Goal: Ask a question: Seek information or help from site administrators or community

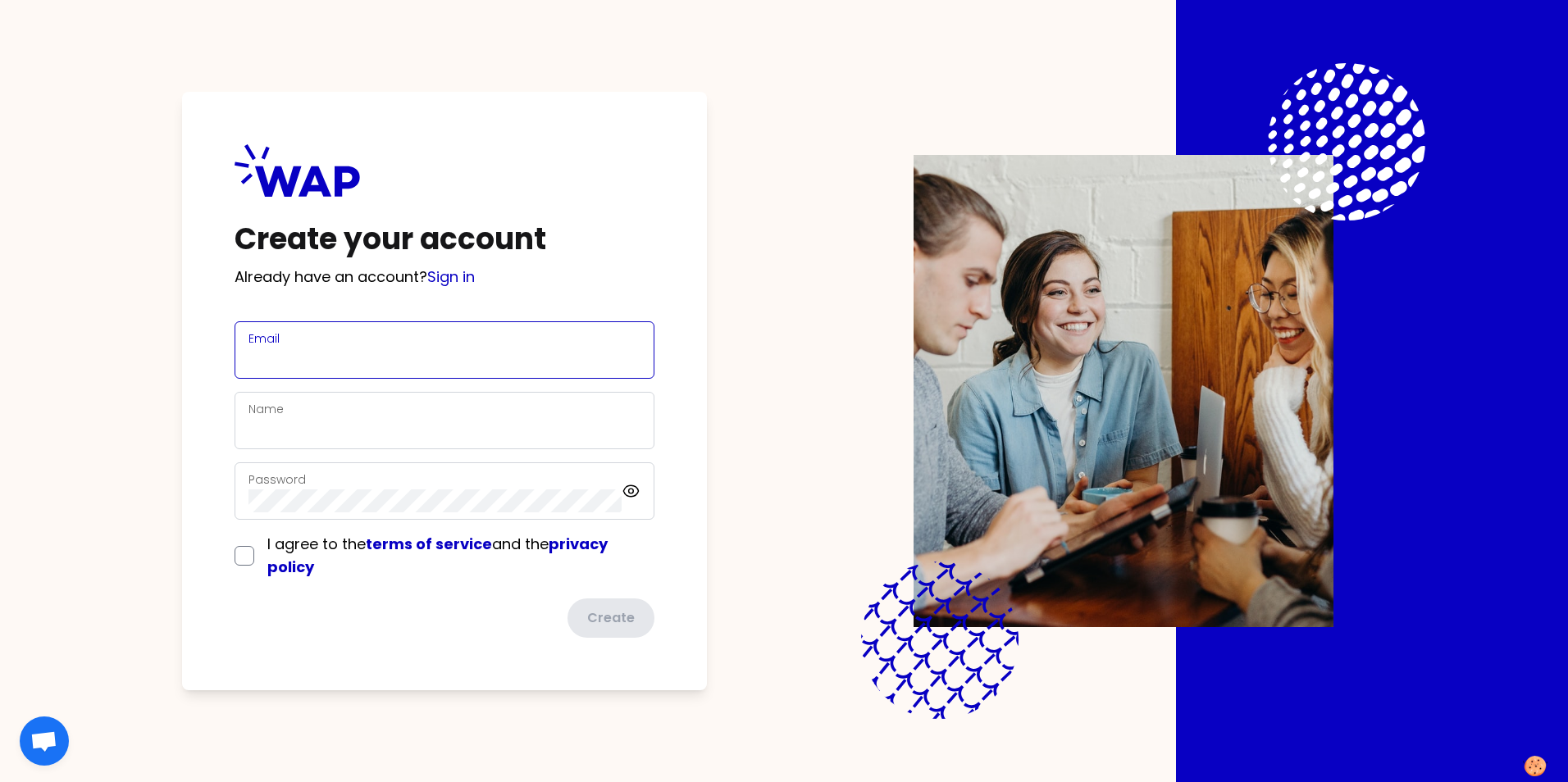
click at [339, 351] on input "Email" at bounding box center [445, 360] width 392 height 23
type input "[PERSON_NAME][EMAIL_ADDRESS][DOMAIN_NAME]"
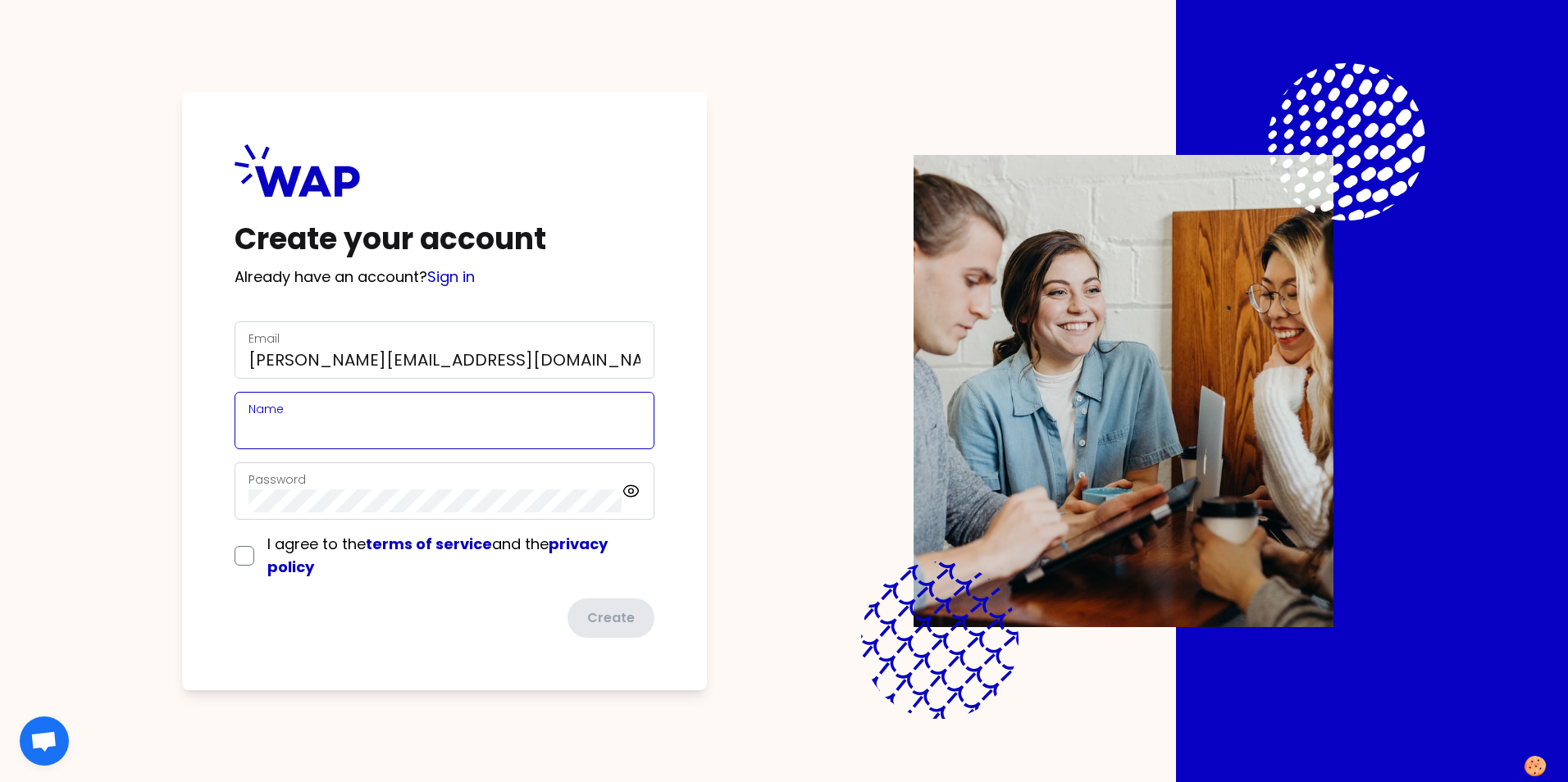
type input "[PERSON_NAME]"
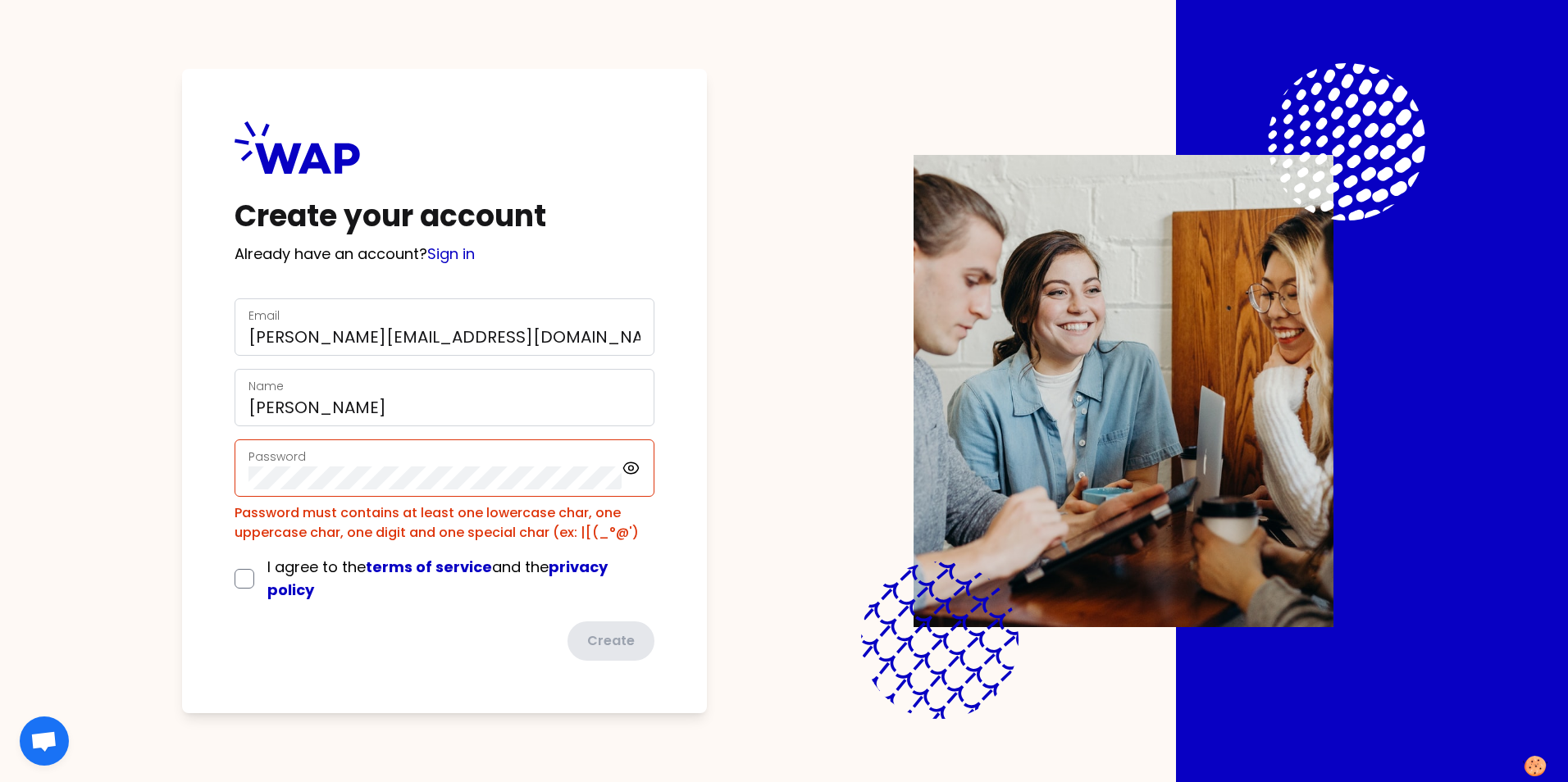
click at [231, 564] on div "Create your account Already have an account? Sign in Email [EMAIL_ADDRESS][DOMA…" at bounding box center [445, 391] width 524 height 644
click at [238, 582] on input "checkbox" at bounding box center [244, 578] width 19 height 19
checkbox input "true"
click at [145, 433] on div "Create your account Already have an account? Sign in Email [EMAIL_ADDRESS][DOMA…" at bounding box center [784, 391] width 1358 height 782
click at [7, 466] on div "Create your account Already have an account? Sign in Email [EMAIL_ADDRESS][DOMA…" at bounding box center [784, 391] width 1568 height 782
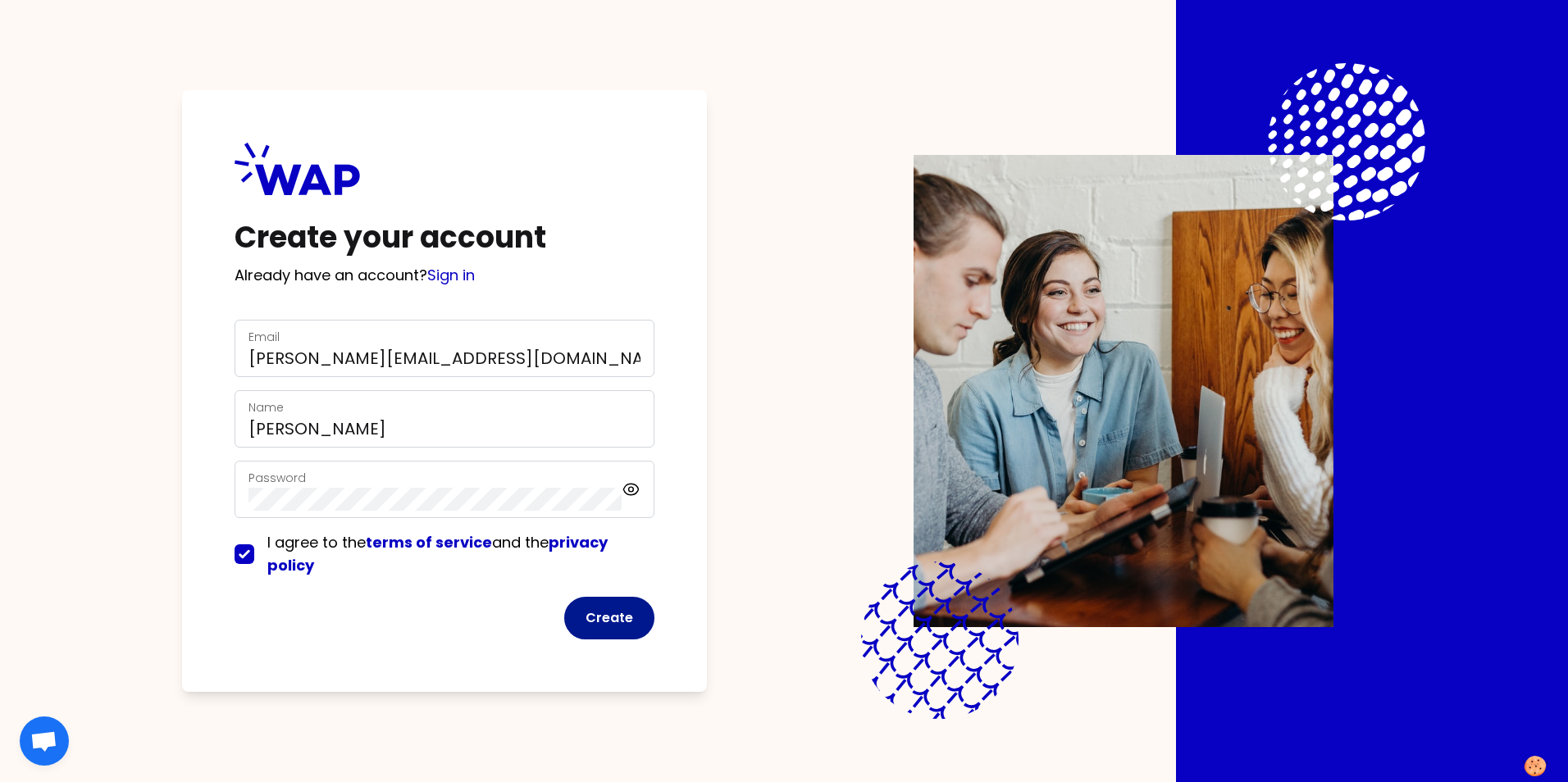
click at [603, 613] on button "Create" at bounding box center [608, 617] width 90 height 43
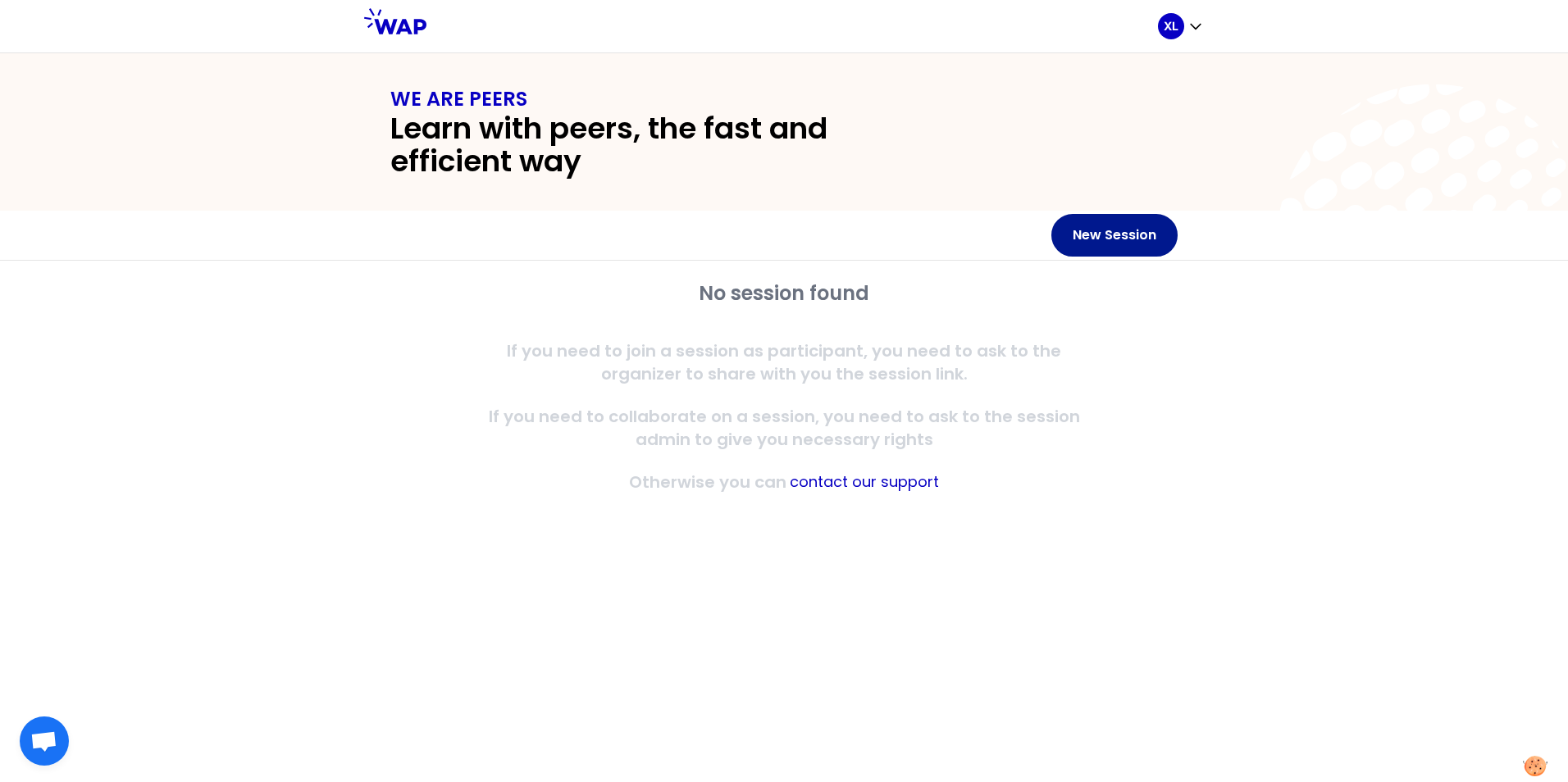
click at [1109, 233] on button "New Session" at bounding box center [1114, 235] width 126 height 43
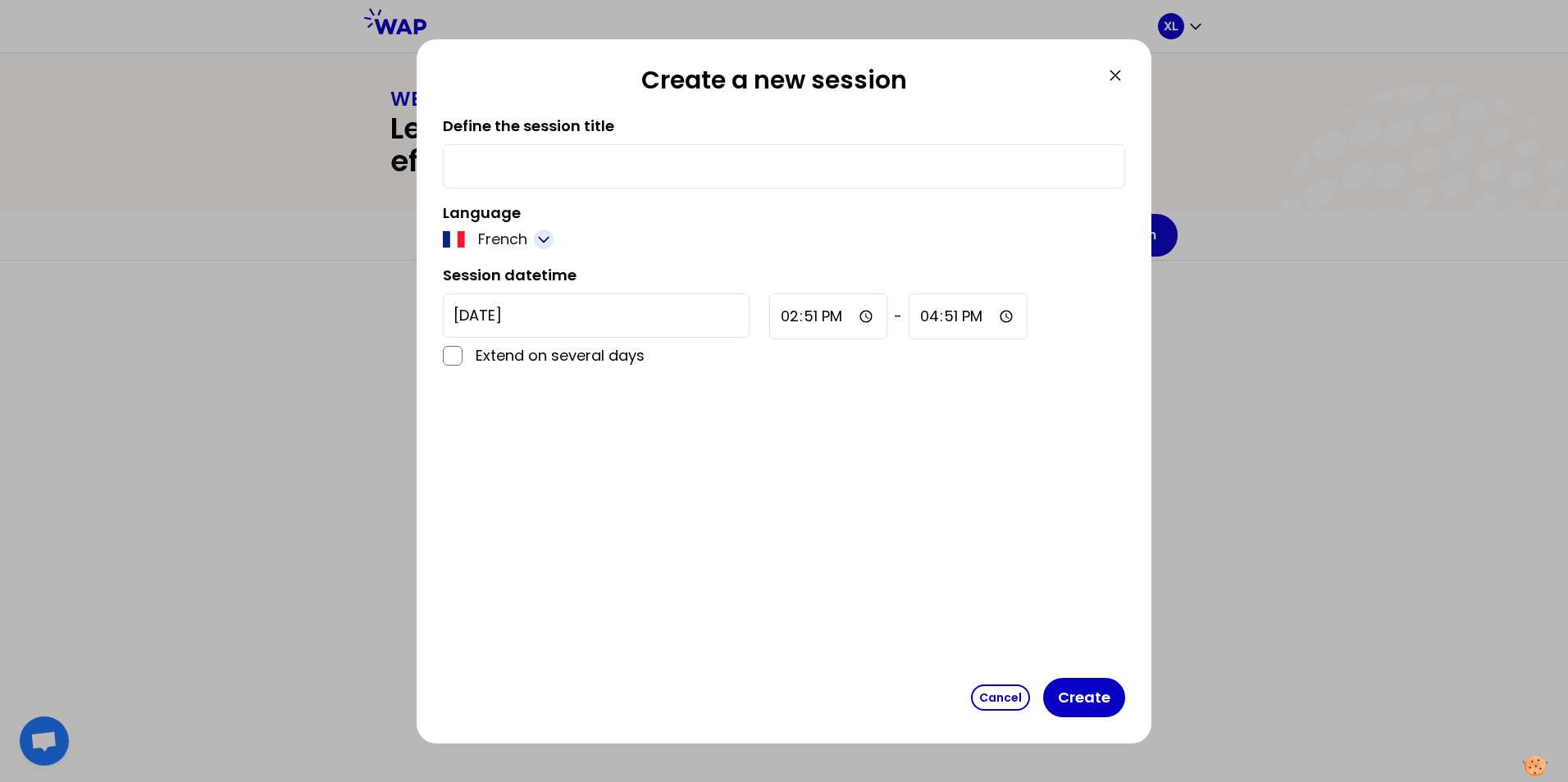
click at [547, 242] on icon "button" at bounding box center [544, 239] width 17 height 17
click at [511, 277] on span "English" at bounding box center [515, 279] width 50 height 23
click at [1082, 698] on button "Create" at bounding box center [1084, 697] width 82 height 39
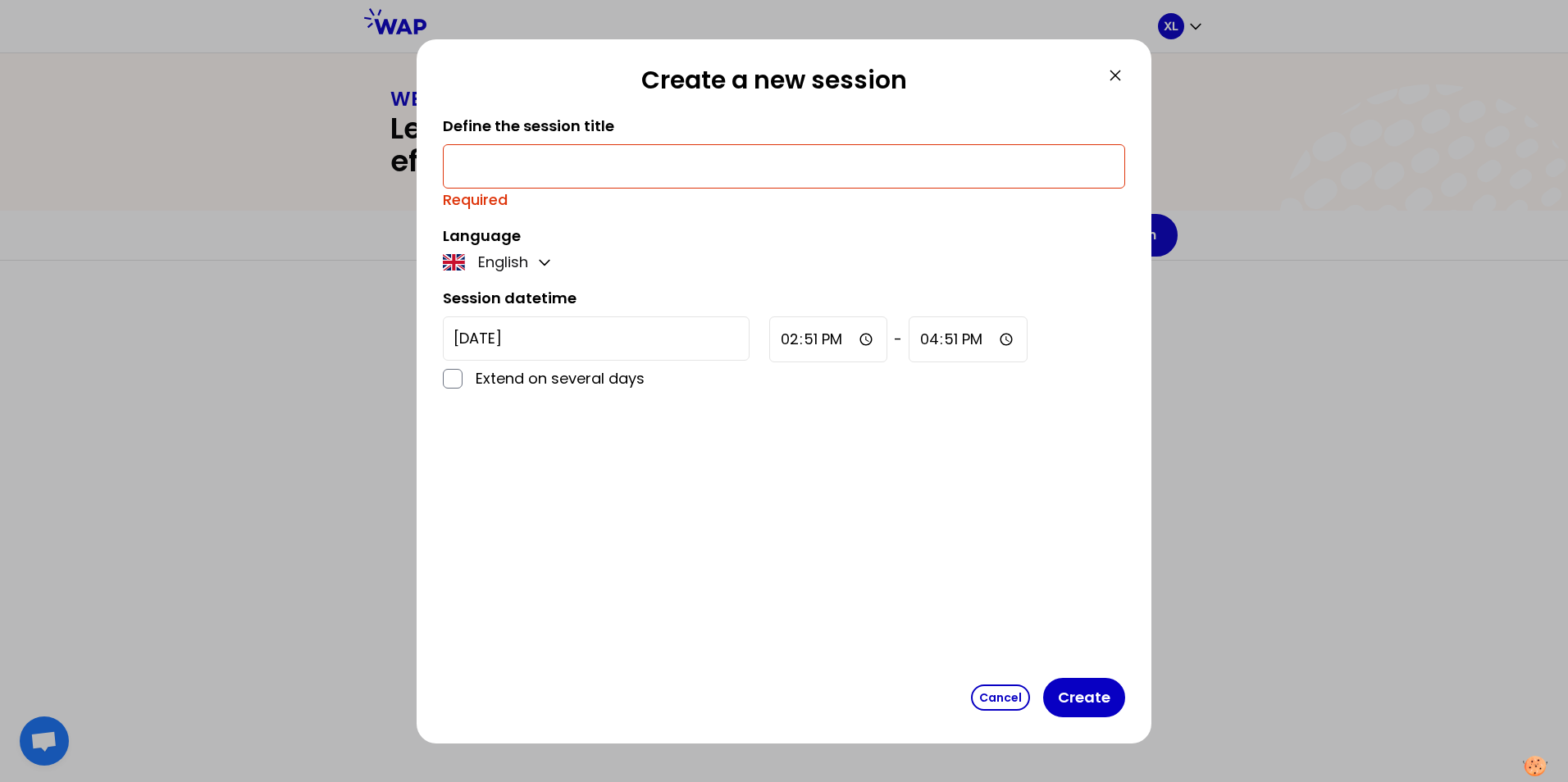
click at [527, 171] on input "text" at bounding box center [784, 165] width 660 height 23
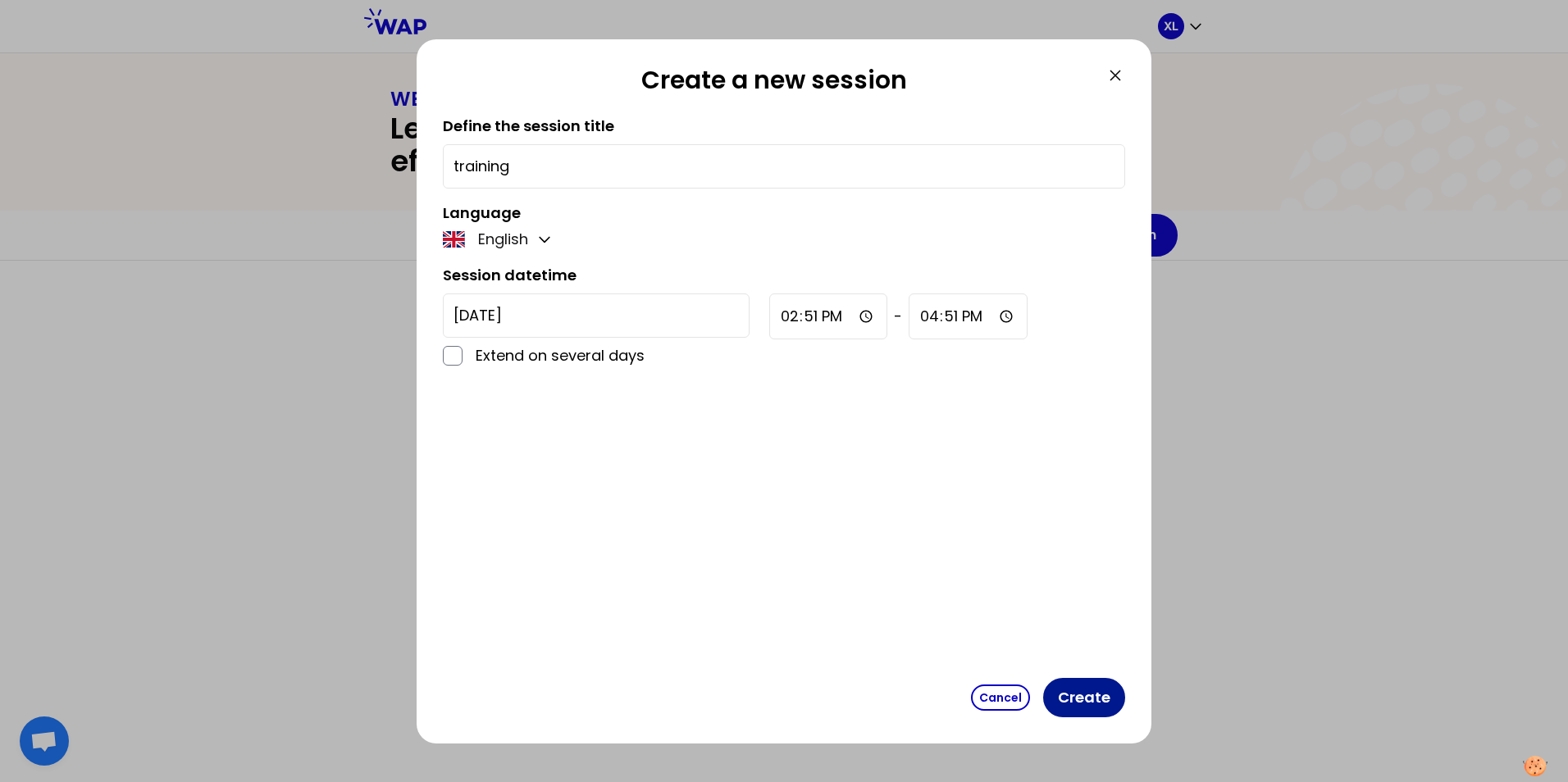
type input "training"
click at [1097, 702] on button "Create" at bounding box center [1084, 697] width 82 height 39
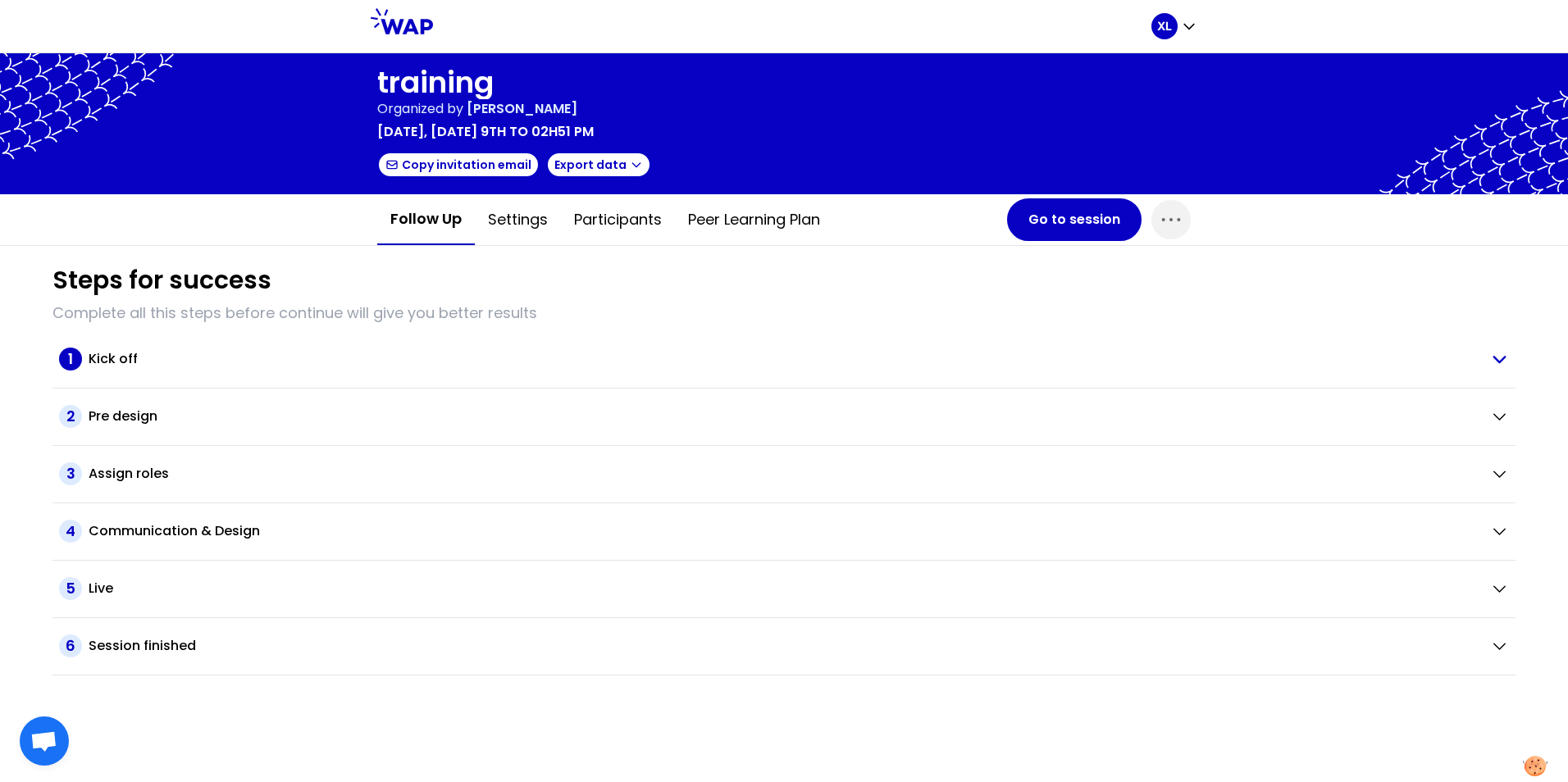
click at [1499, 354] on icon "button" at bounding box center [1498, 359] width 19 height 18
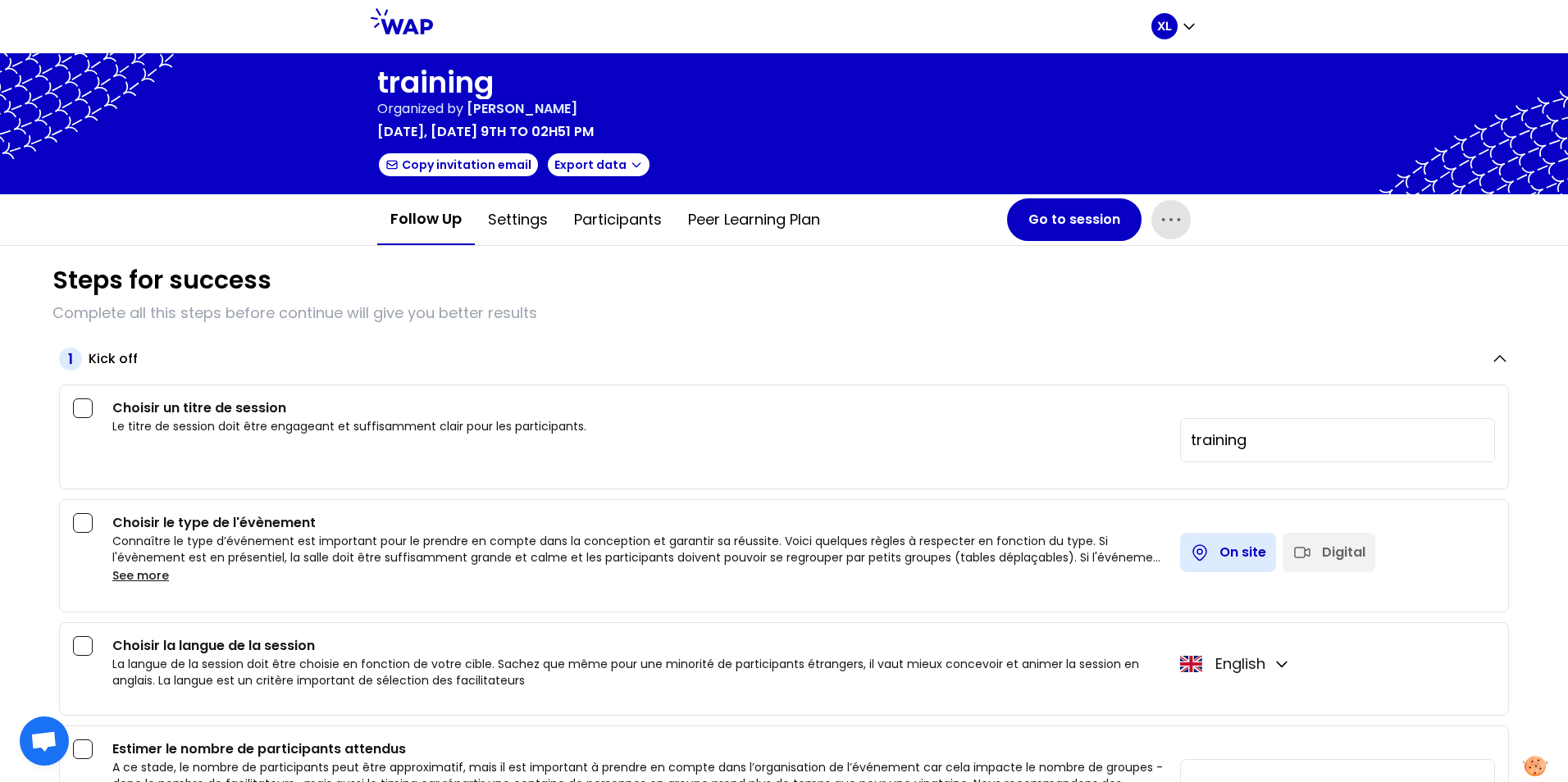
click at [1160, 222] on icon "button" at bounding box center [1171, 219] width 26 height 26
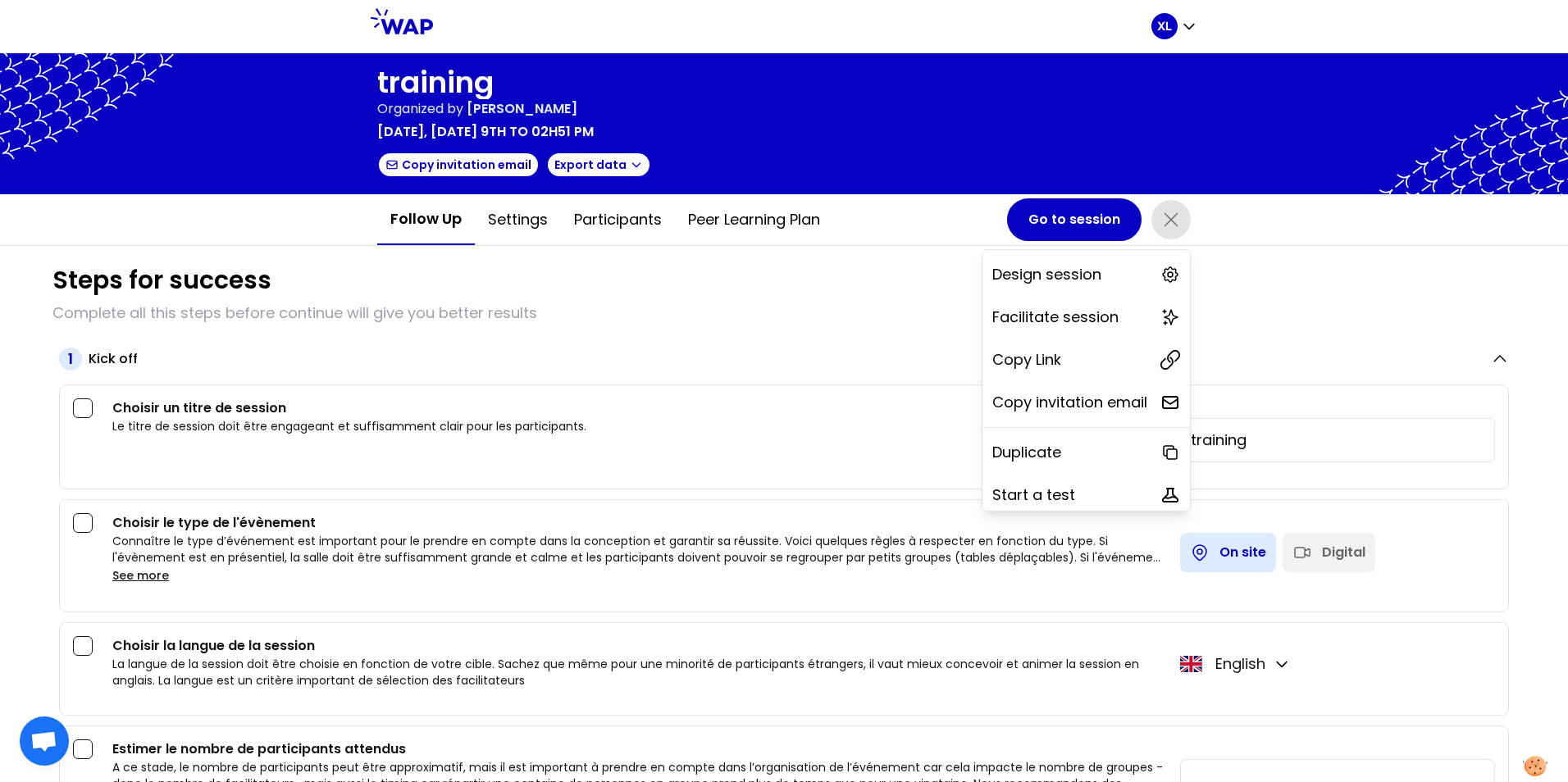
click at [231, 181] on div at bounding box center [784, 123] width 1568 height 141
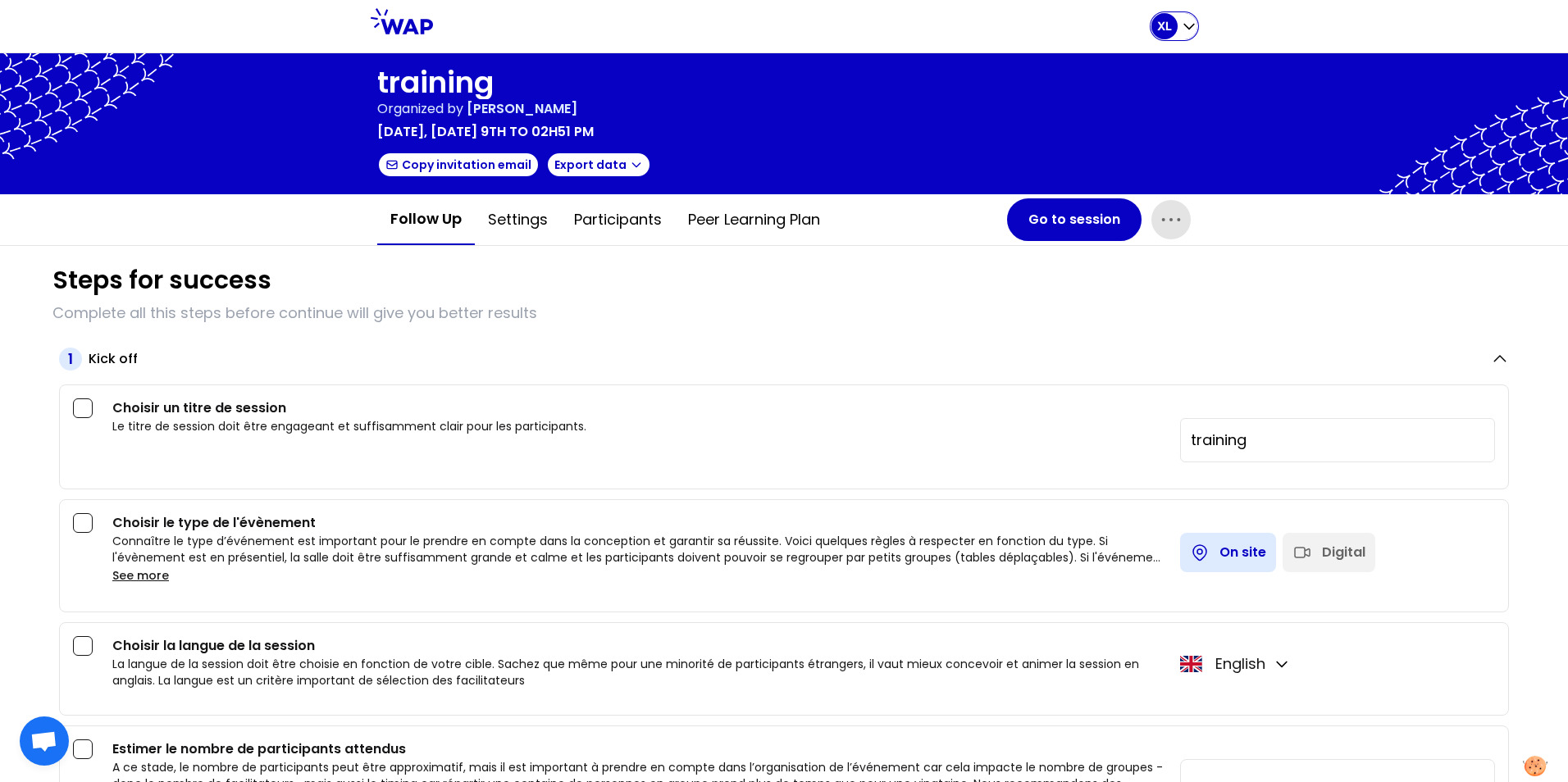
click at [1191, 24] on icon "button" at bounding box center [1189, 26] width 17 height 17
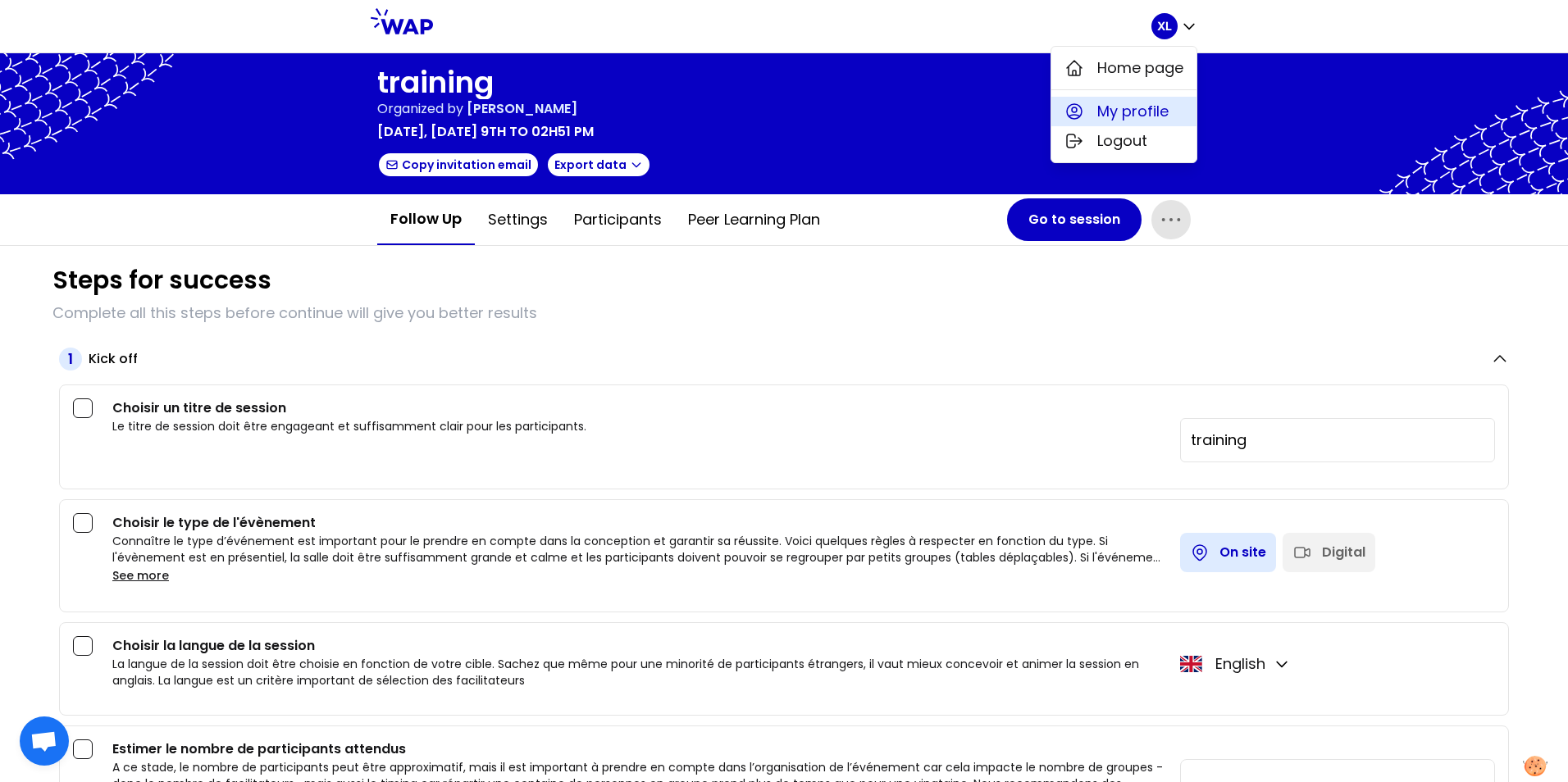
click at [1131, 99] on button "My profile" at bounding box center [1123, 111] width 145 height 29
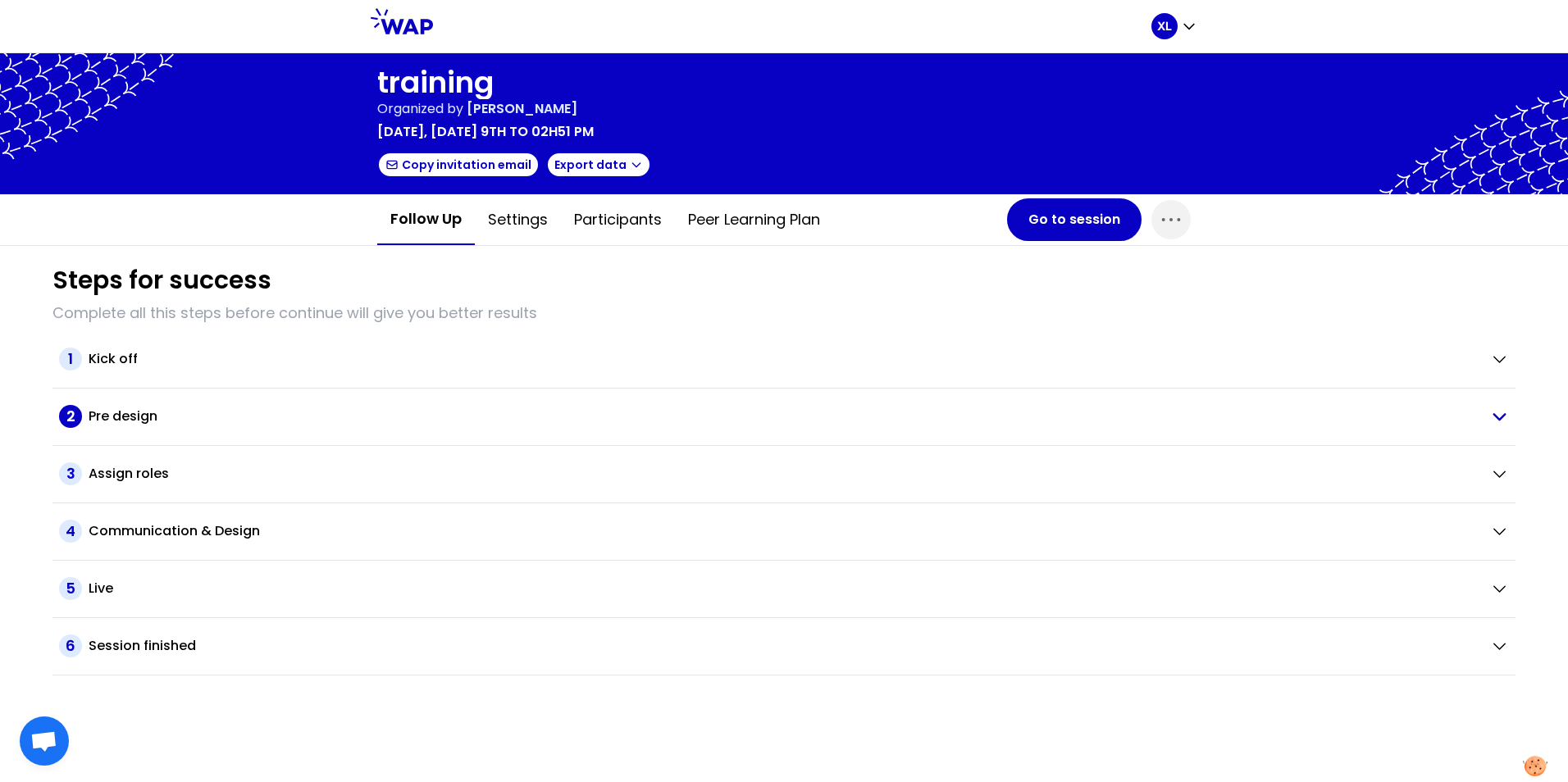
click at [1507, 412] on icon "button" at bounding box center [1498, 416] width 19 height 18
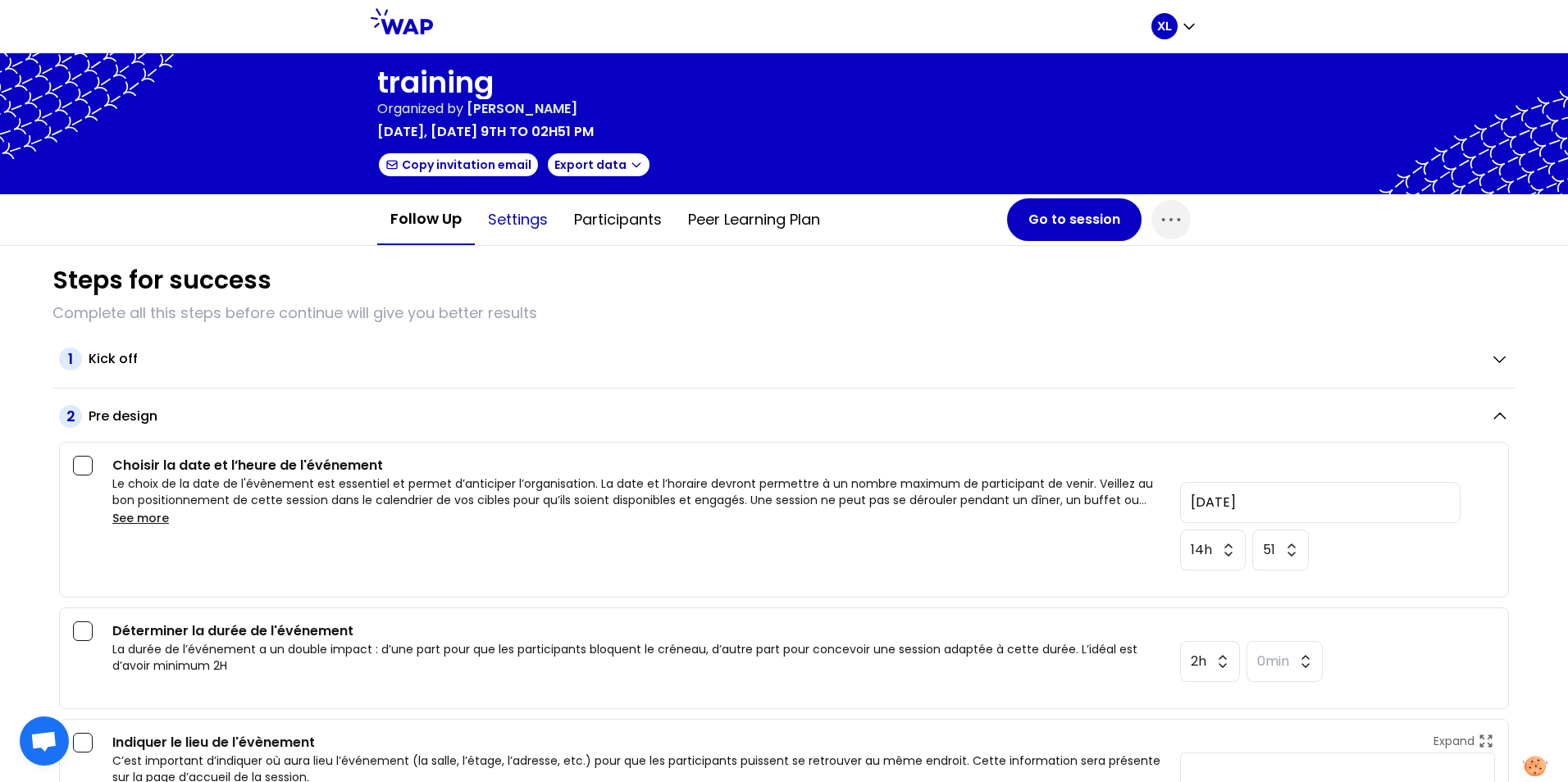
click at [502, 223] on button "Settings" at bounding box center [518, 219] width 86 height 50
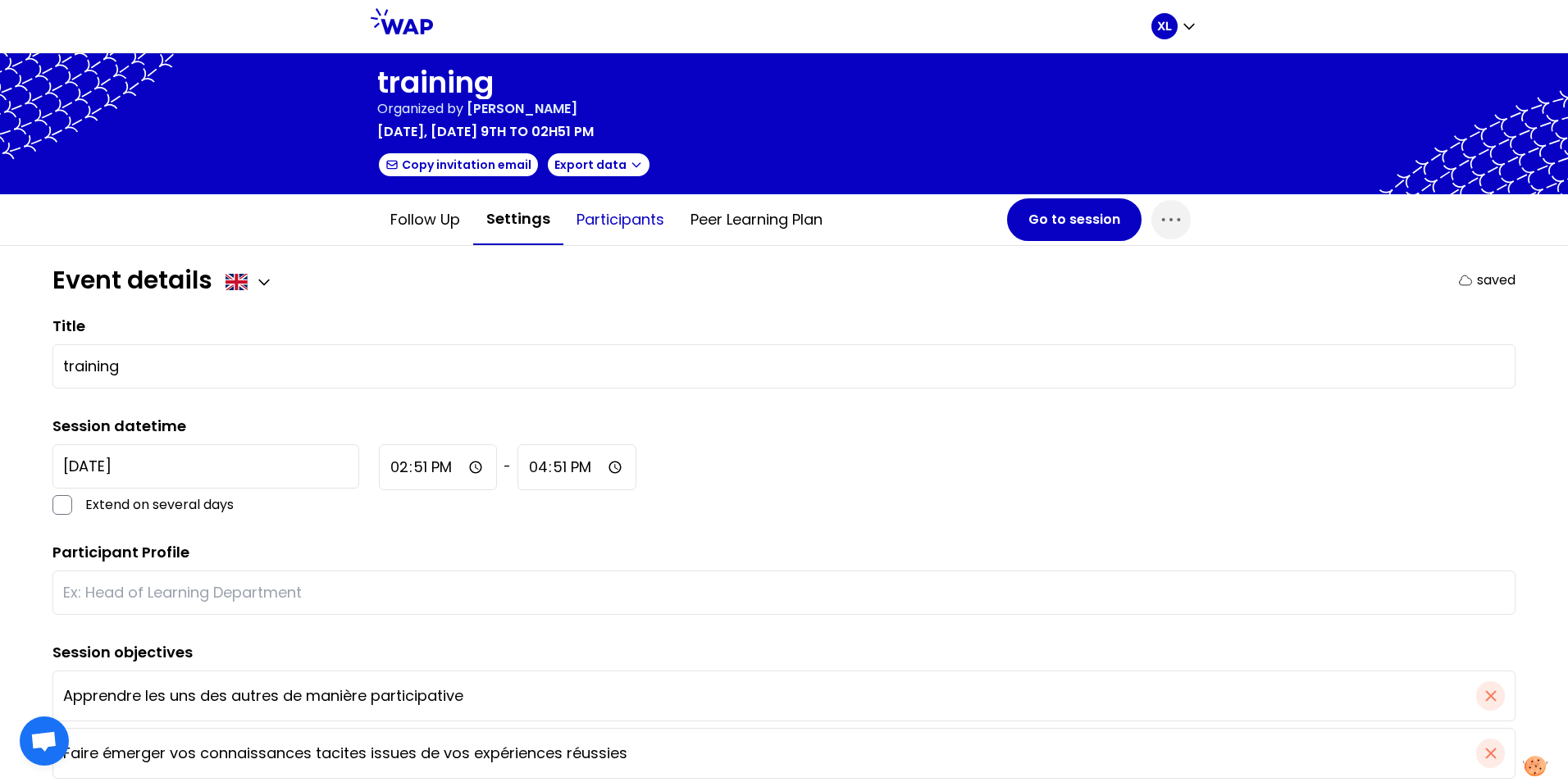
click at [615, 218] on button "Participants" at bounding box center [620, 219] width 114 height 50
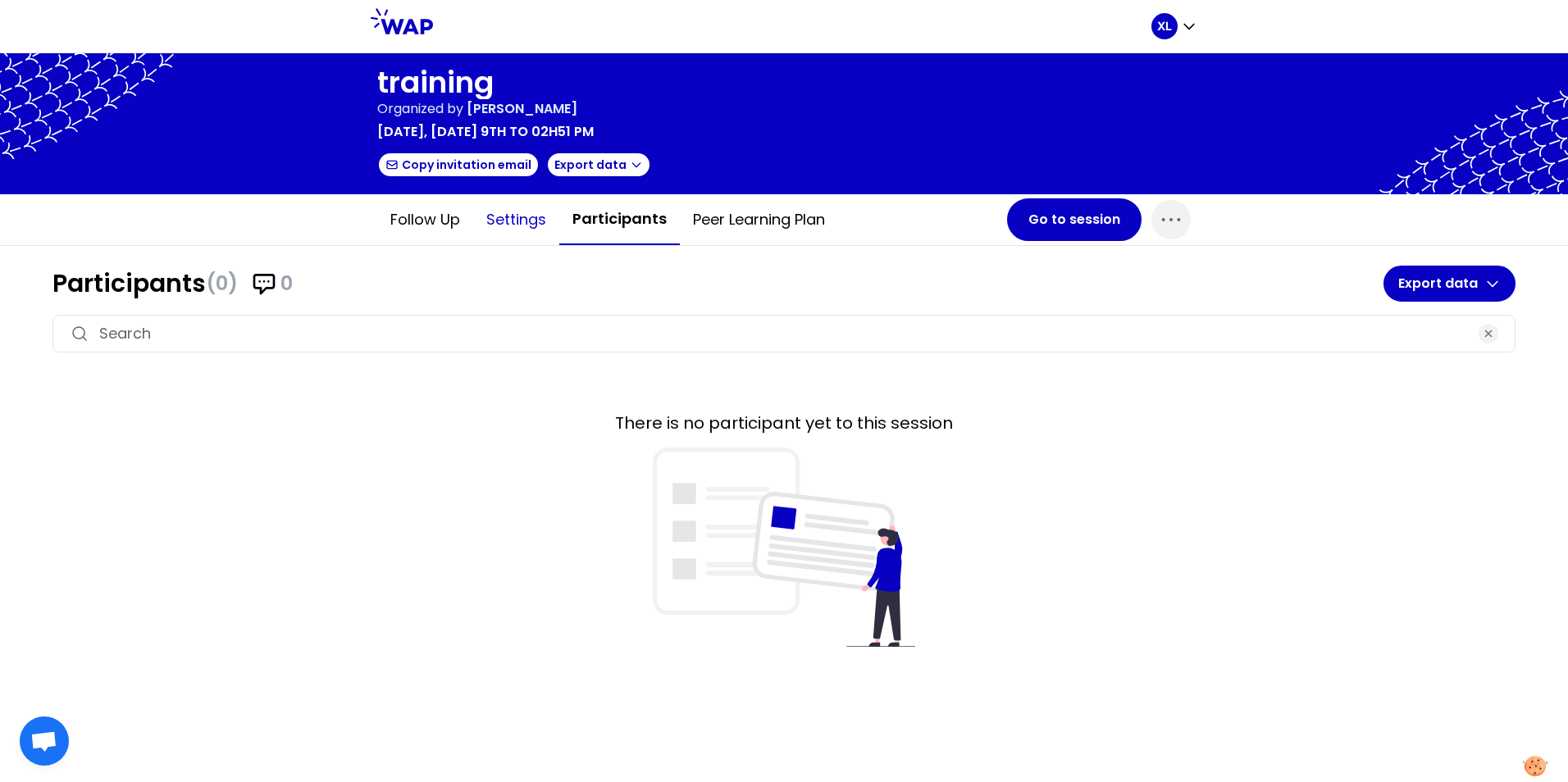
click at [489, 218] on button "Settings" at bounding box center [516, 219] width 86 height 50
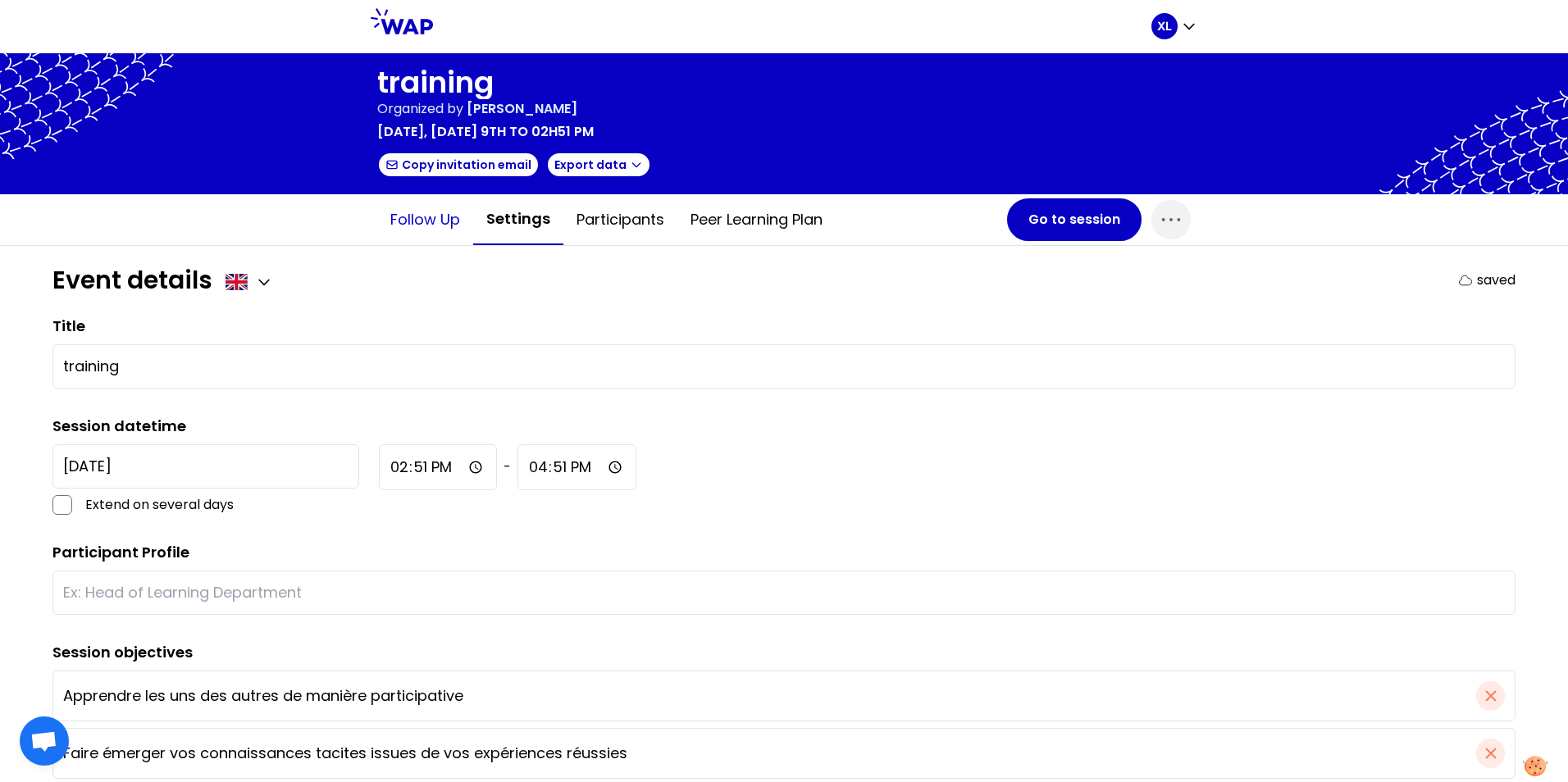
click at [413, 216] on button "Follow up" at bounding box center [425, 219] width 96 height 50
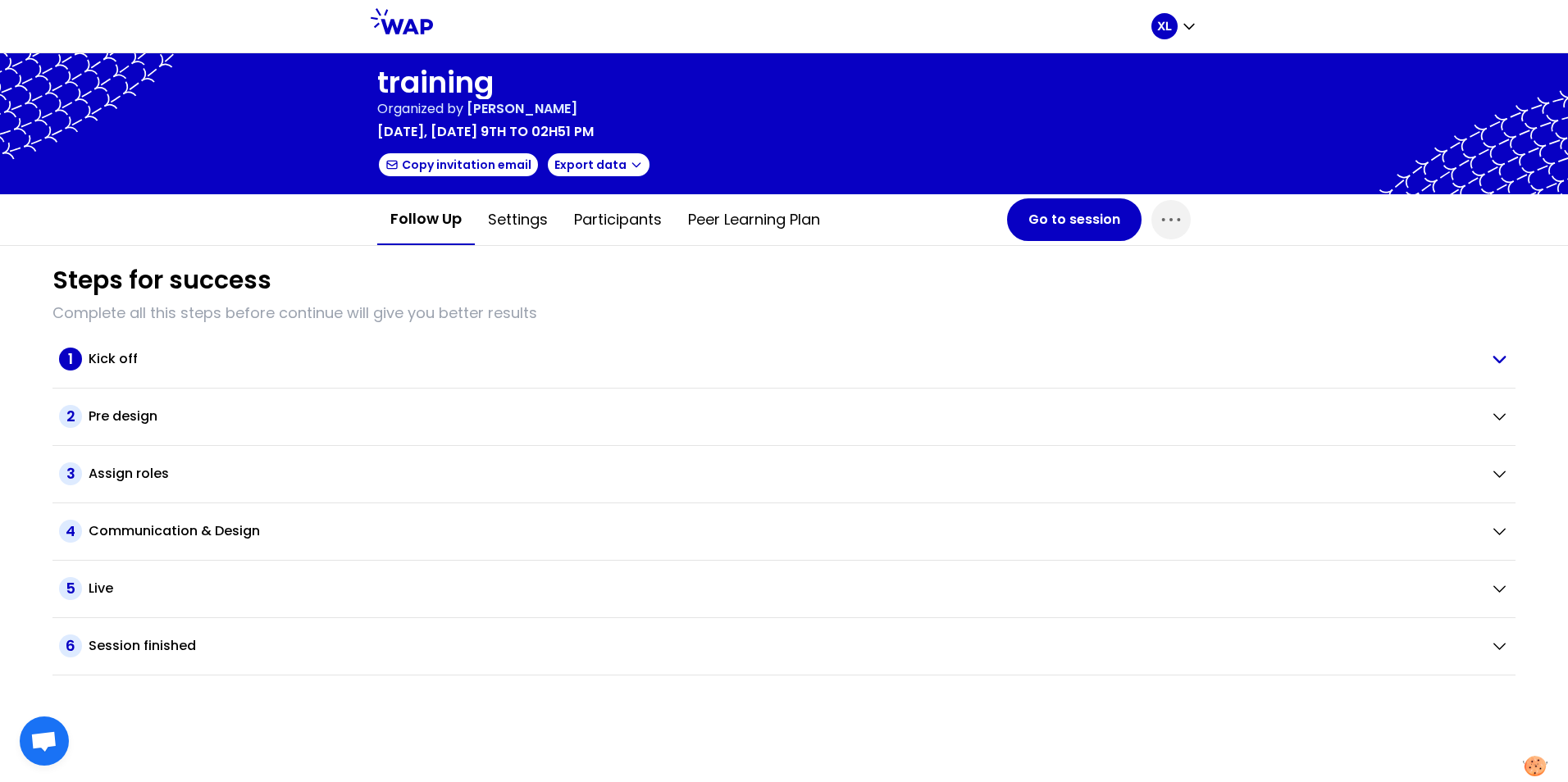
click at [70, 359] on span "1" at bounding box center [70, 359] width 23 height 23
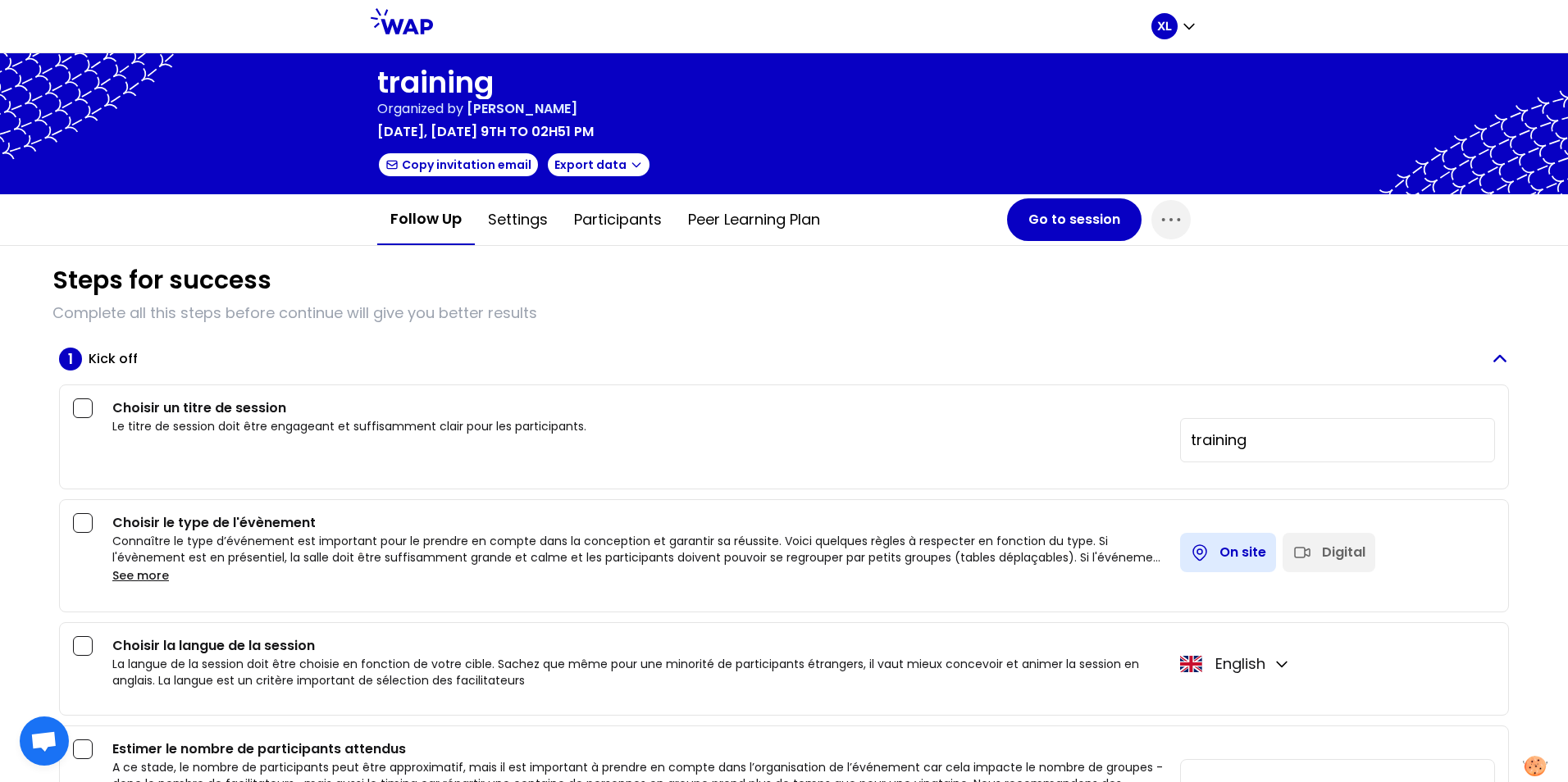
scroll to position [82, 0]
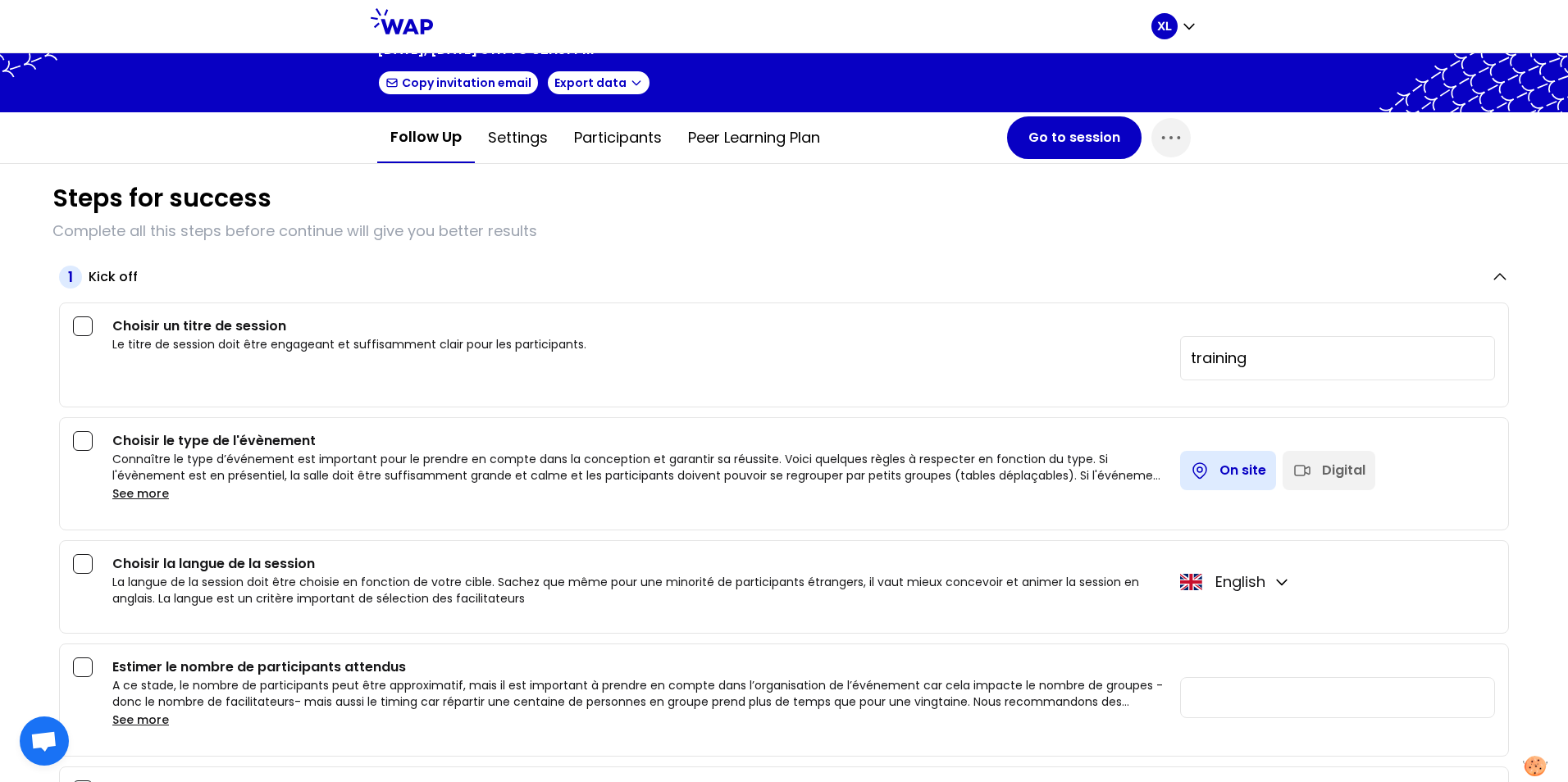
click at [1259, 580] on div "English" at bounding box center [1235, 581] width 112 height 23
click at [1276, 583] on icon "button" at bounding box center [1281, 583] width 10 height 5
click at [1362, 554] on div "Choisir la langue de la session La langue de la session doit être choisie en fo…" at bounding box center [803, 580] width 1382 height 52
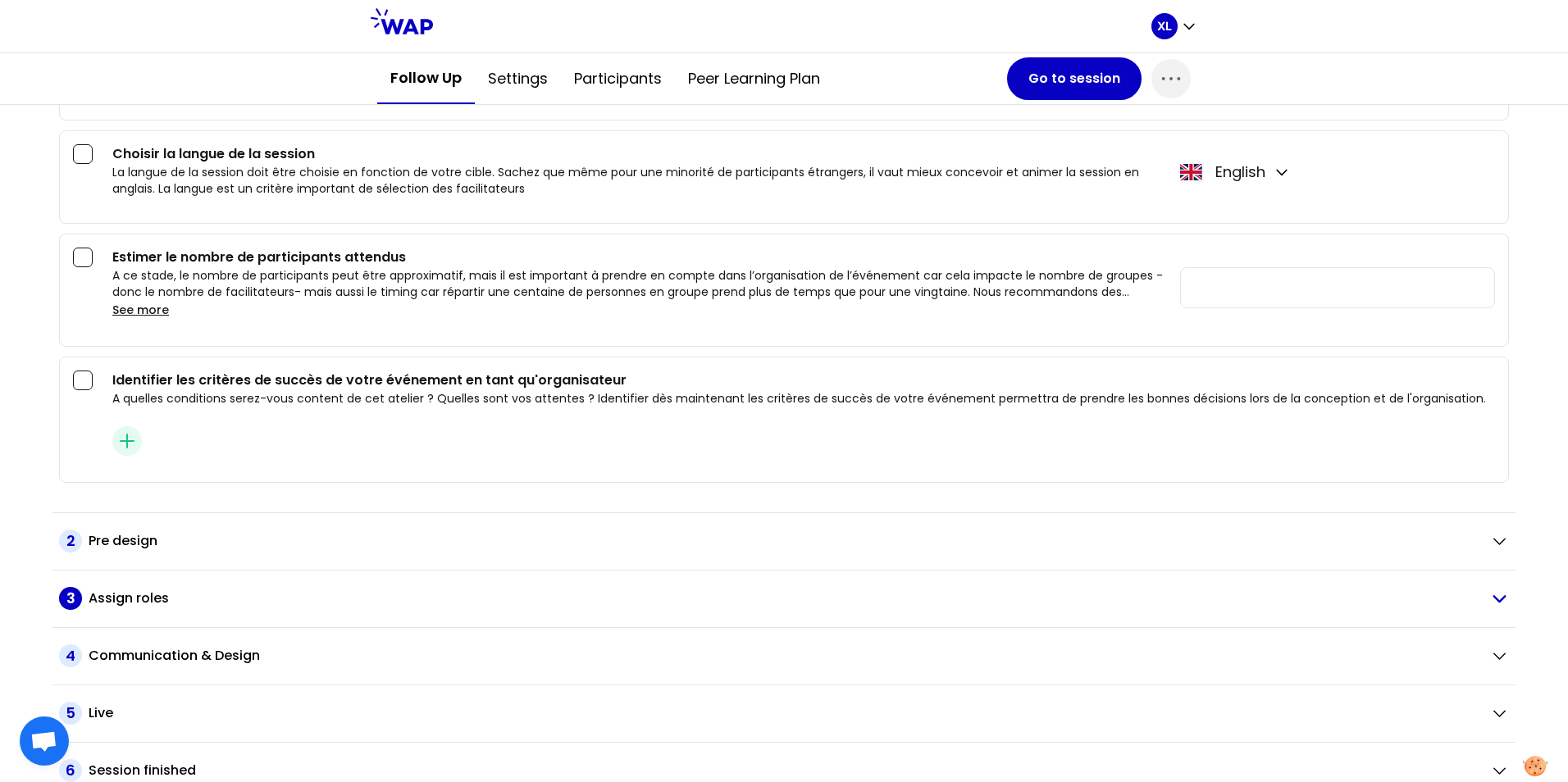
scroll to position [510, 0]
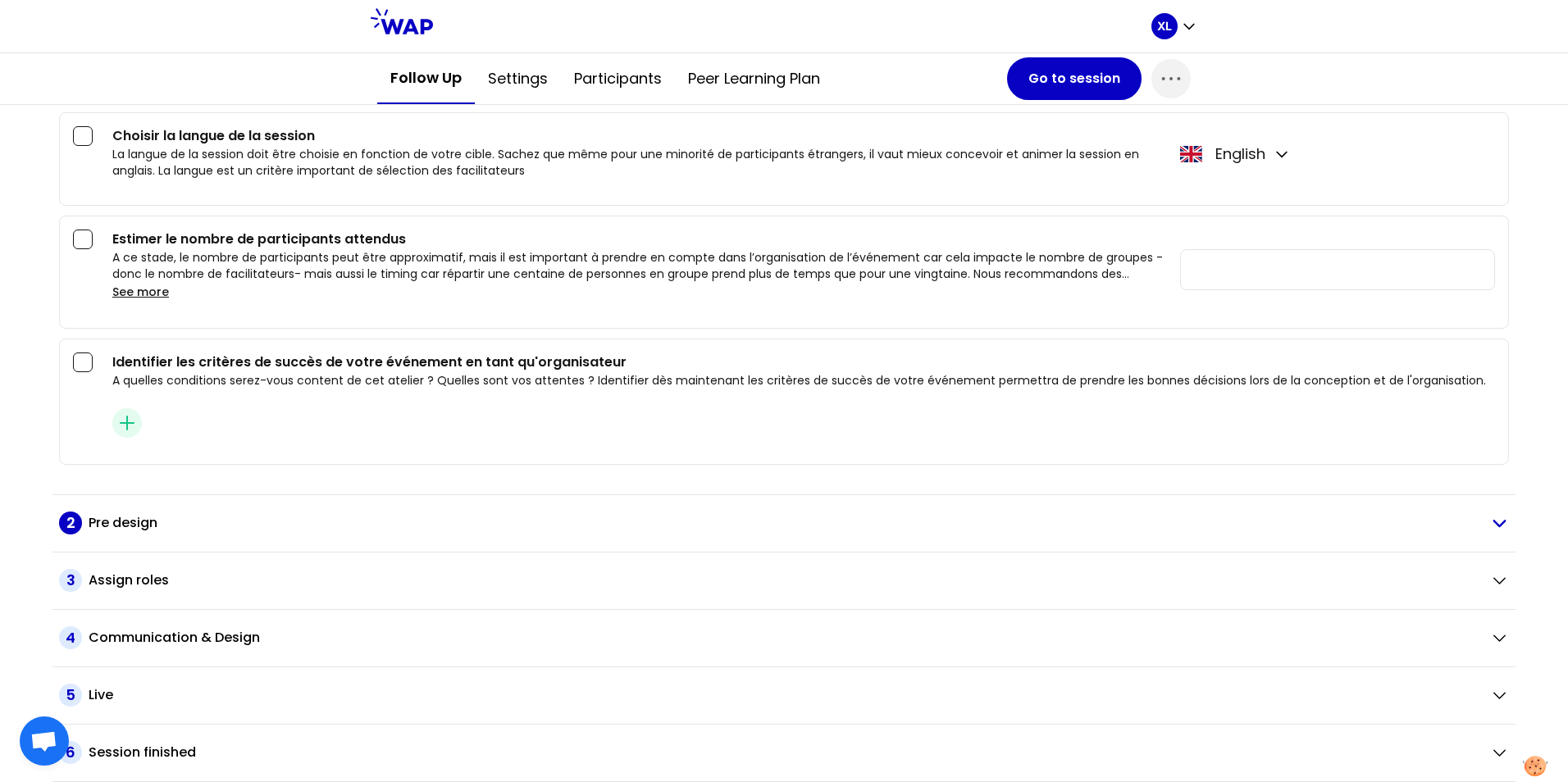
click at [1489, 520] on icon "button" at bounding box center [1498, 522] width 19 height 18
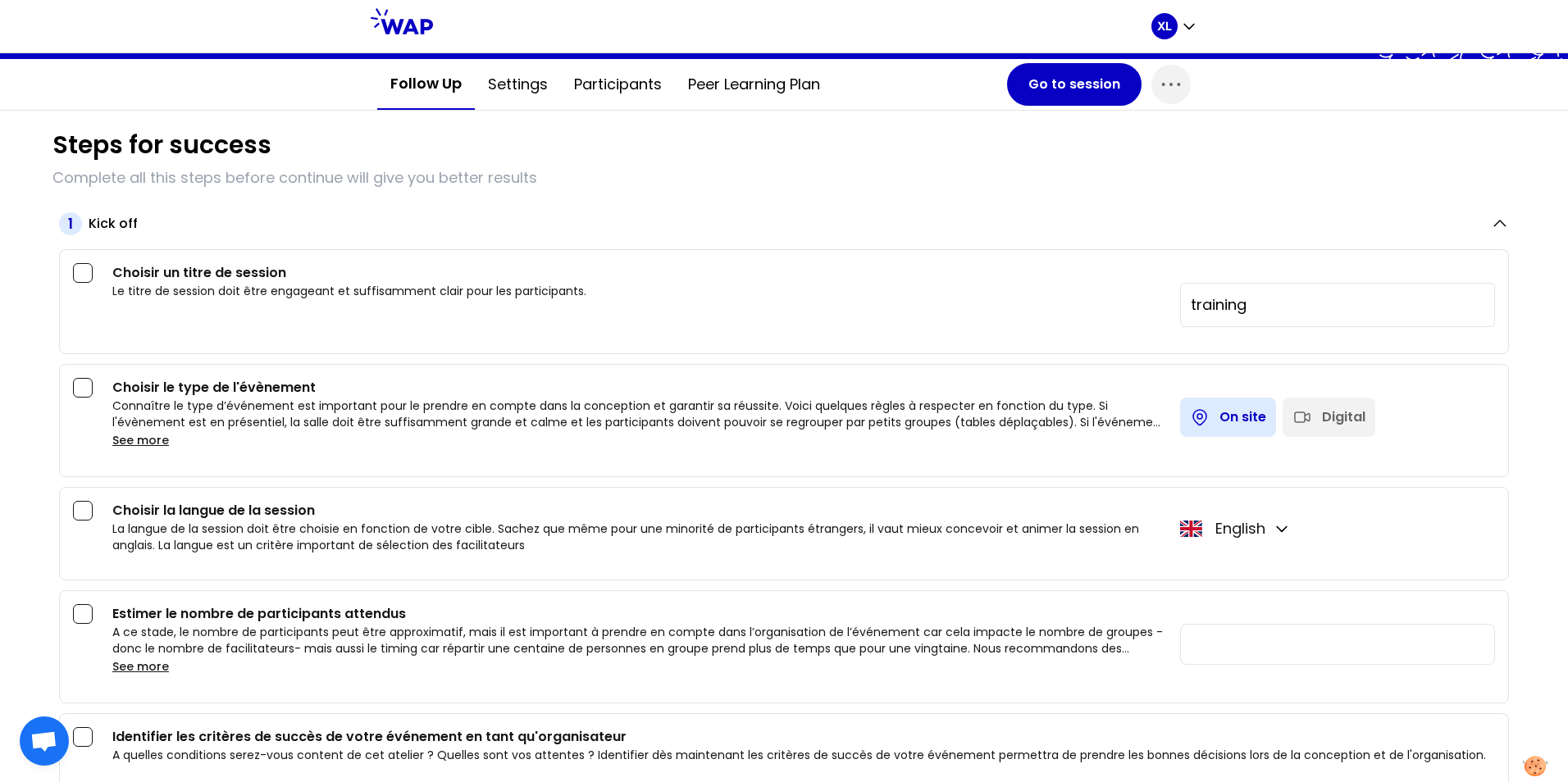
scroll to position [164, 0]
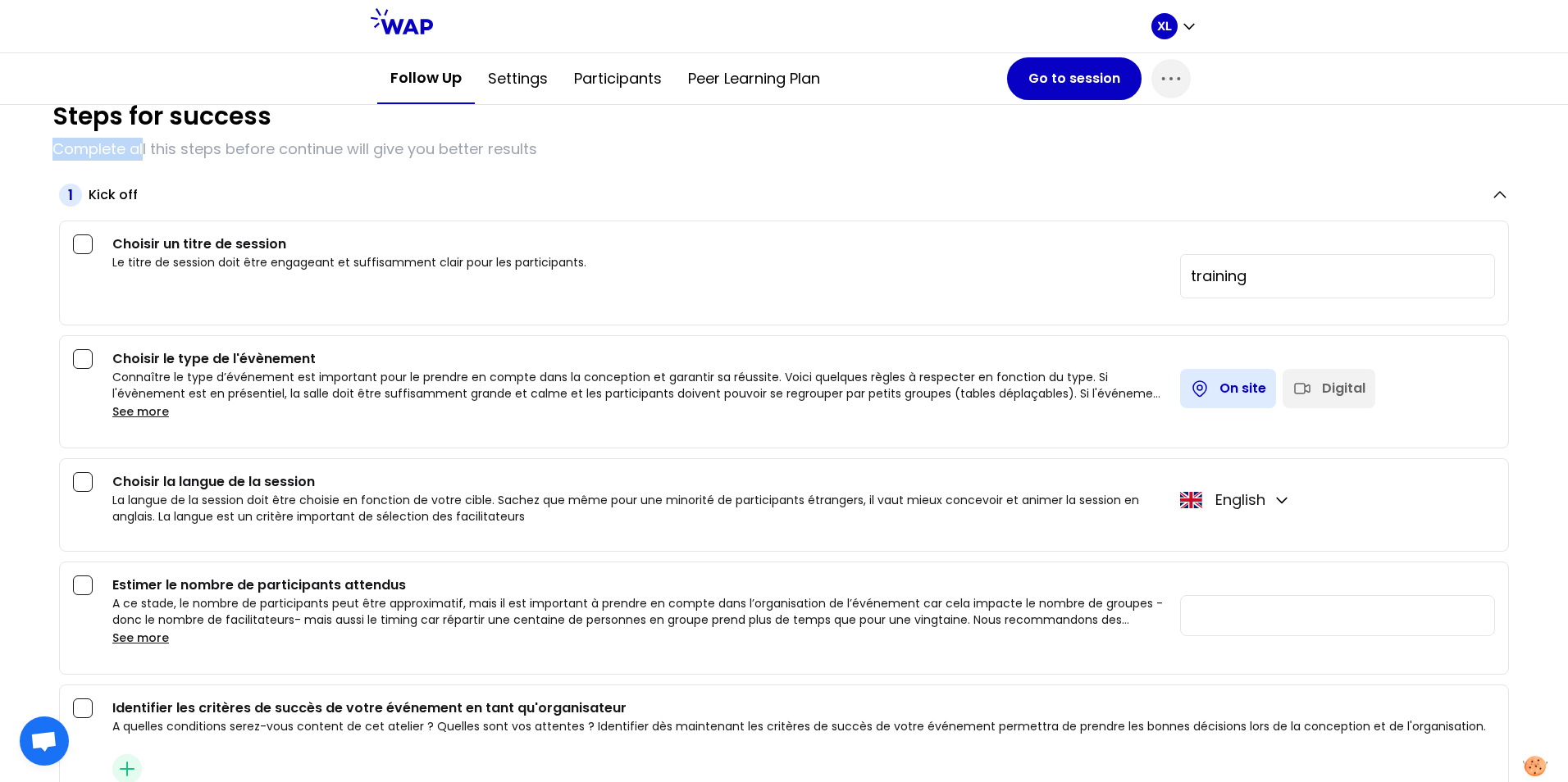
drag, startPoint x: 55, startPoint y: 148, endPoint x: 142, endPoint y: 148, distance: 87.0
click at [142, 148] on p "Complete all this steps before continue will give you better results" at bounding box center [783, 149] width 1463 height 23
copy p "Complete al"
click at [363, 207] on div "1 Kick off" at bounding box center [783, 196] width 1450 height 24
drag, startPoint x: 50, startPoint y: 149, endPoint x: 543, endPoint y: 144, distance: 493.0
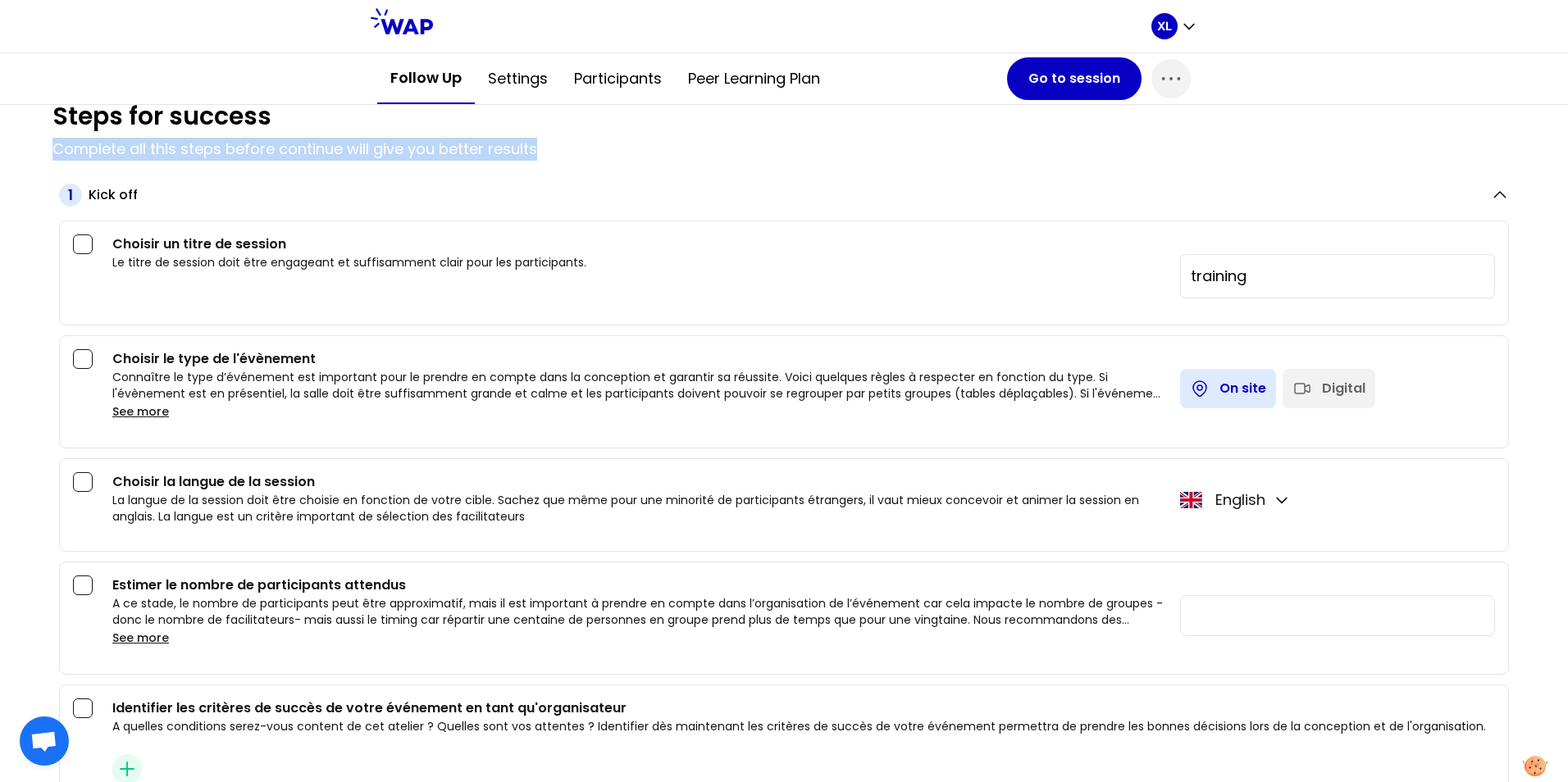
drag, startPoint x: 543, startPoint y: 144, endPoint x: 479, endPoint y: 172, distance: 69.9
click at [479, 172] on div "1 Kick off Choisir un titre de session Le titre de session doit être engageant …" at bounding box center [783, 504] width 1463 height 674
click at [487, 148] on p "Complete all this steps before continue will give you better results" at bounding box center [783, 149] width 1463 height 23
drag, startPoint x: 544, startPoint y: 150, endPoint x: 39, endPoint y: 118, distance: 506.0
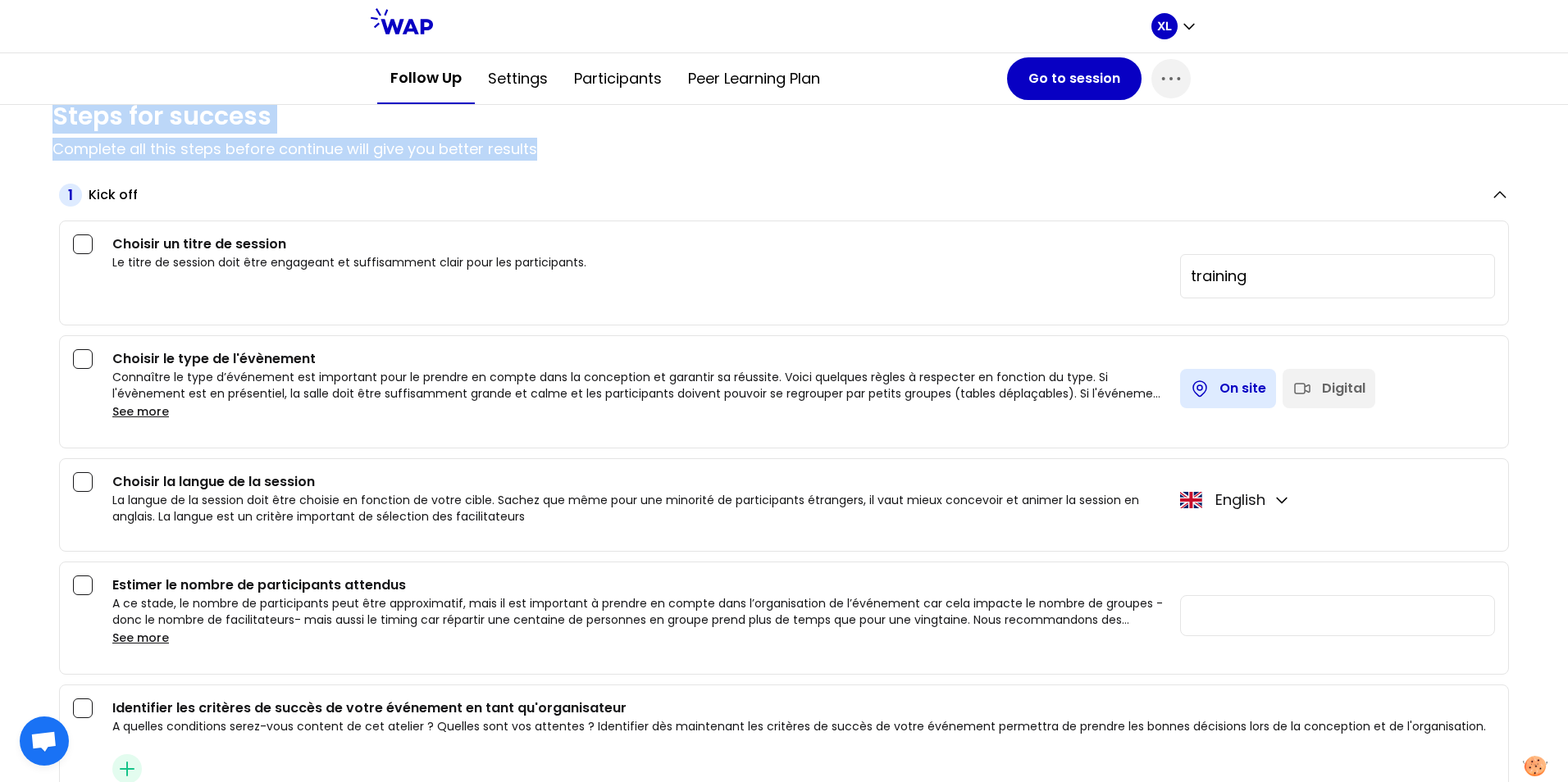
click at [497, 159] on p "Complete all this steps before continue will give you better results" at bounding box center [783, 149] width 1463 height 23
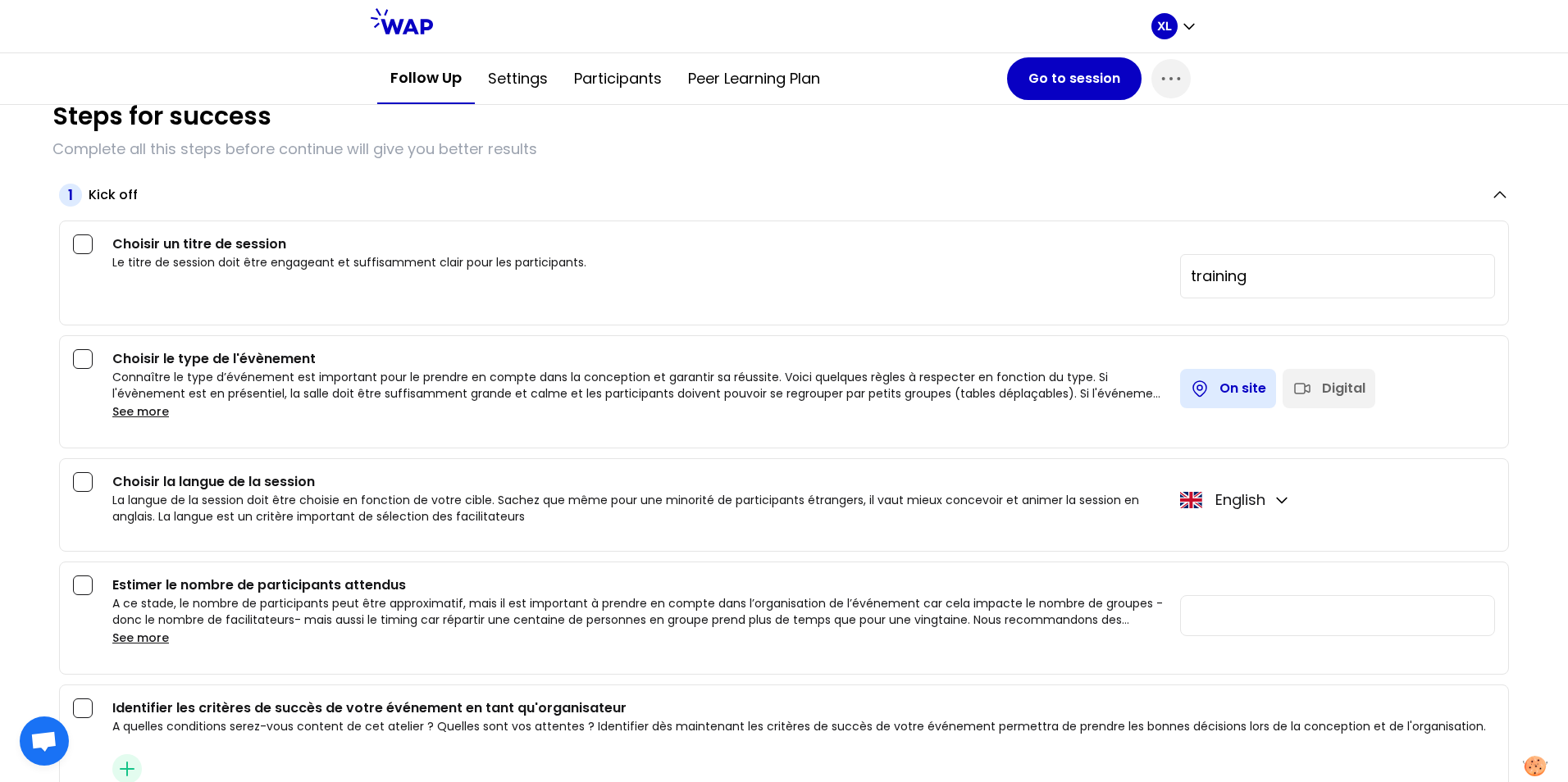
click at [292, 147] on p "Complete all this steps before continue will give you better results" at bounding box center [783, 149] width 1463 height 23
drag, startPoint x: 54, startPoint y: 148, endPoint x: 546, endPoint y: 152, distance: 492.0
click at [546, 152] on p "Complete all this steps before continue will give you better results" at bounding box center [783, 149] width 1463 height 23
copy p "Complete all this steps before continue will give you better results"
click at [627, 186] on div "Kick off" at bounding box center [782, 195] width 1388 height 19
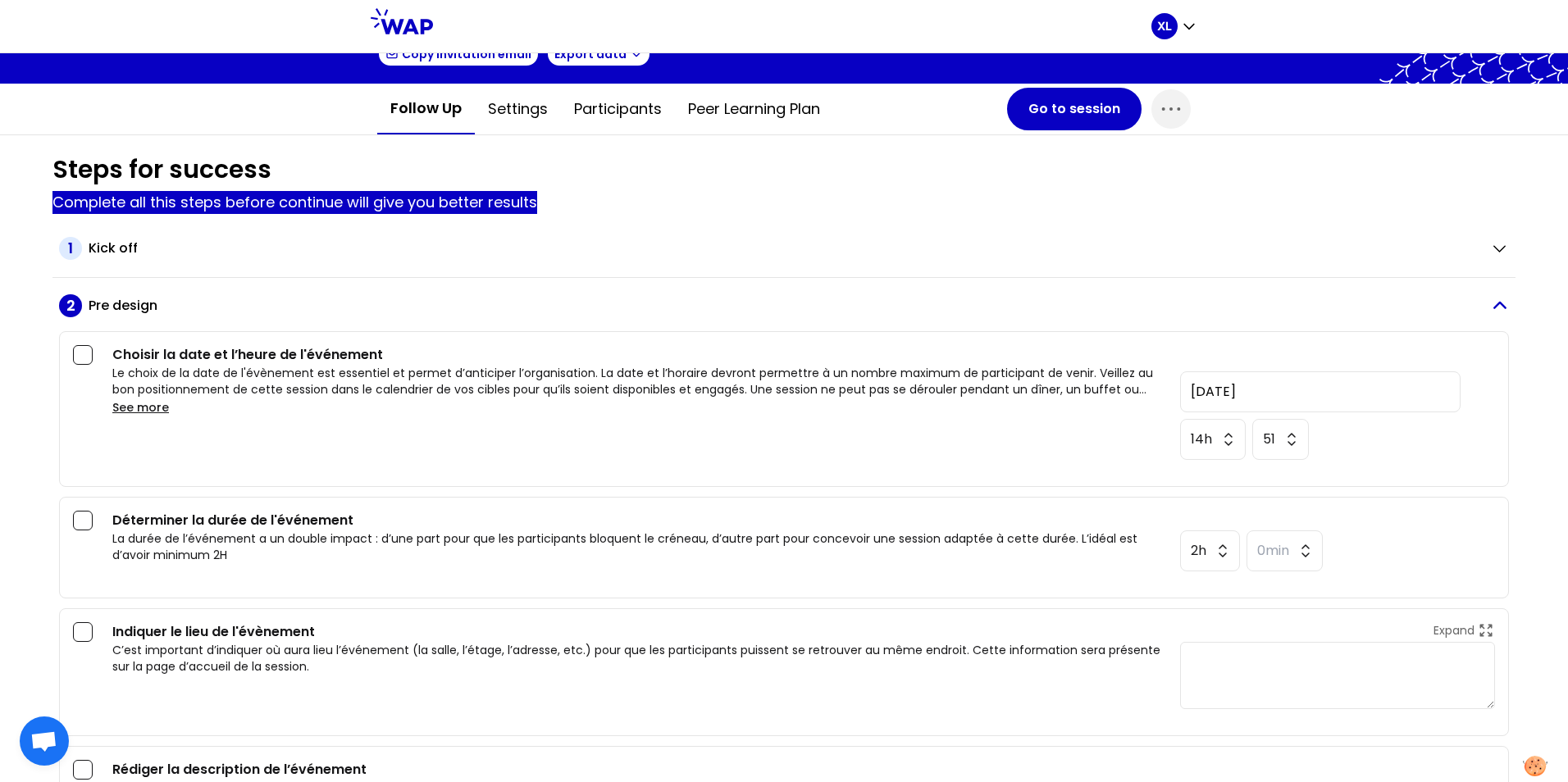
scroll to position [82, 0]
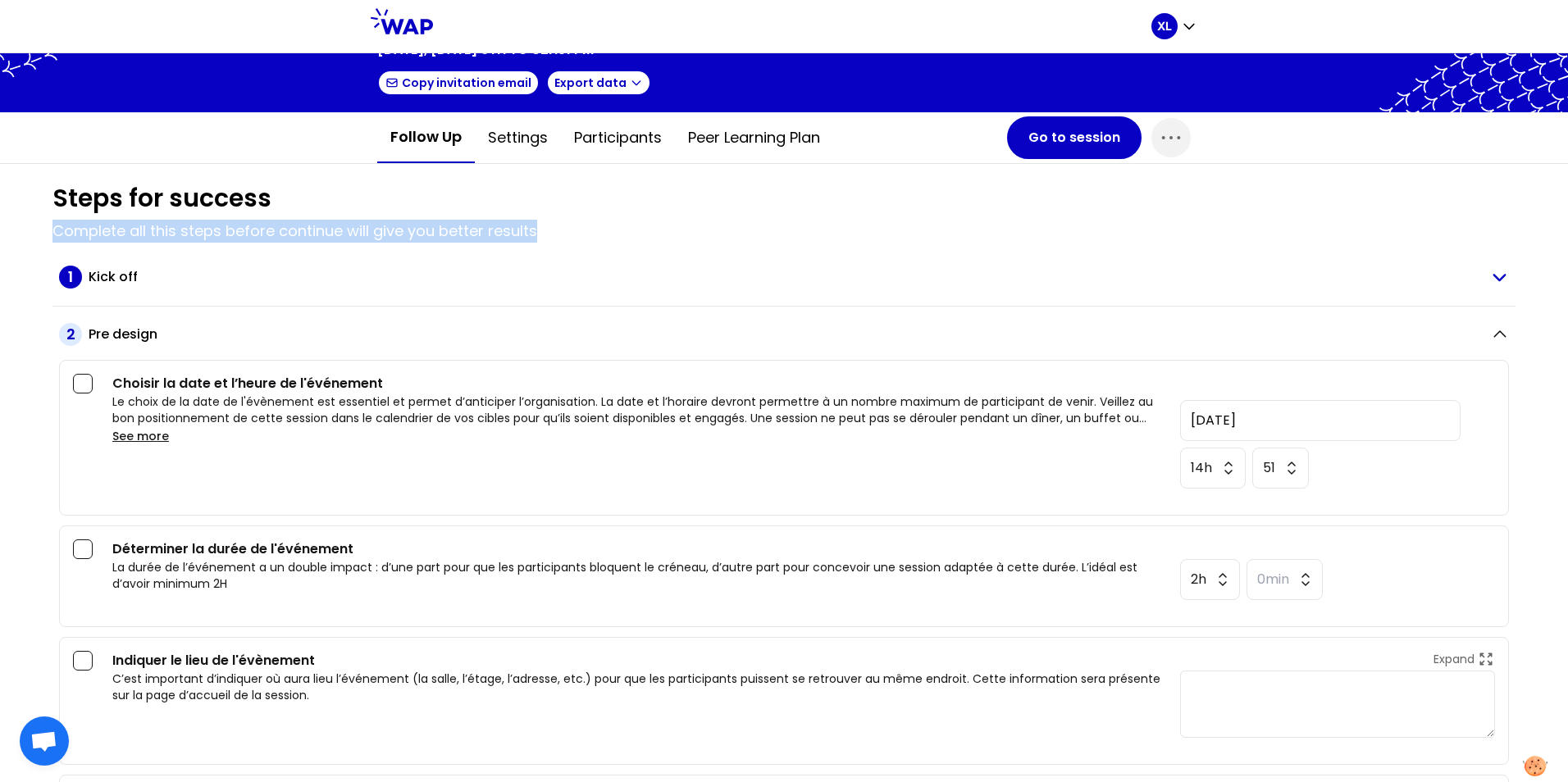
click at [128, 279] on h2 "Kick off" at bounding box center [113, 276] width 50 height 19
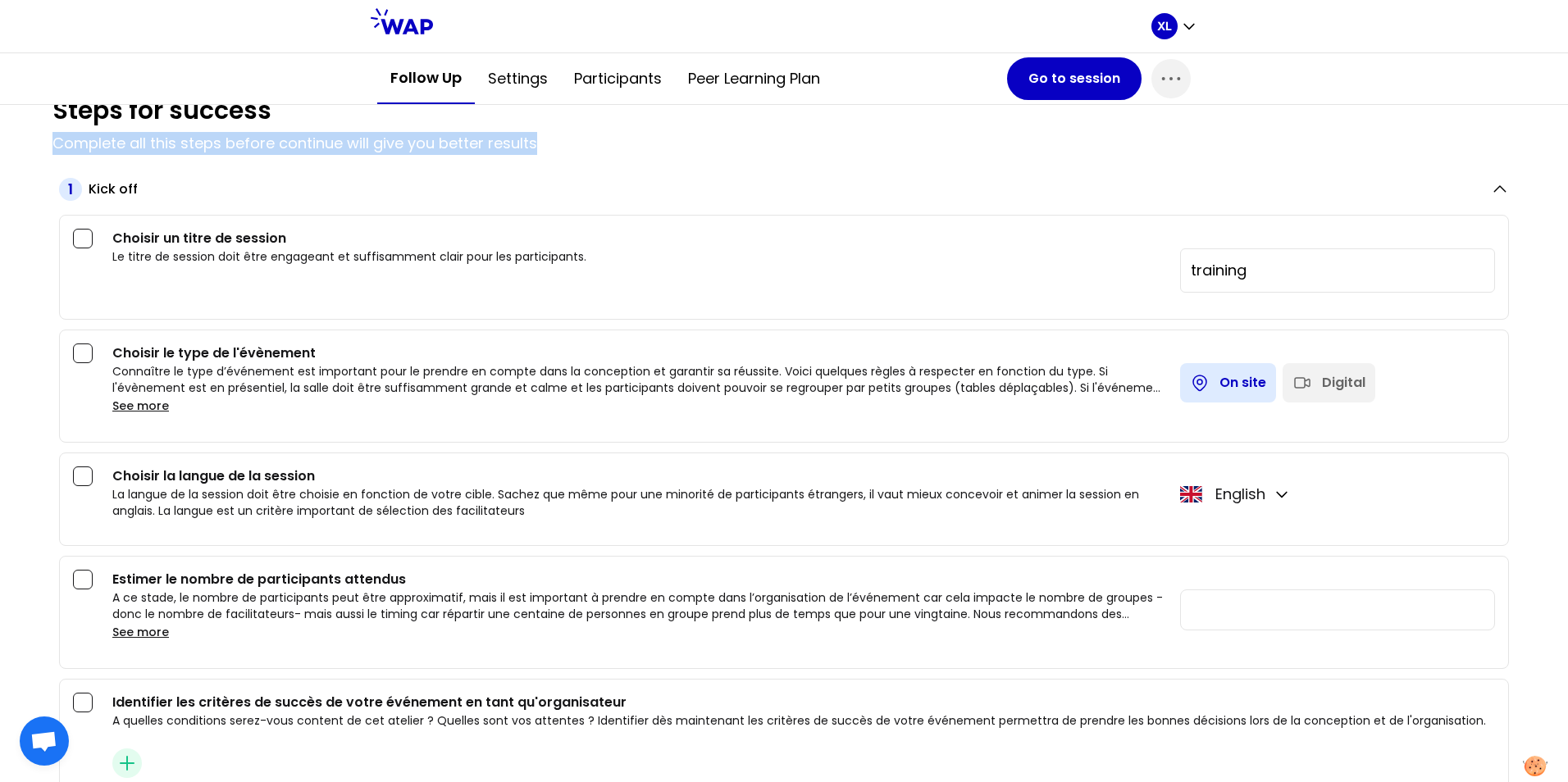
scroll to position [164, 0]
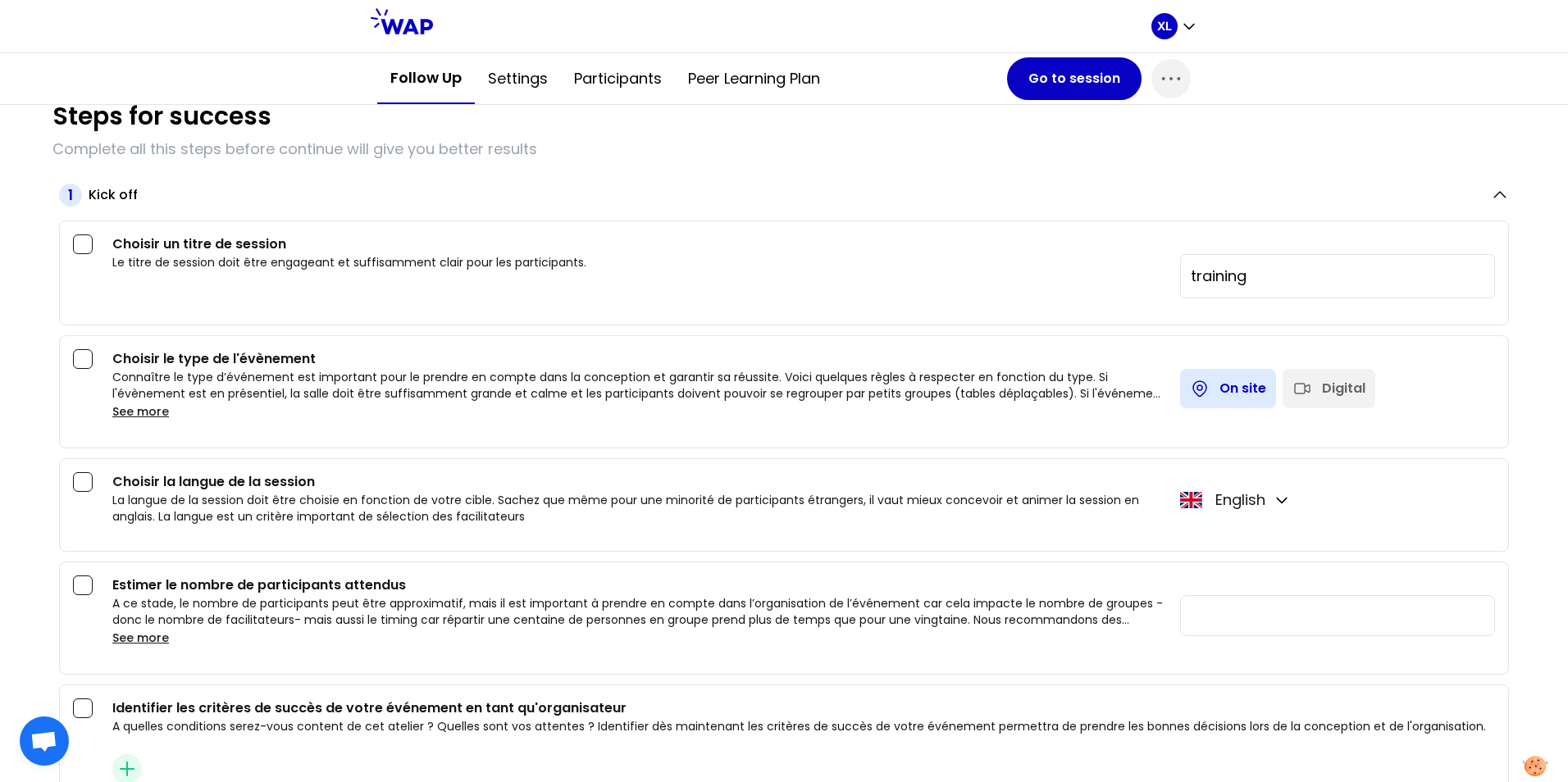
click at [748, 66] on button "Peer learning plan" at bounding box center [754, 78] width 158 height 50
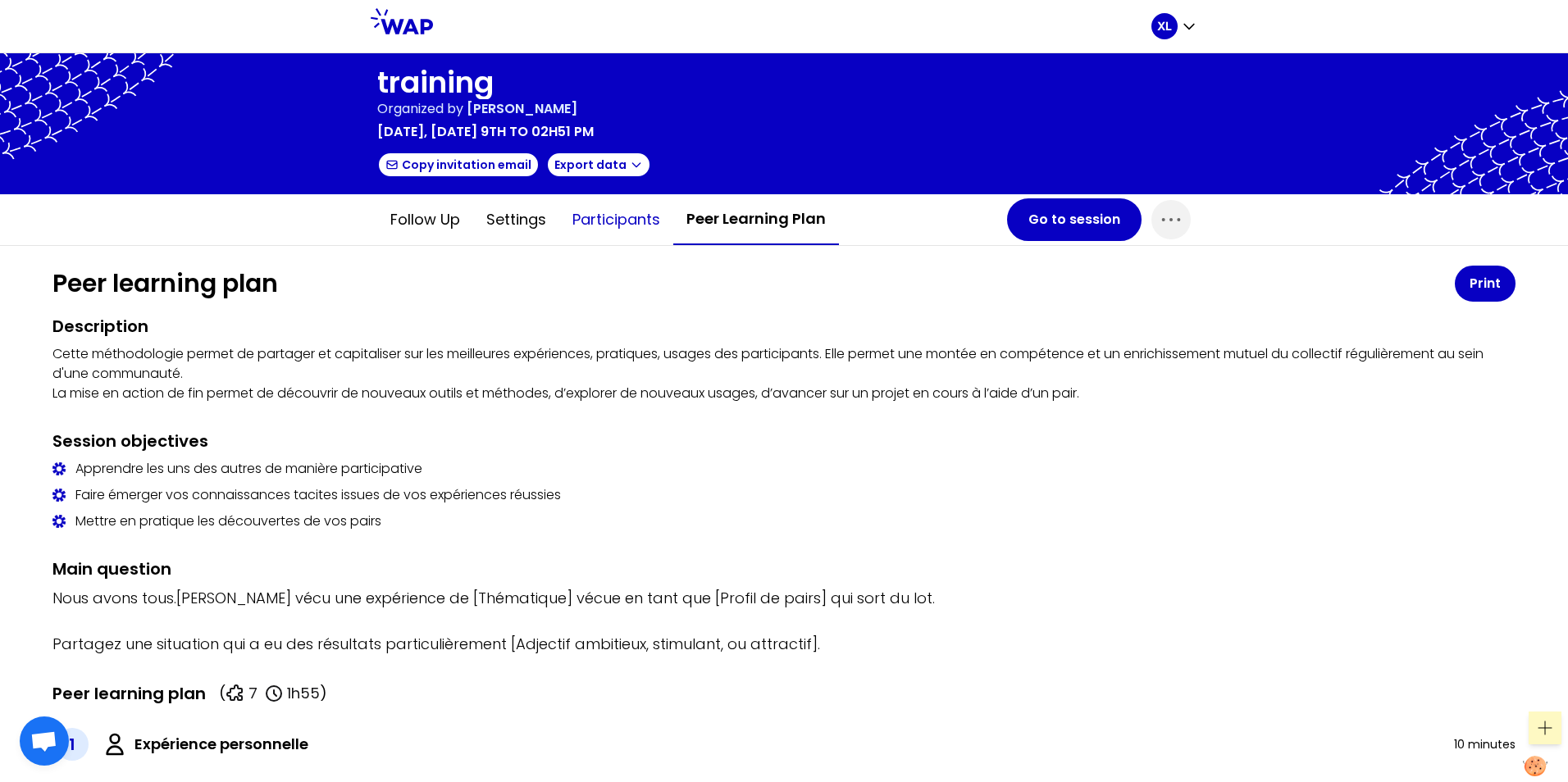
click at [613, 223] on button "Participants" at bounding box center [616, 219] width 114 height 50
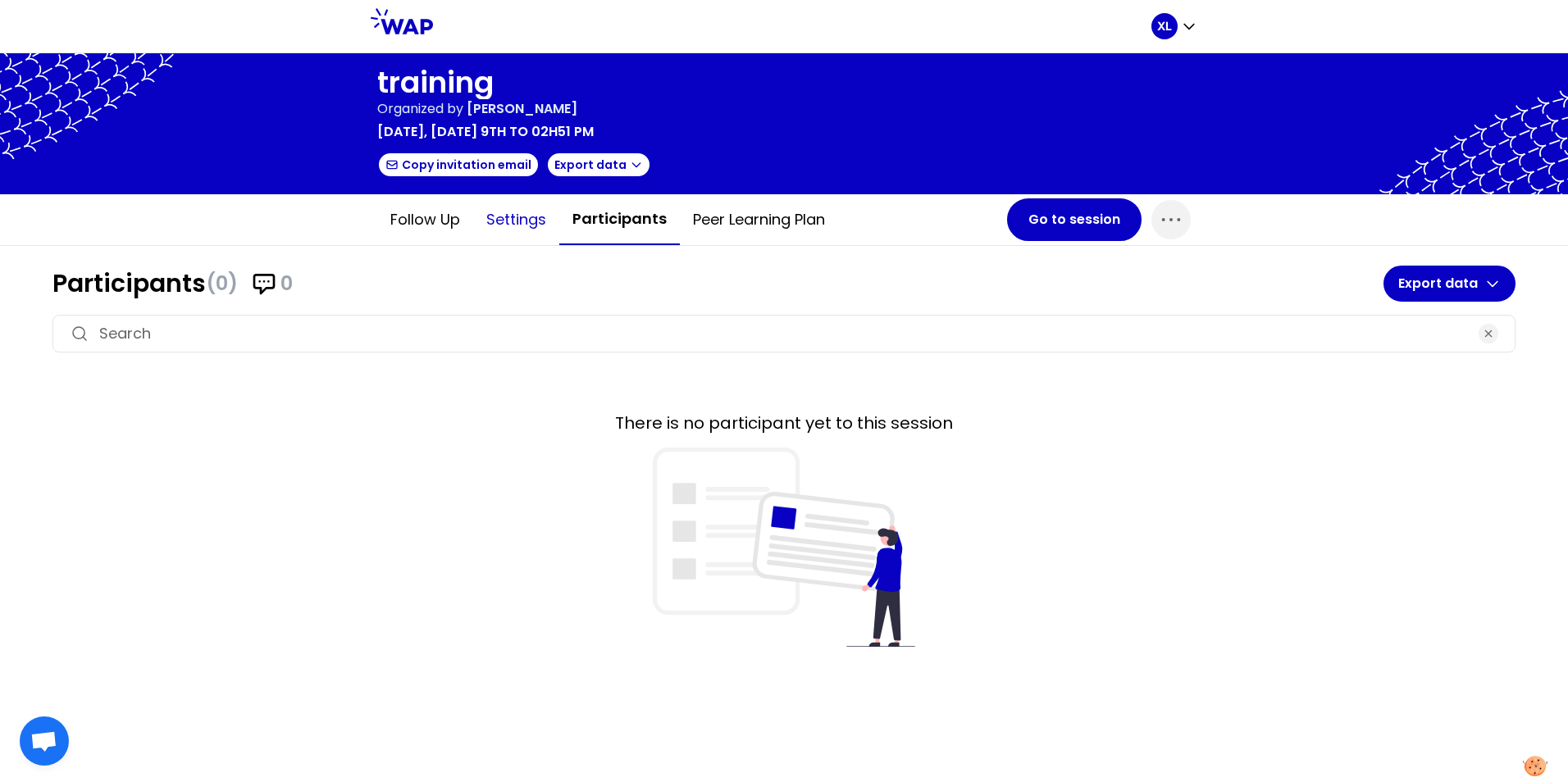
click at [514, 222] on button "Settings" at bounding box center [516, 219] width 86 height 50
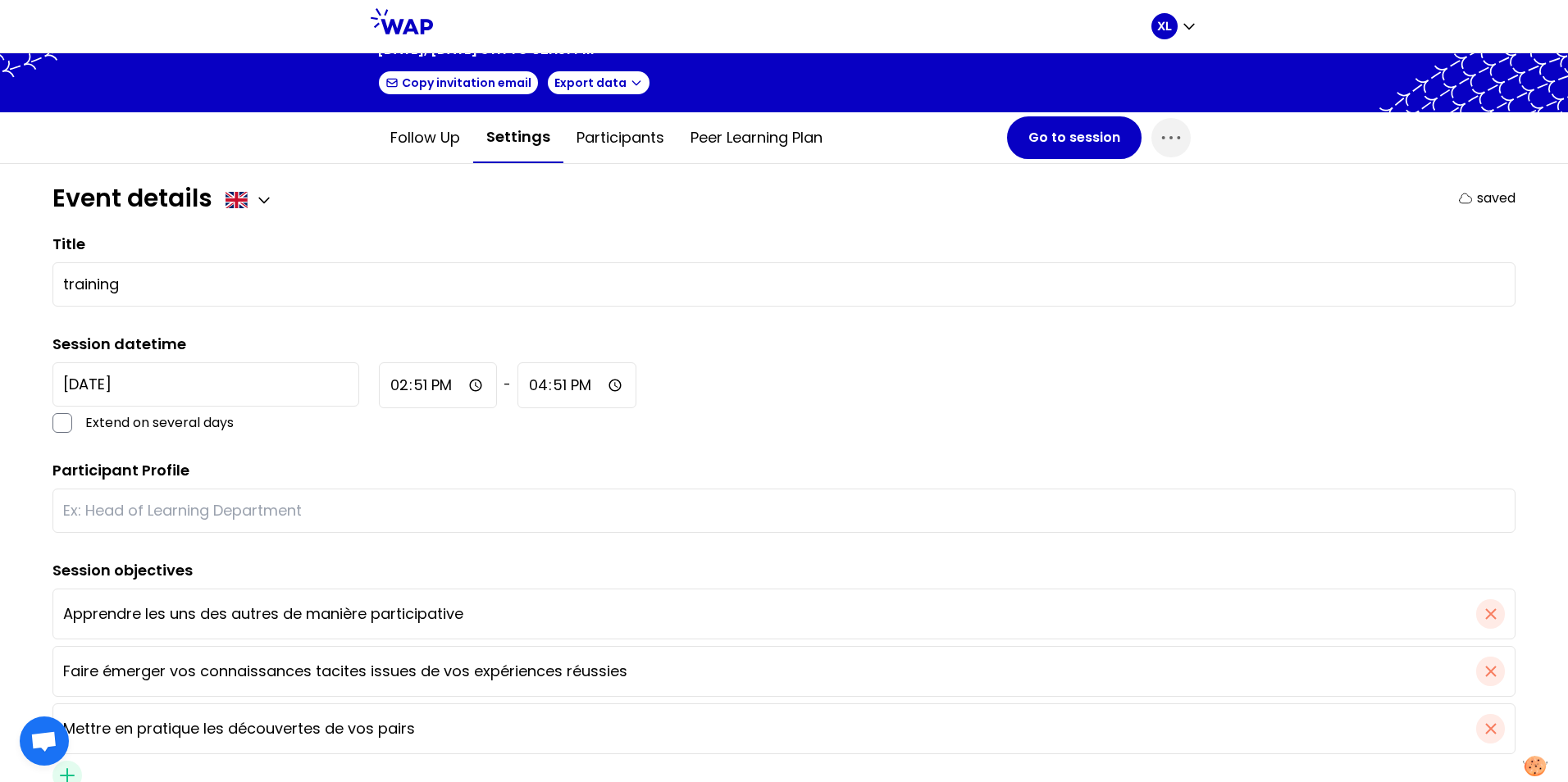
scroll to position [77, 0]
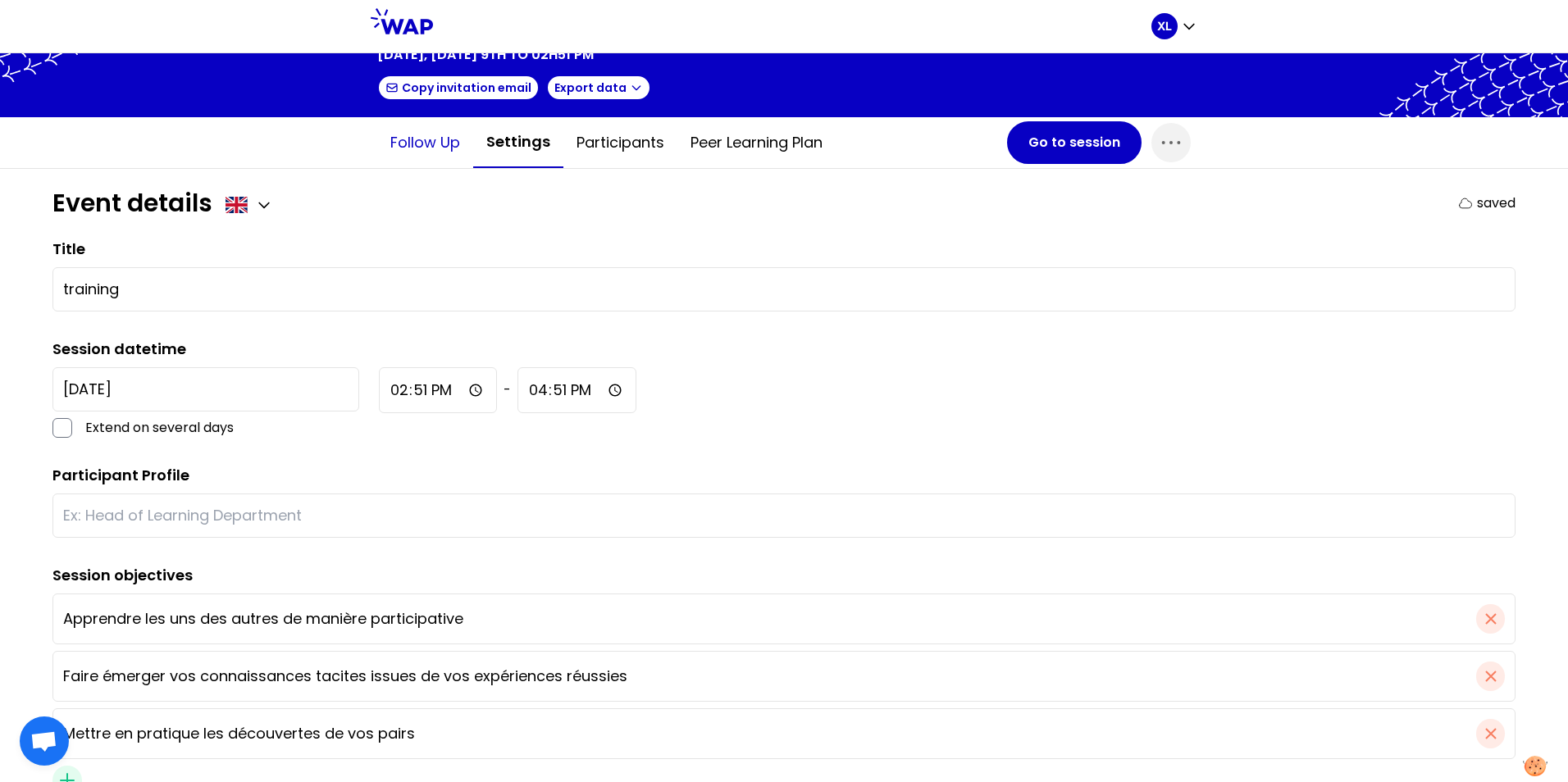
click at [413, 152] on button "Follow up" at bounding box center [425, 143] width 96 height 50
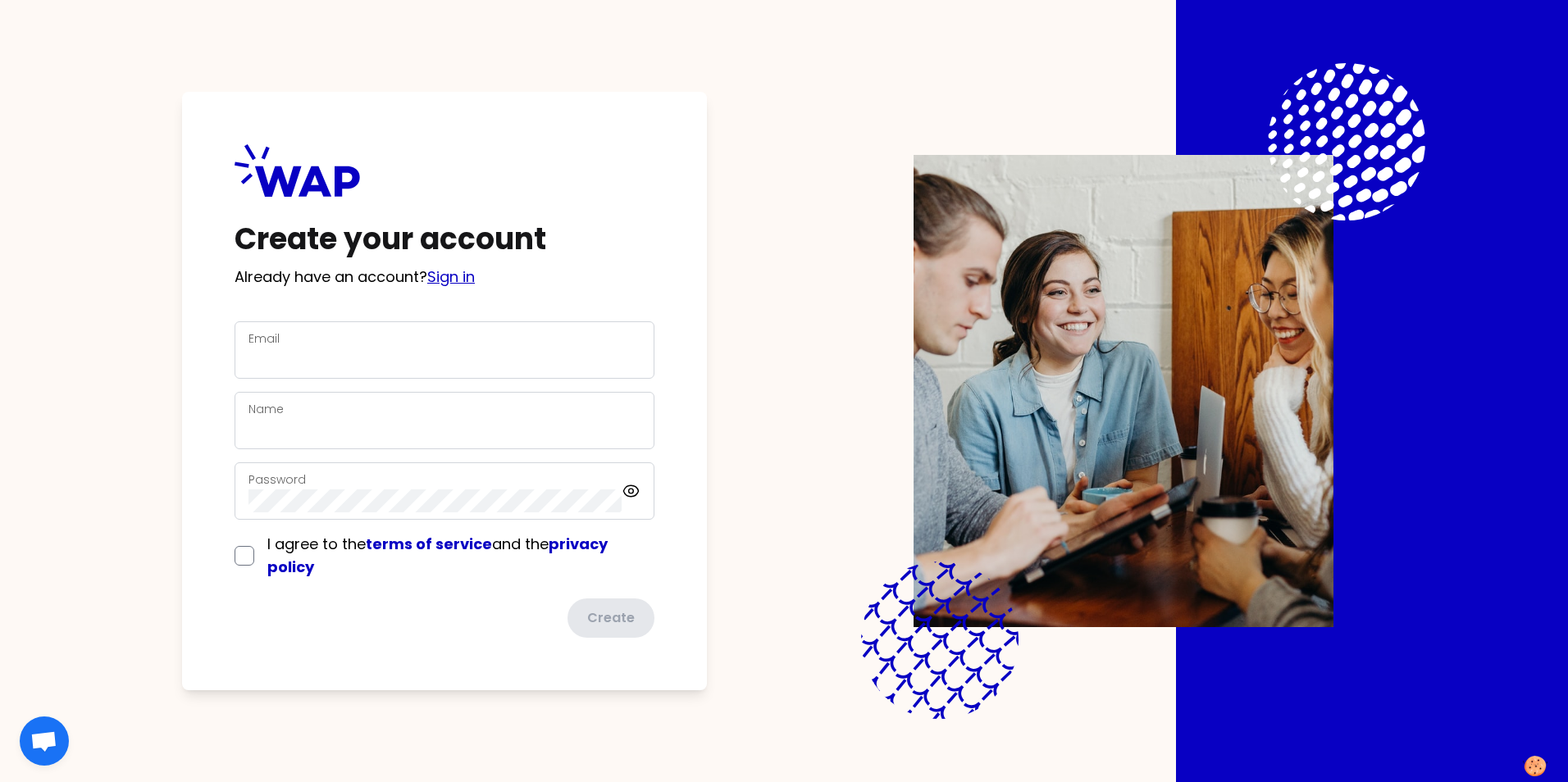
click at [456, 276] on link "Sign in" at bounding box center [450, 276] width 48 height 20
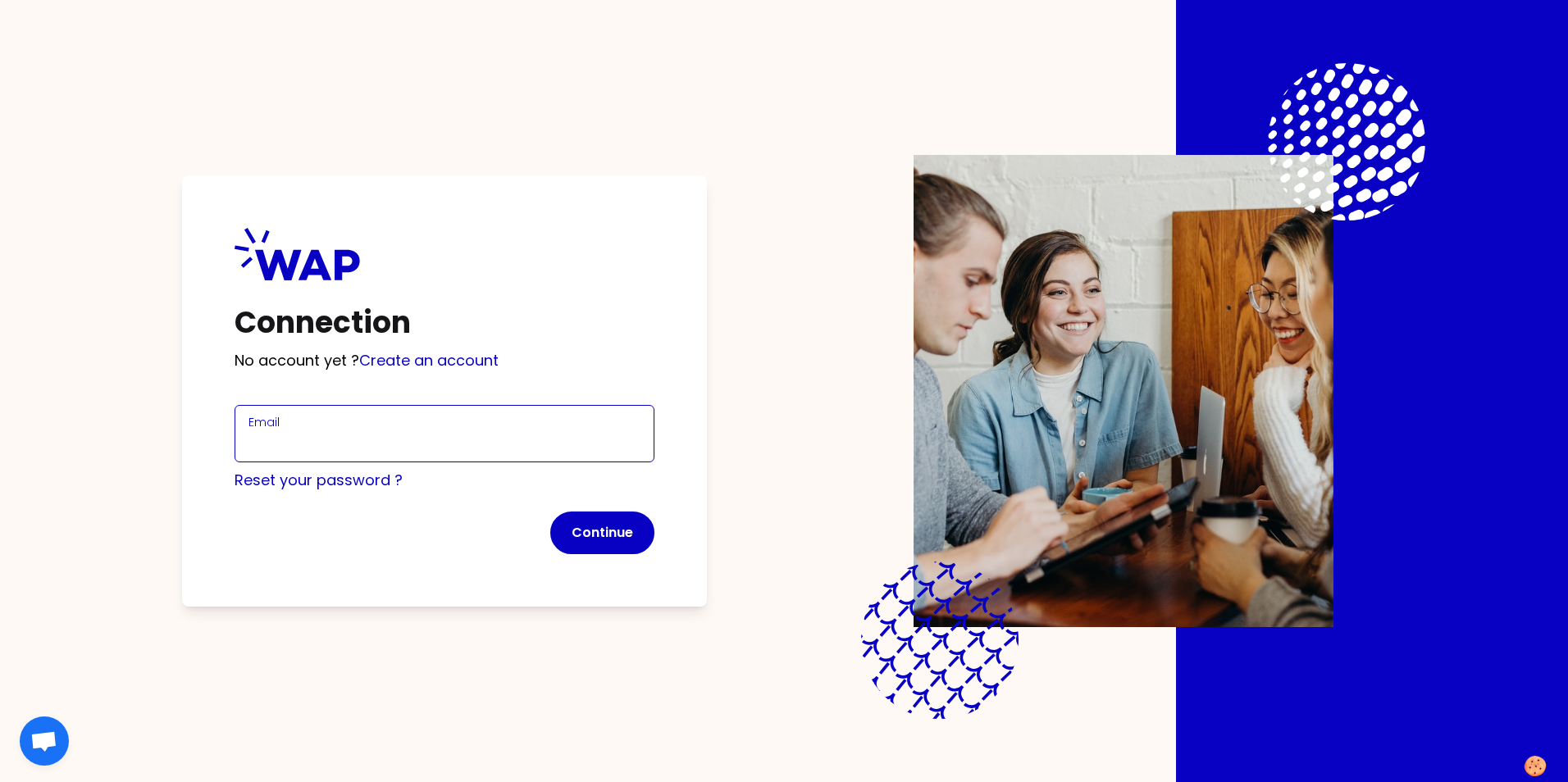
drag, startPoint x: 303, startPoint y: 441, endPoint x: 339, endPoint y: 440, distance: 36.0
click at [303, 441] on input "Email" at bounding box center [445, 443] width 392 height 23
type input "x-liang@foxmail.com"
click at [601, 530] on button "Continue" at bounding box center [602, 533] width 104 height 43
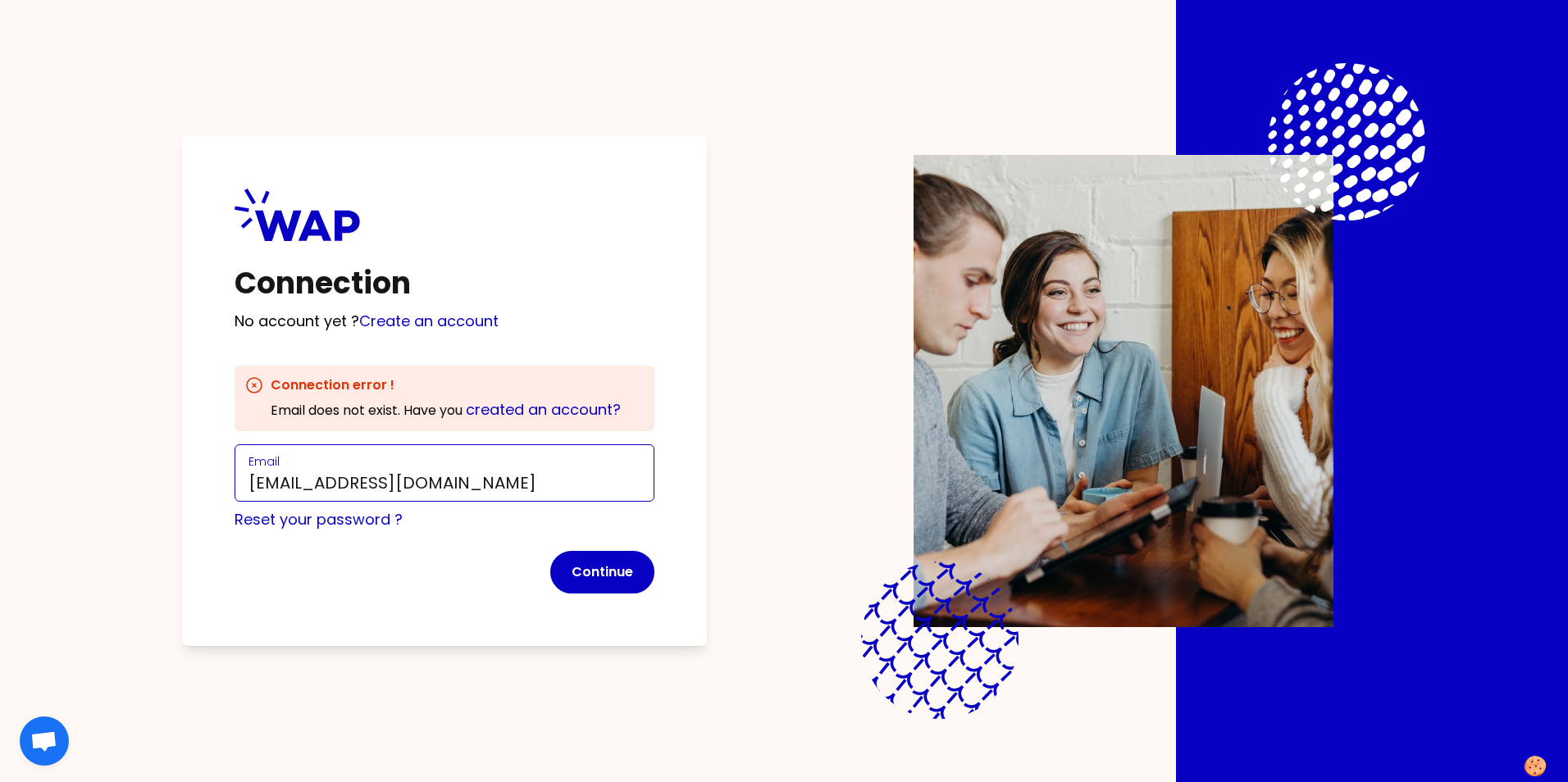
drag, startPoint x: 457, startPoint y: 485, endPoint x: -3, endPoint y: 430, distance: 463.3
click at [0, 430] on html "Connection No account yet ? Create an account Connection error ! Email does not…" at bounding box center [784, 391] width 1568 height 782
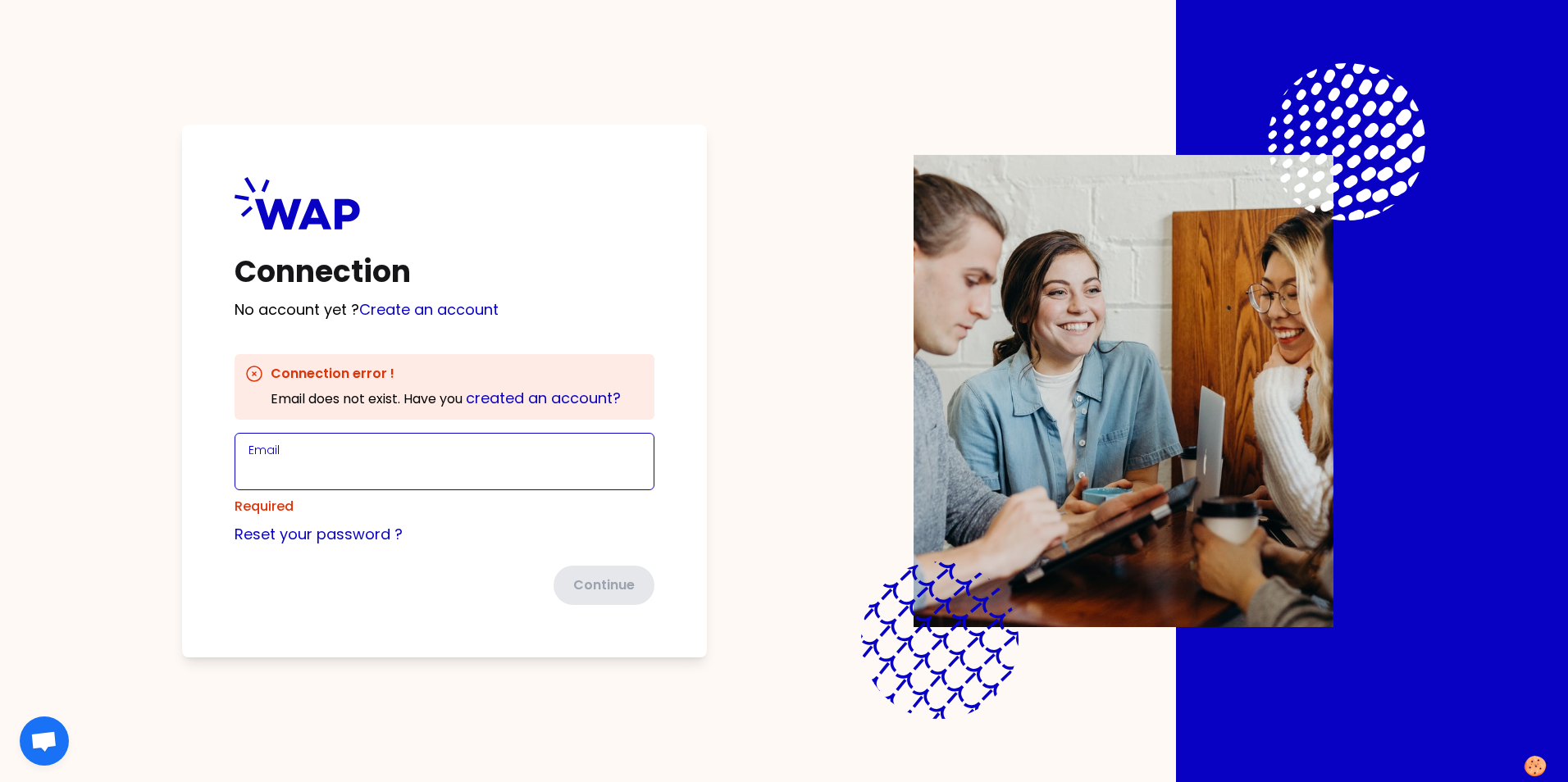
click at [306, 463] on input "Email" at bounding box center [445, 470] width 392 height 23
type input "[PERSON_NAME][EMAIL_ADDRESS][DOMAIN_NAME]"
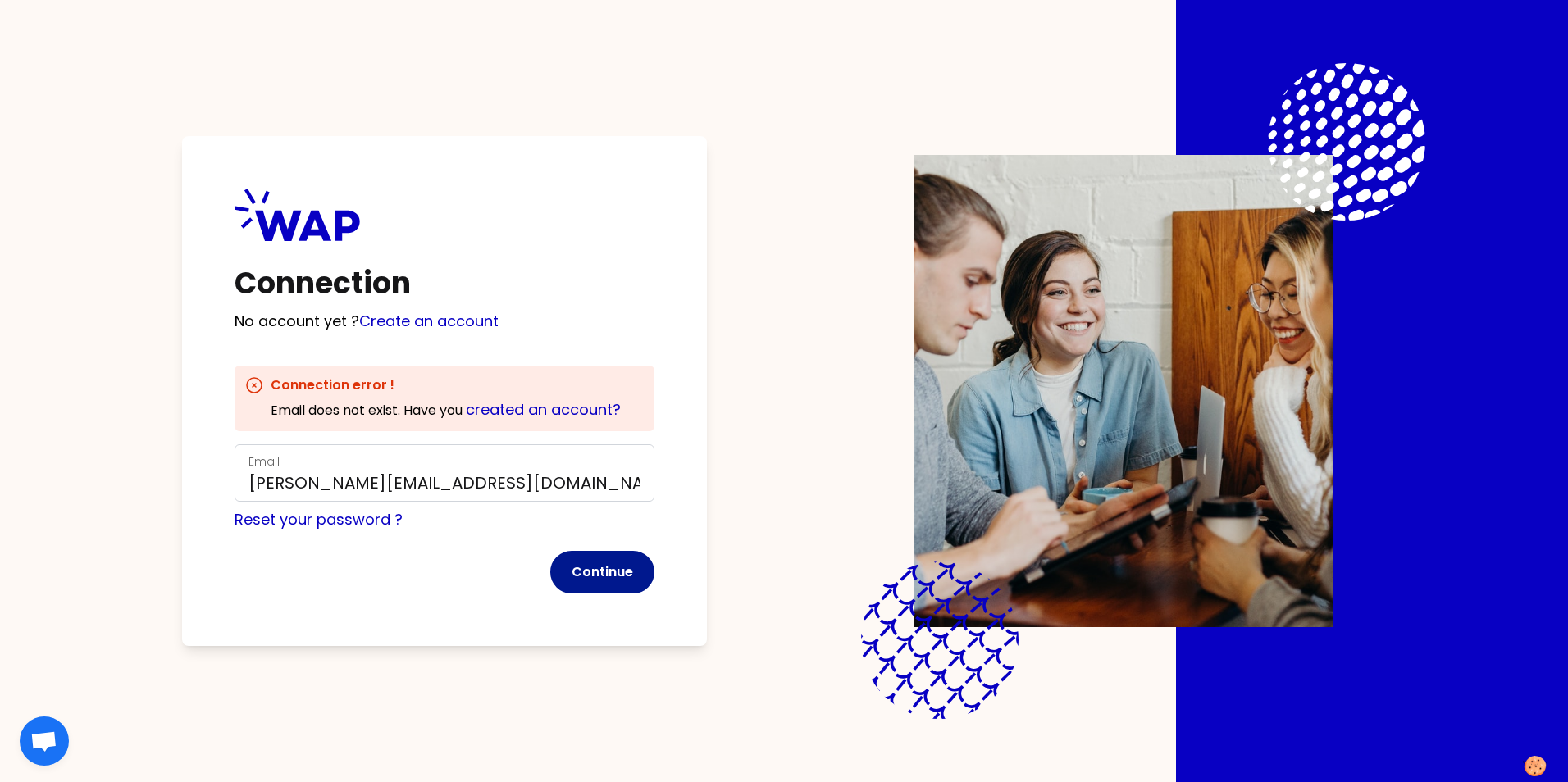
click at [606, 575] on button "Continue" at bounding box center [602, 572] width 104 height 43
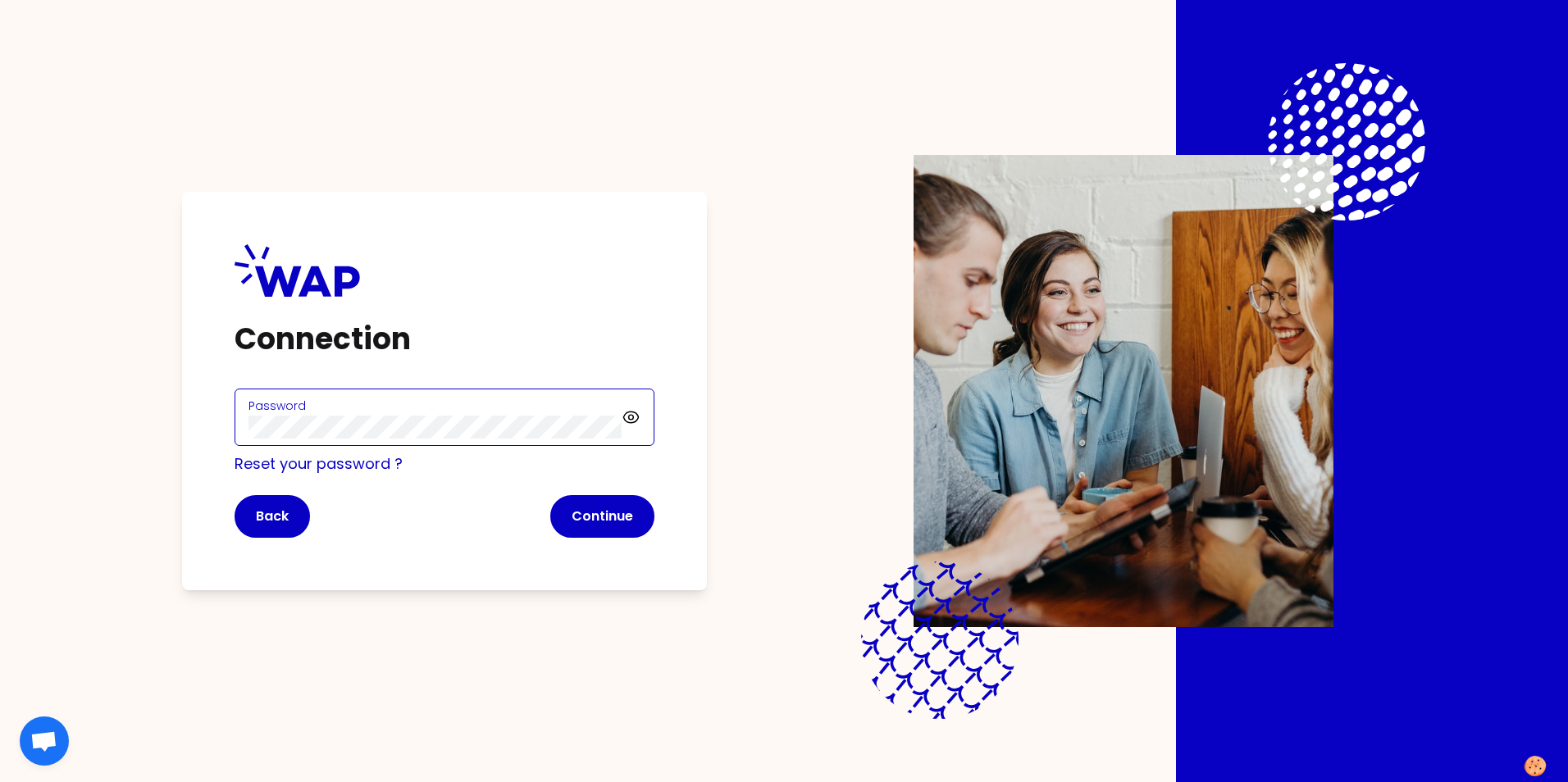
click button "Continue" at bounding box center [602, 516] width 104 height 43
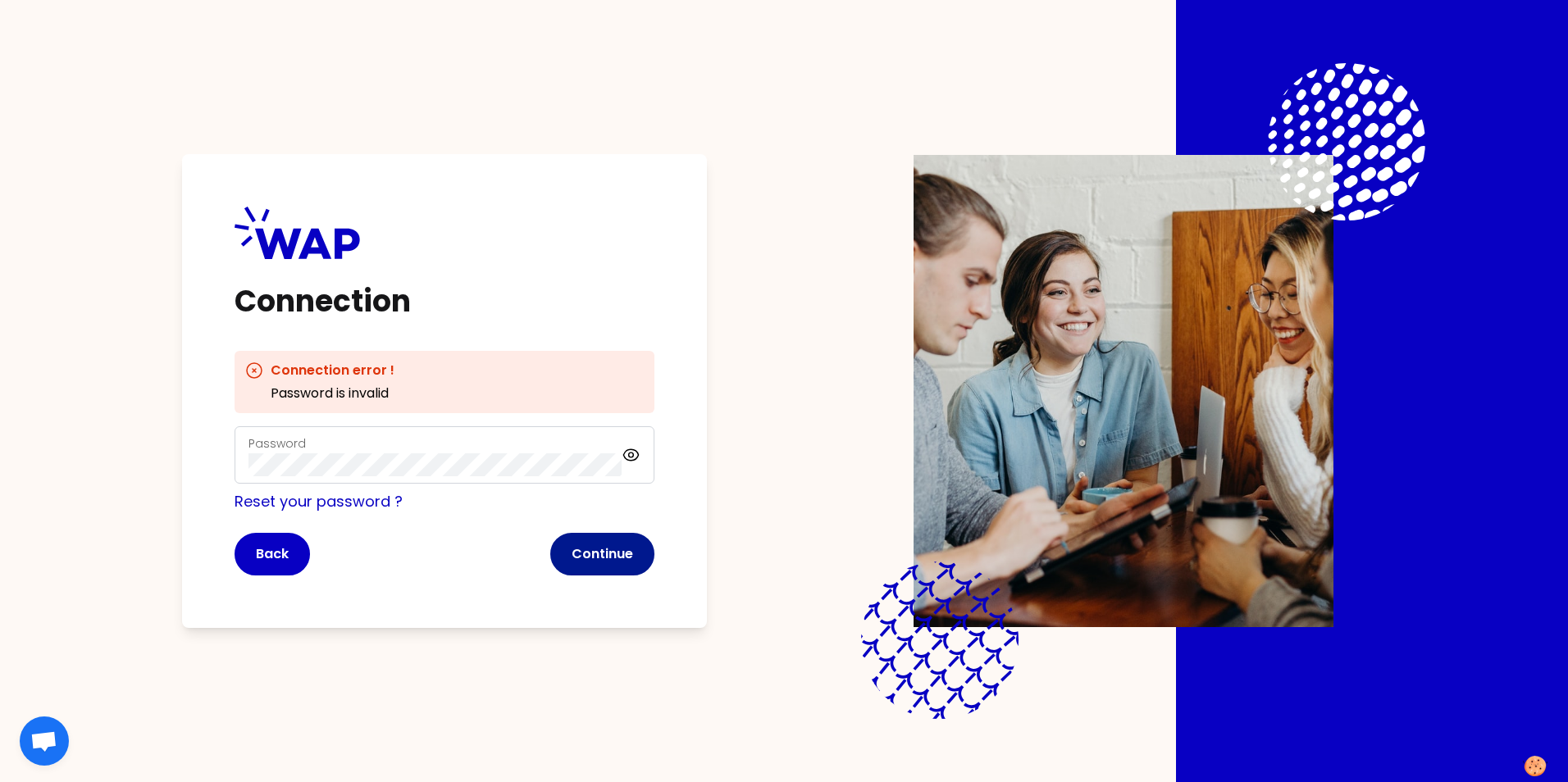
click at [582, 559] on button "Continue" at bounding box center [602, 554] width 104 height 43
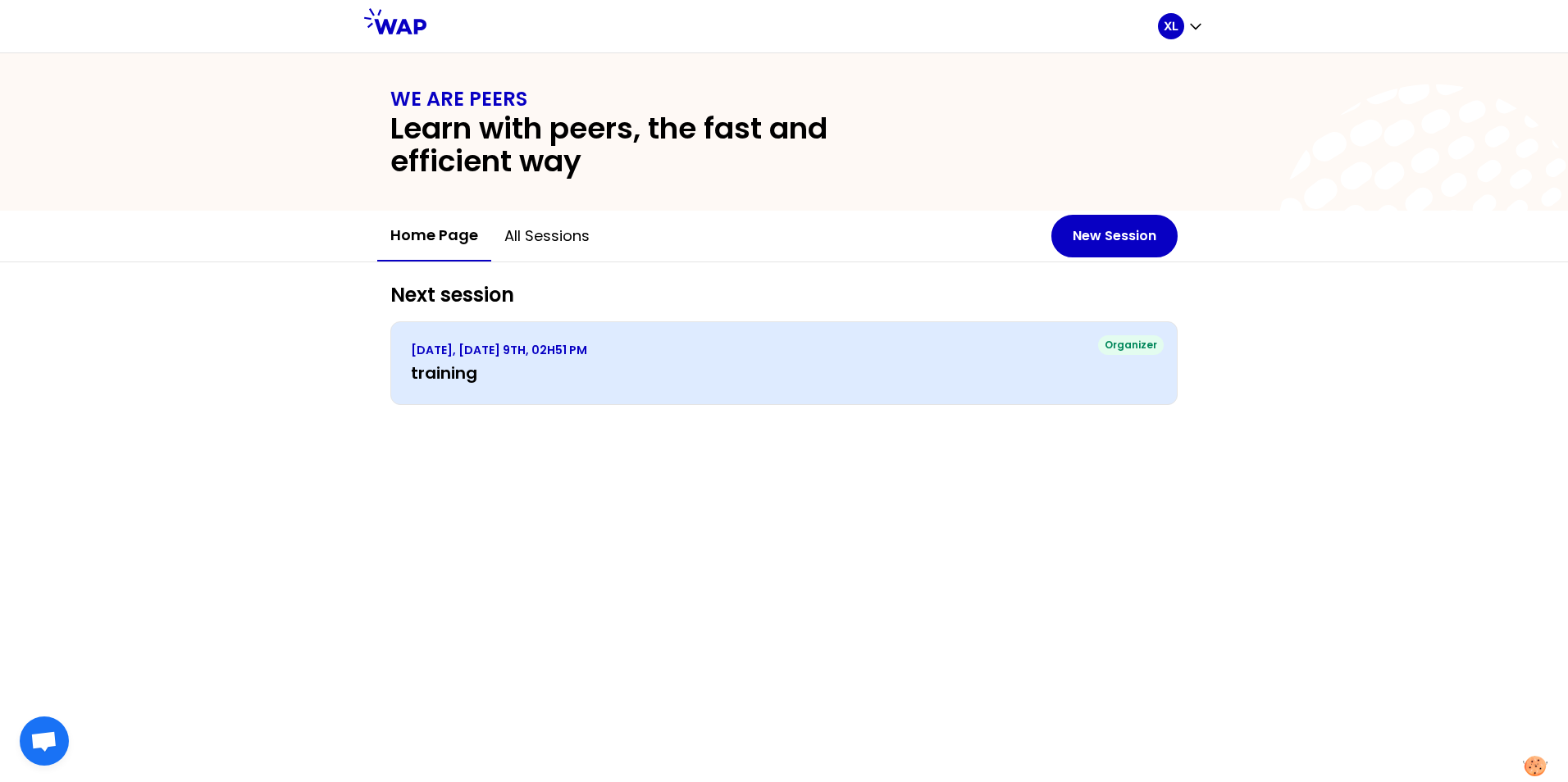
click at [590, 357] on p "[DATE], [DATE] 9TH, 02H51 PM" at bounding box center [784, 350] width 746 height 17
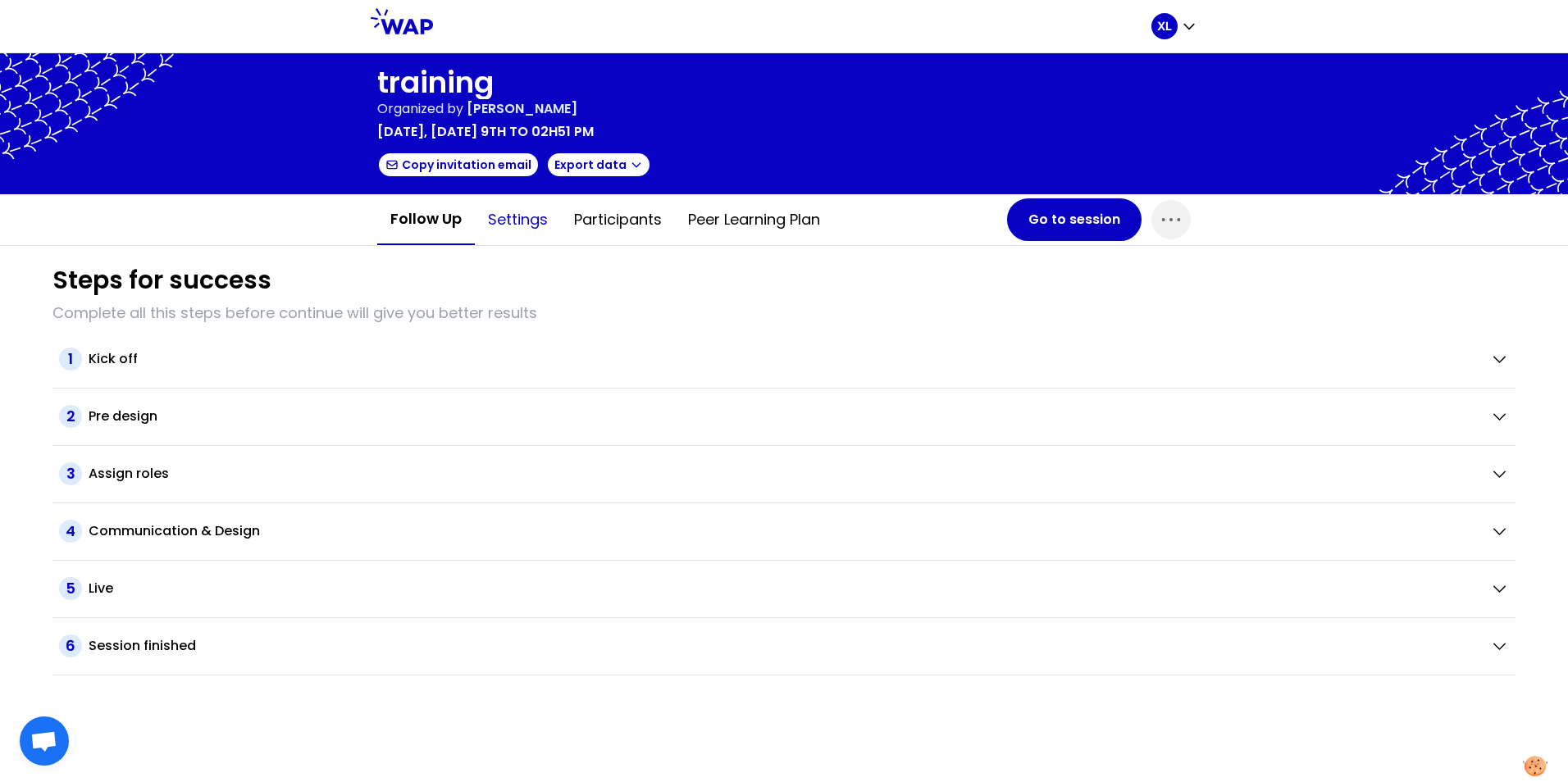
click at [513, 219] on button "Settings" at bounding box center [518, 219] width 86 height 50
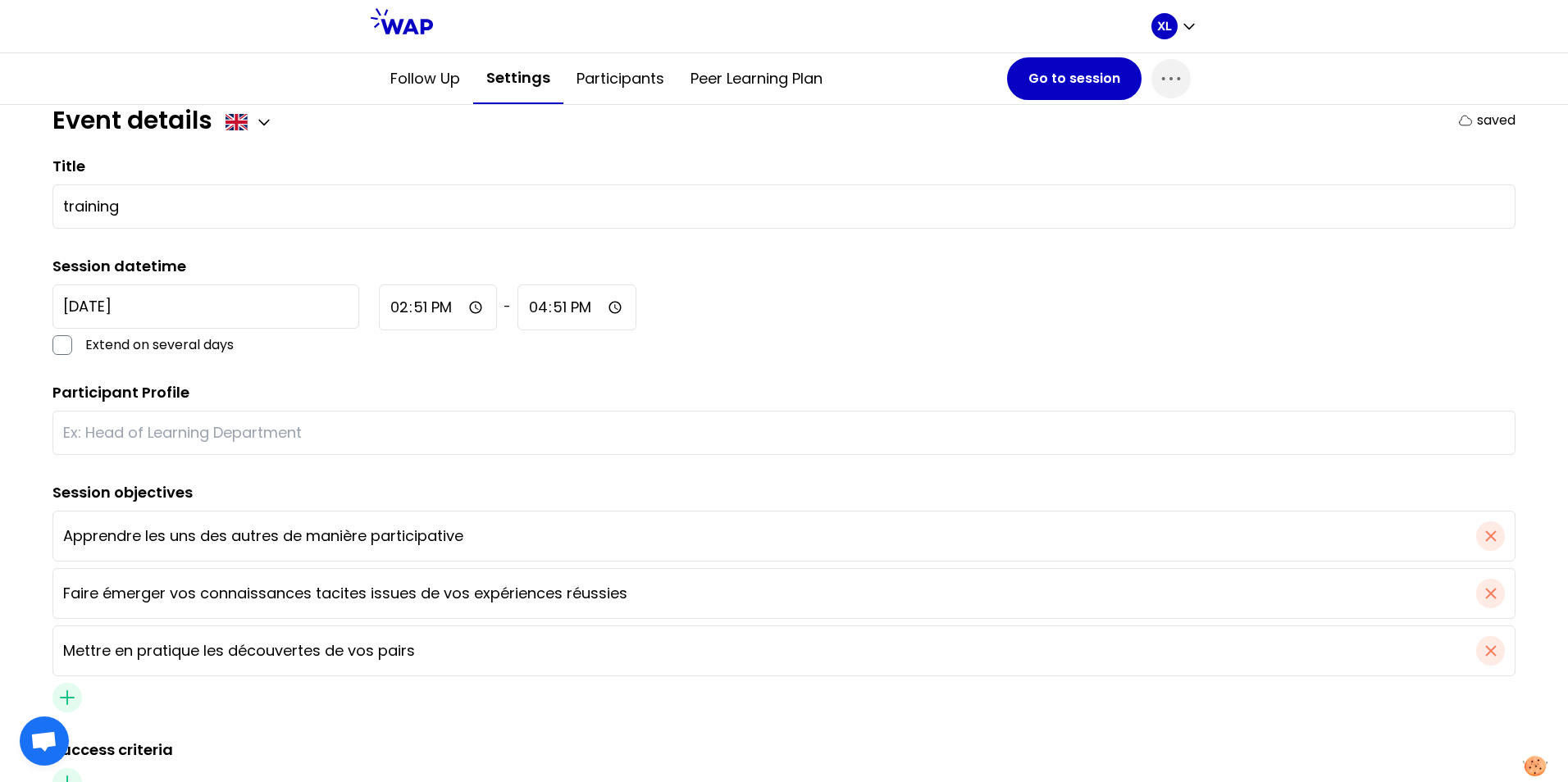
scroll to position [164, 0]
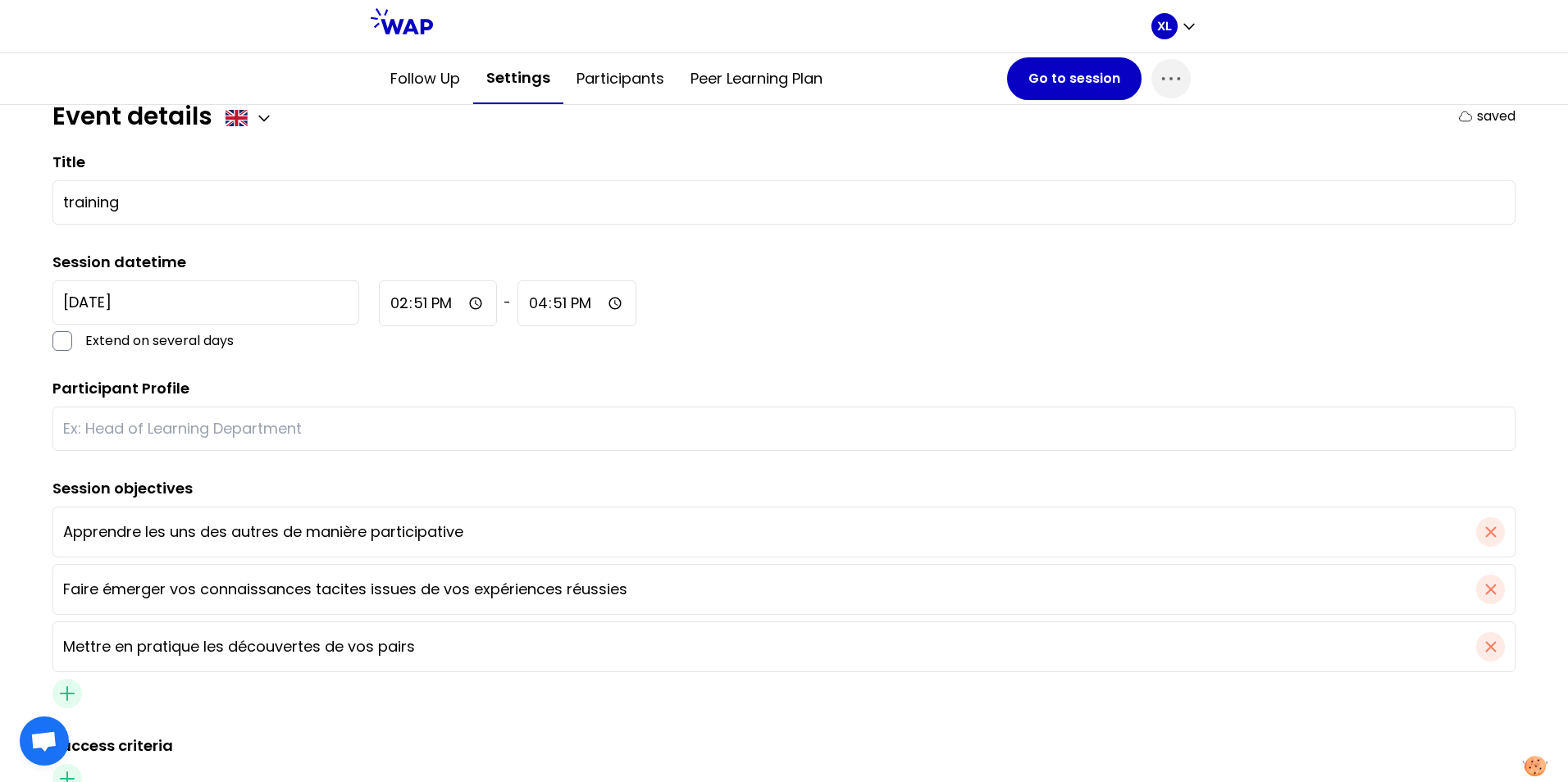
click at [212, 197] on input "training" at bounding box center [783, 202] width 1441 height 23
click at [262, 116] on icon "button" at bounding box center [264, 118] width 17 height 17
click at [292, 118] on div "Event details French saved" at bounding box center [783, 116] width 1463 height 29
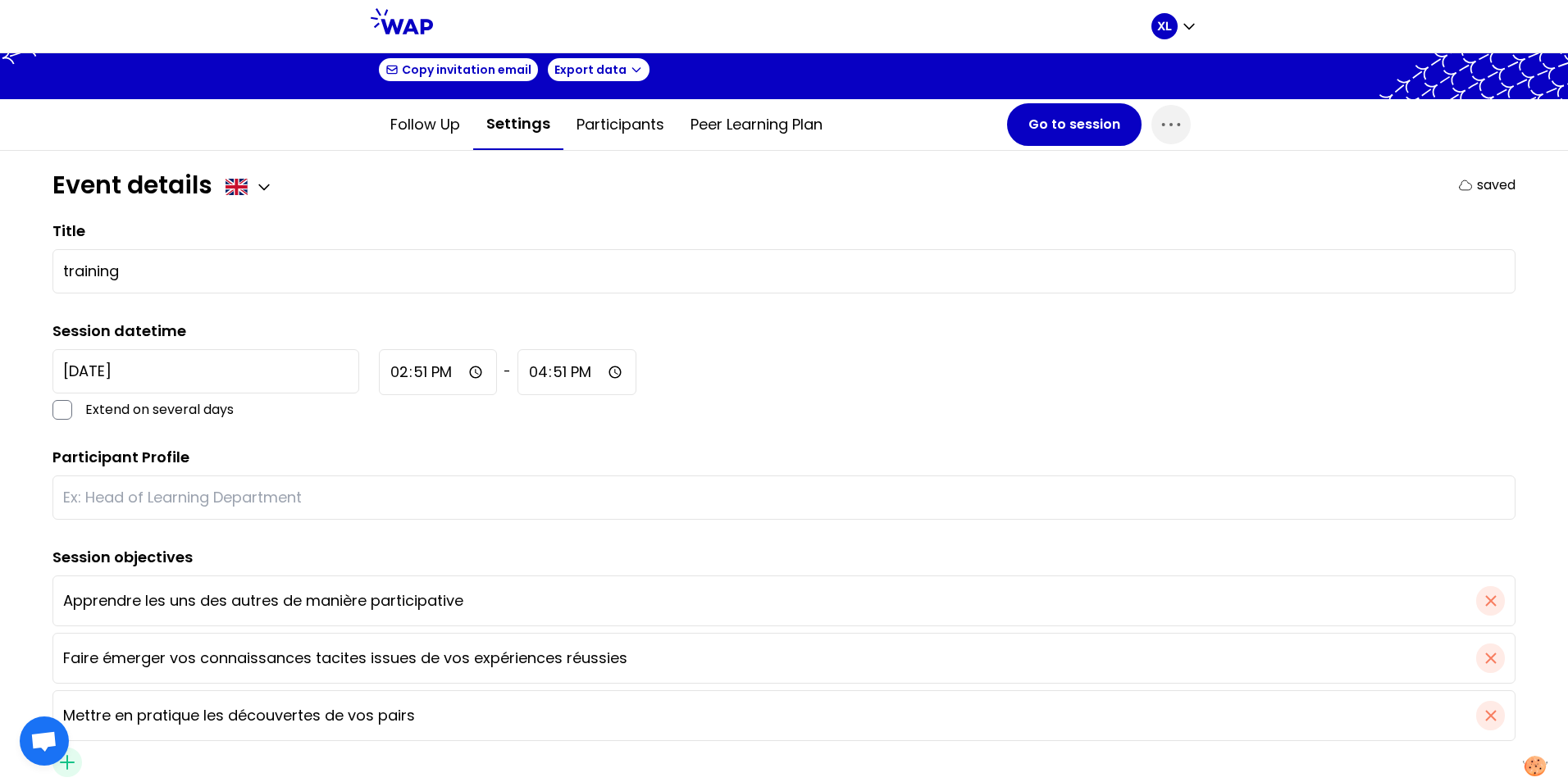
scroll to position [0, 0]
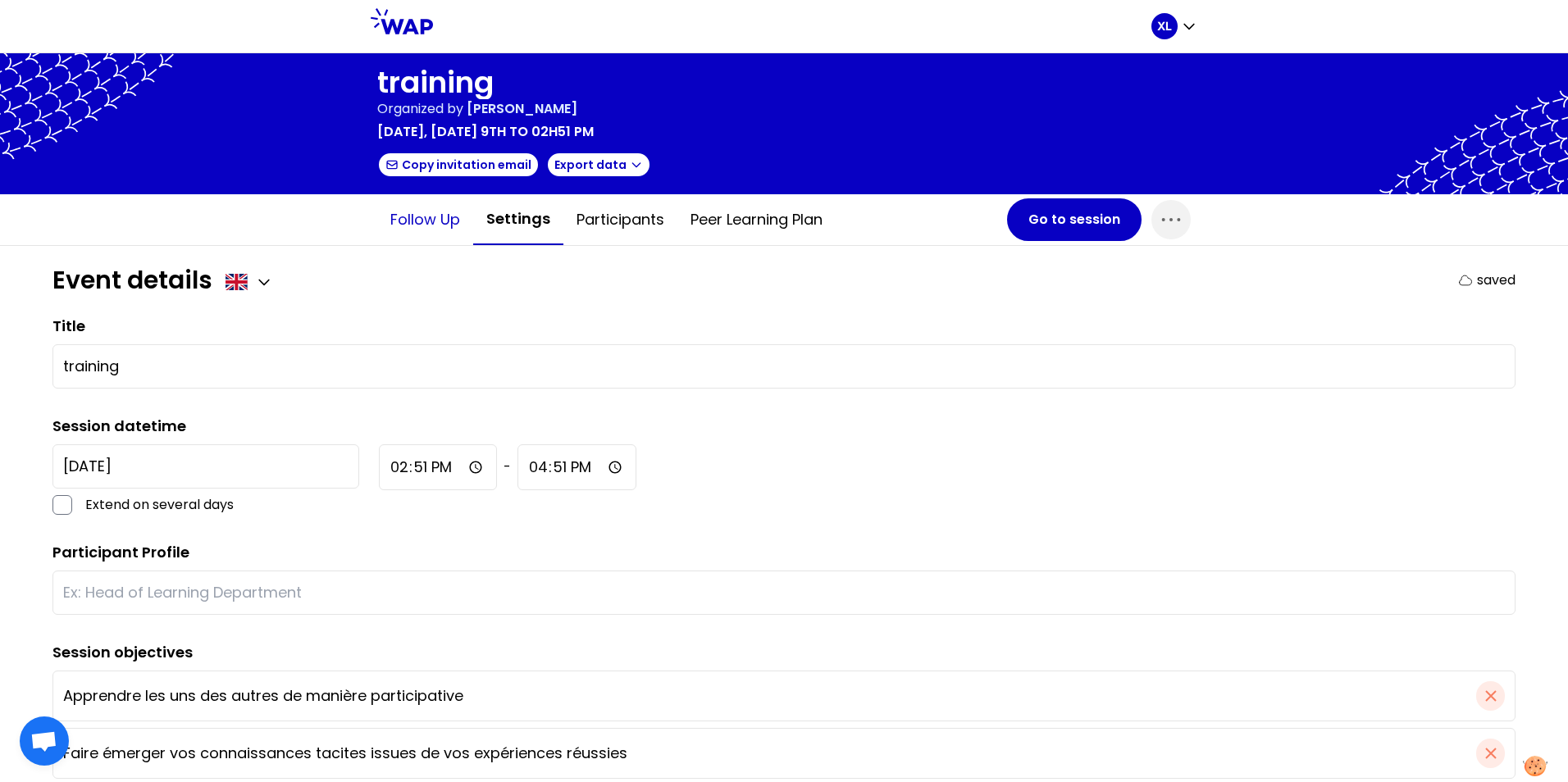
click at [414, 219] on button "Follow up" at bounding box center [425, 219] width 96 height 50
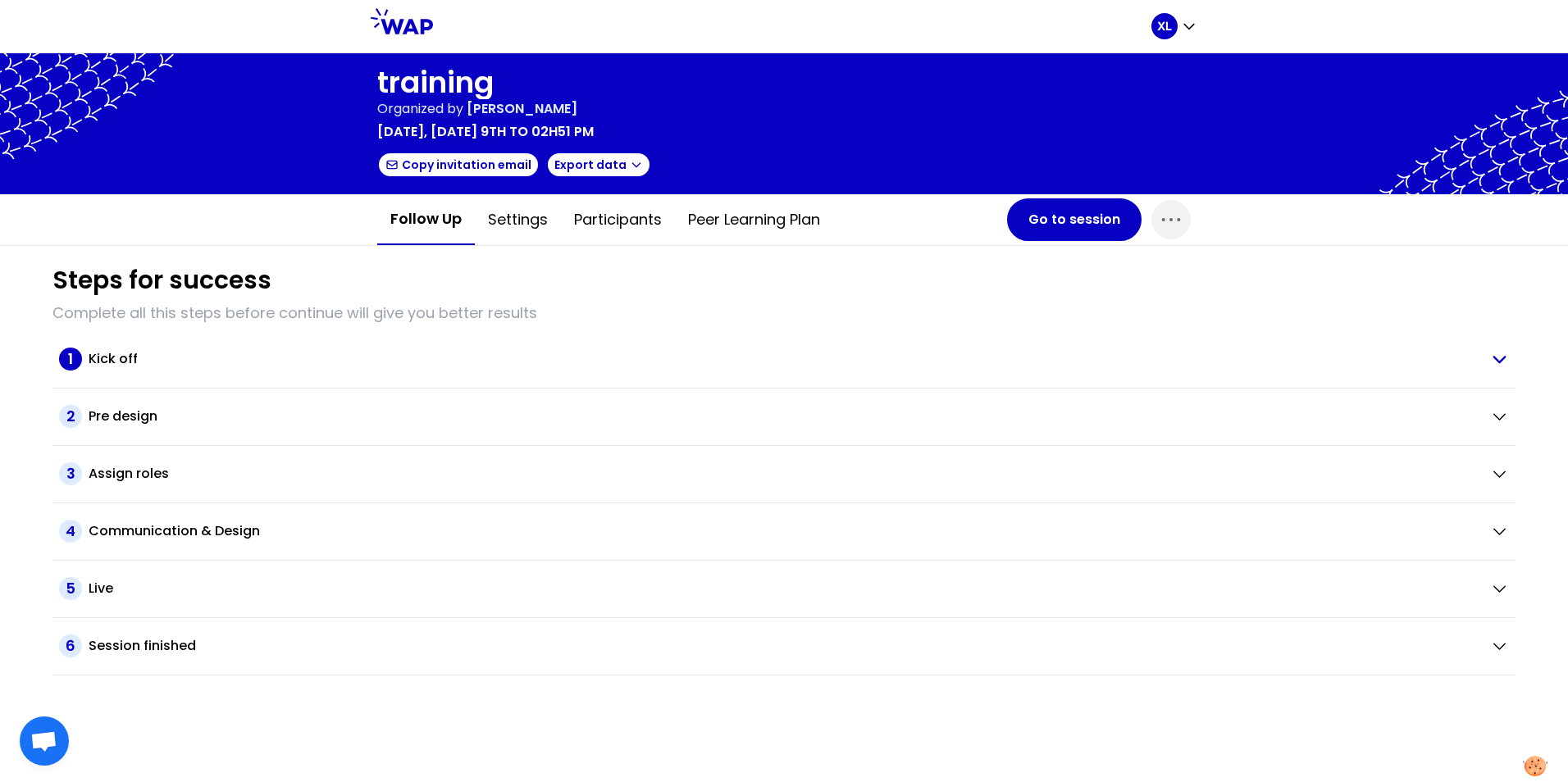
click at [83, 358] on div "1 Kick off" at bounding box center [767, 359] width 1418 height 23
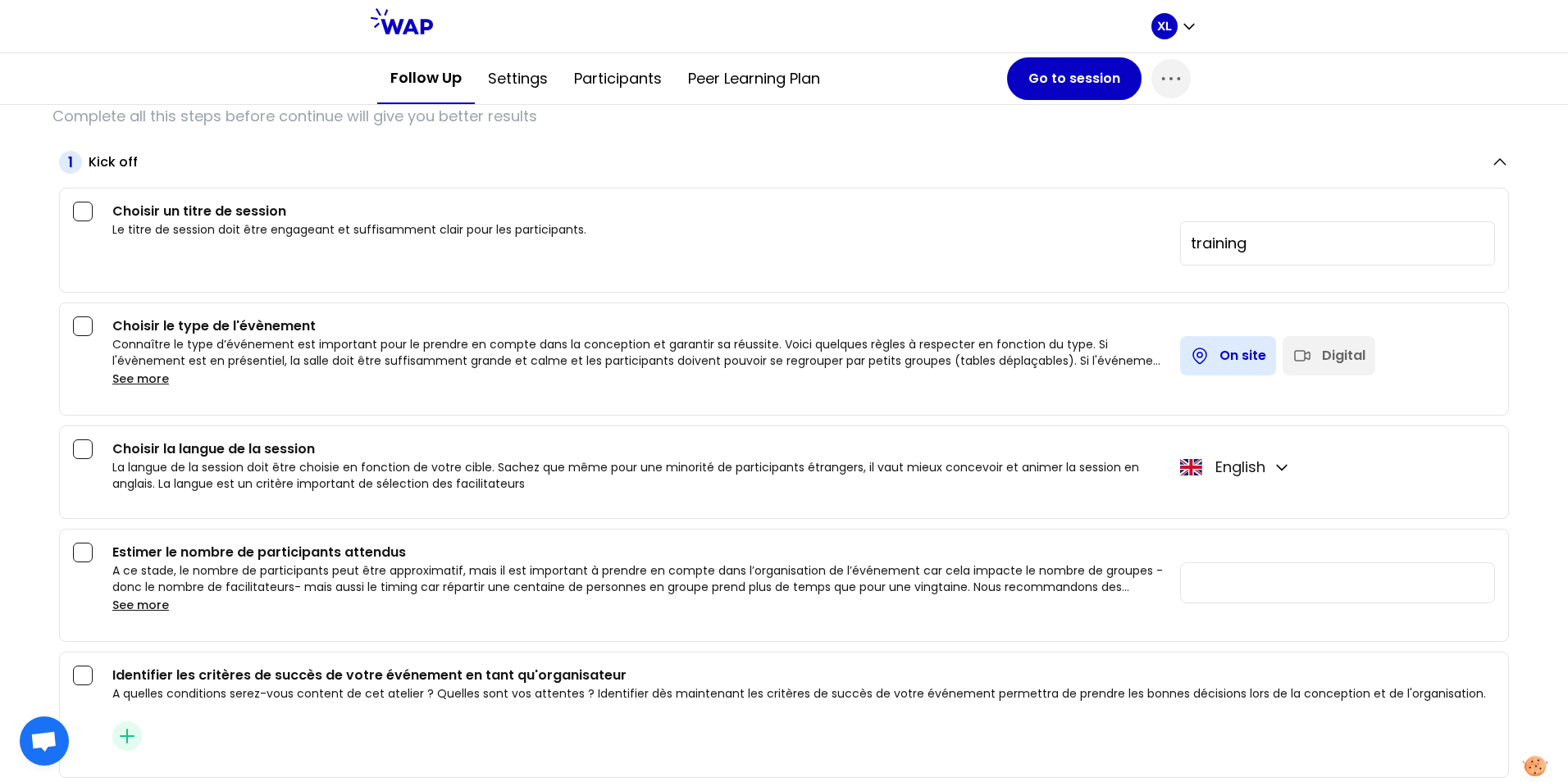
scroll to position [246, 0]
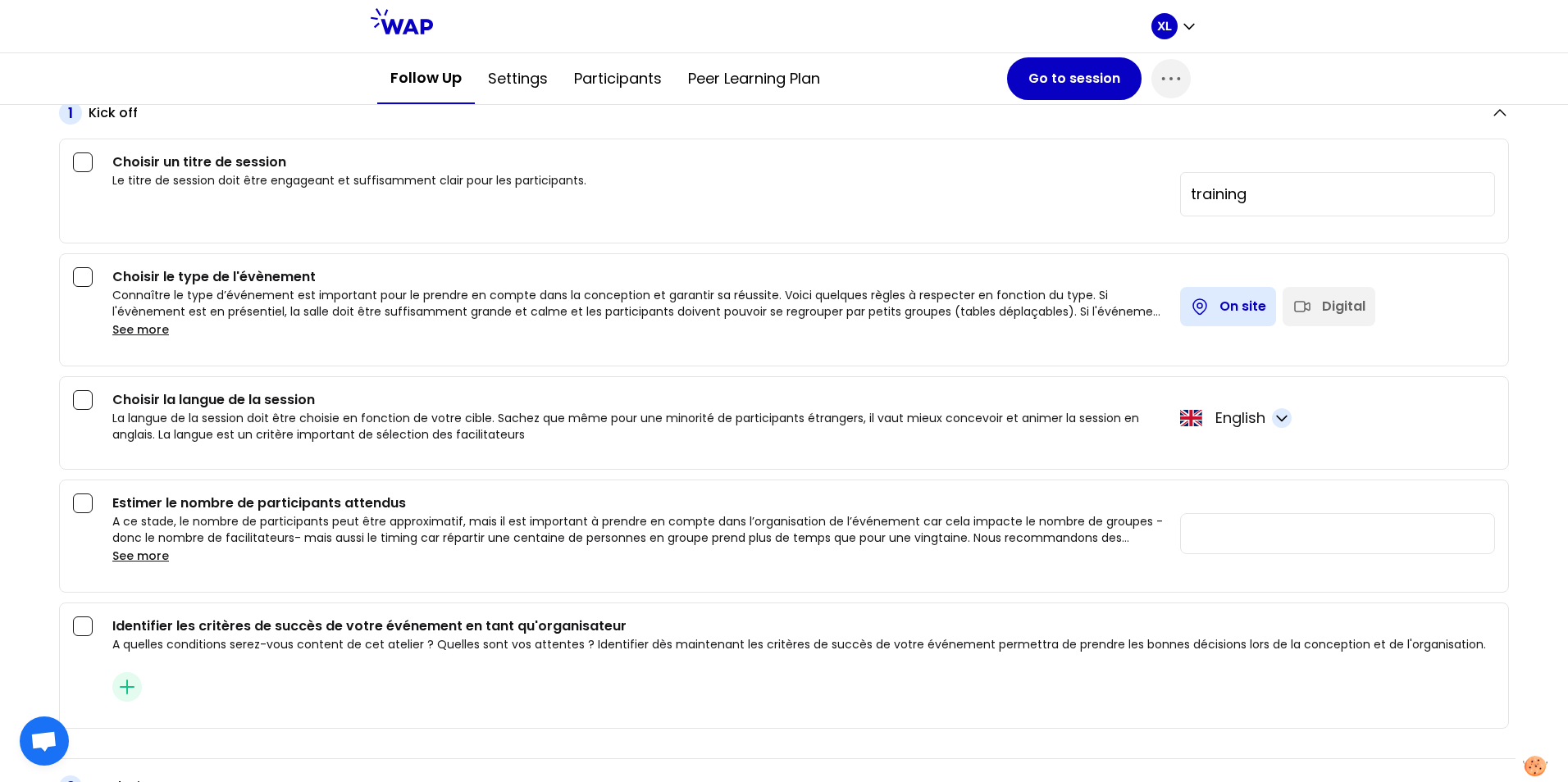
click at [1275, 421] on icon "button" at bounding box center [1281, 418] width 17 height 17
click at [1451, 396] on div "Choisir la langue de la session La langue de la session doit être choisie en fo…" at bounding box center [803, 416] width 1382 height 52
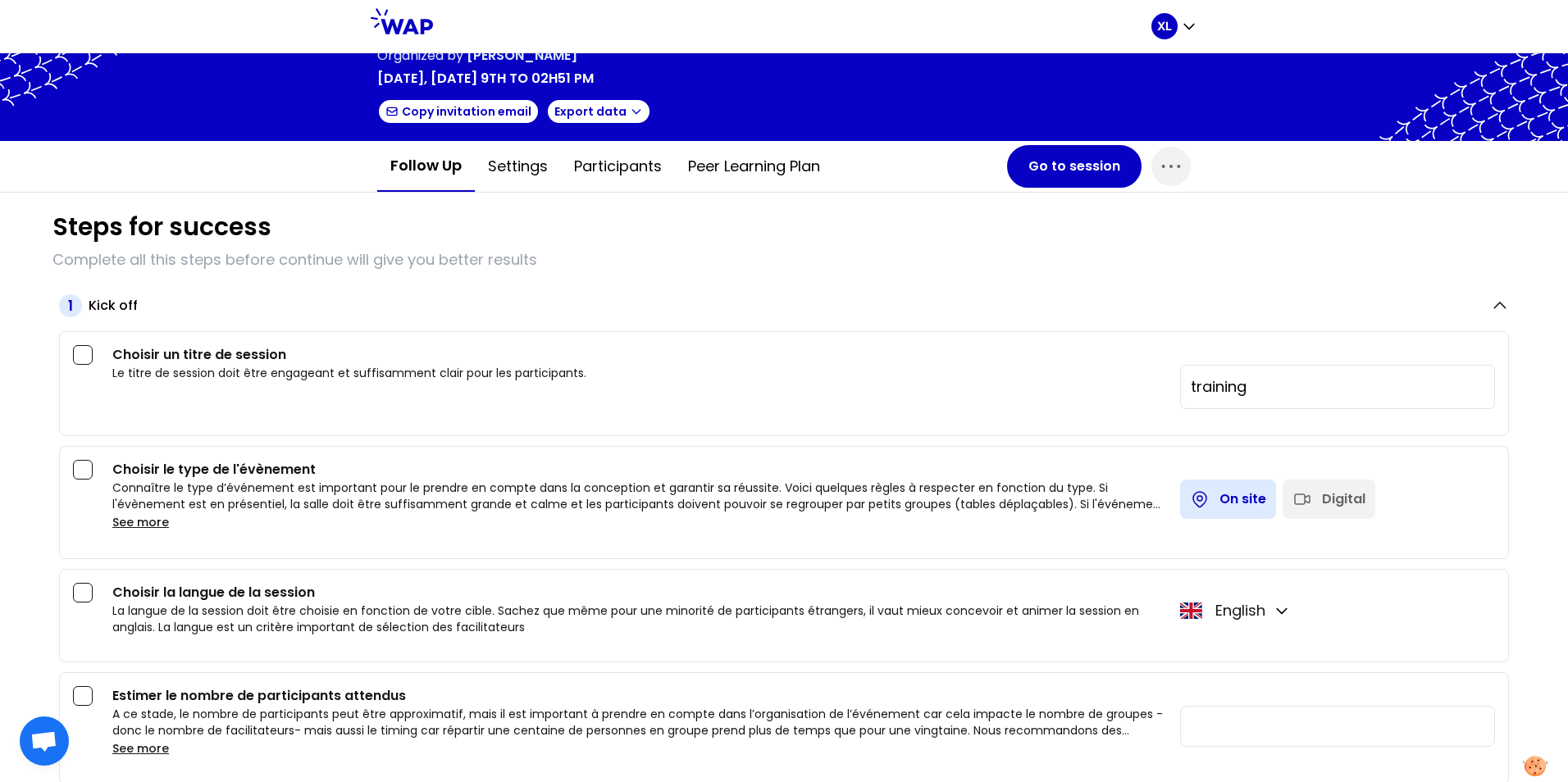
scroll to position [82, 0]
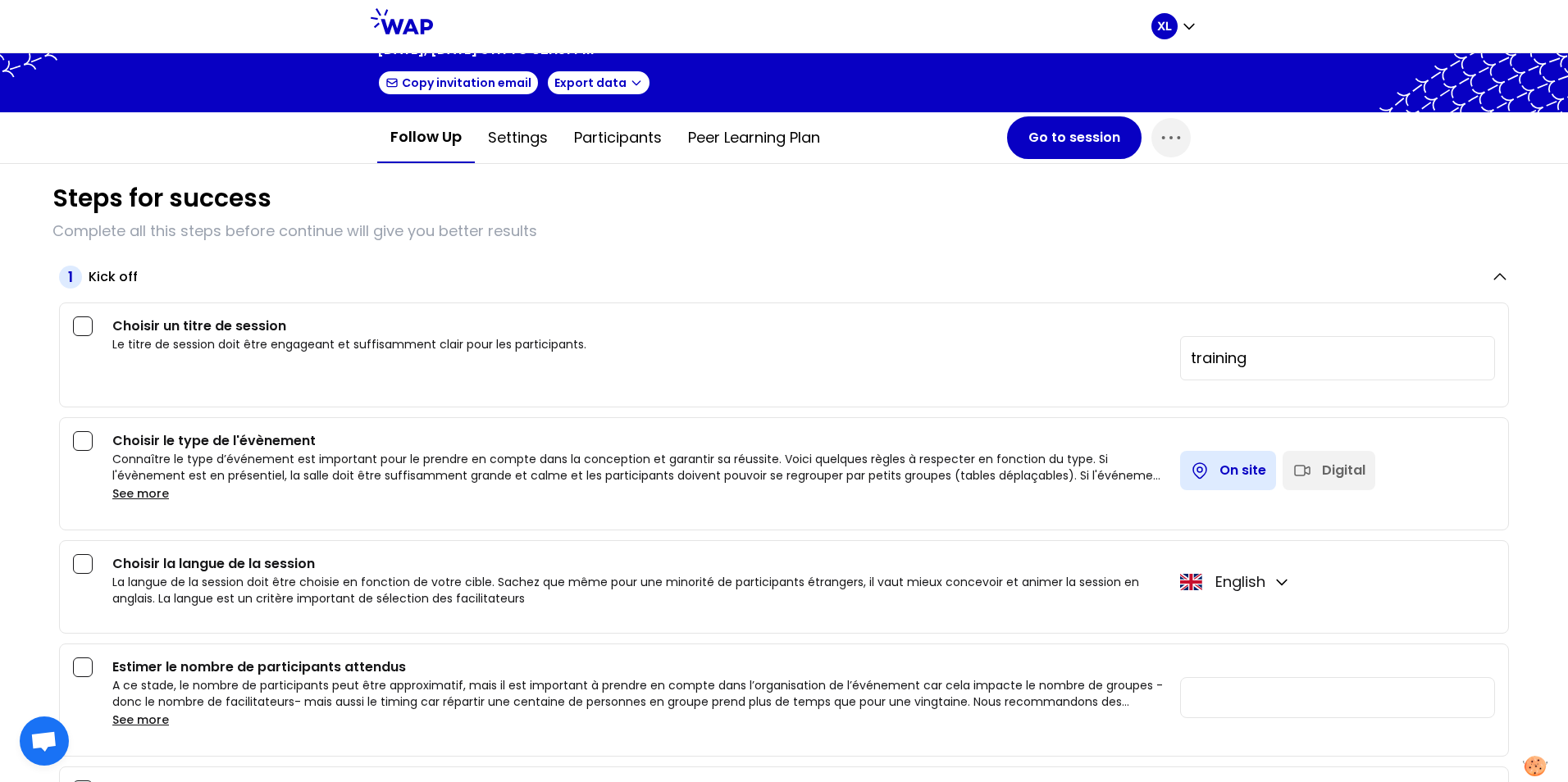
click at [134, 497] on button "See more" at bounding box center [140, 494] width 56 height 17
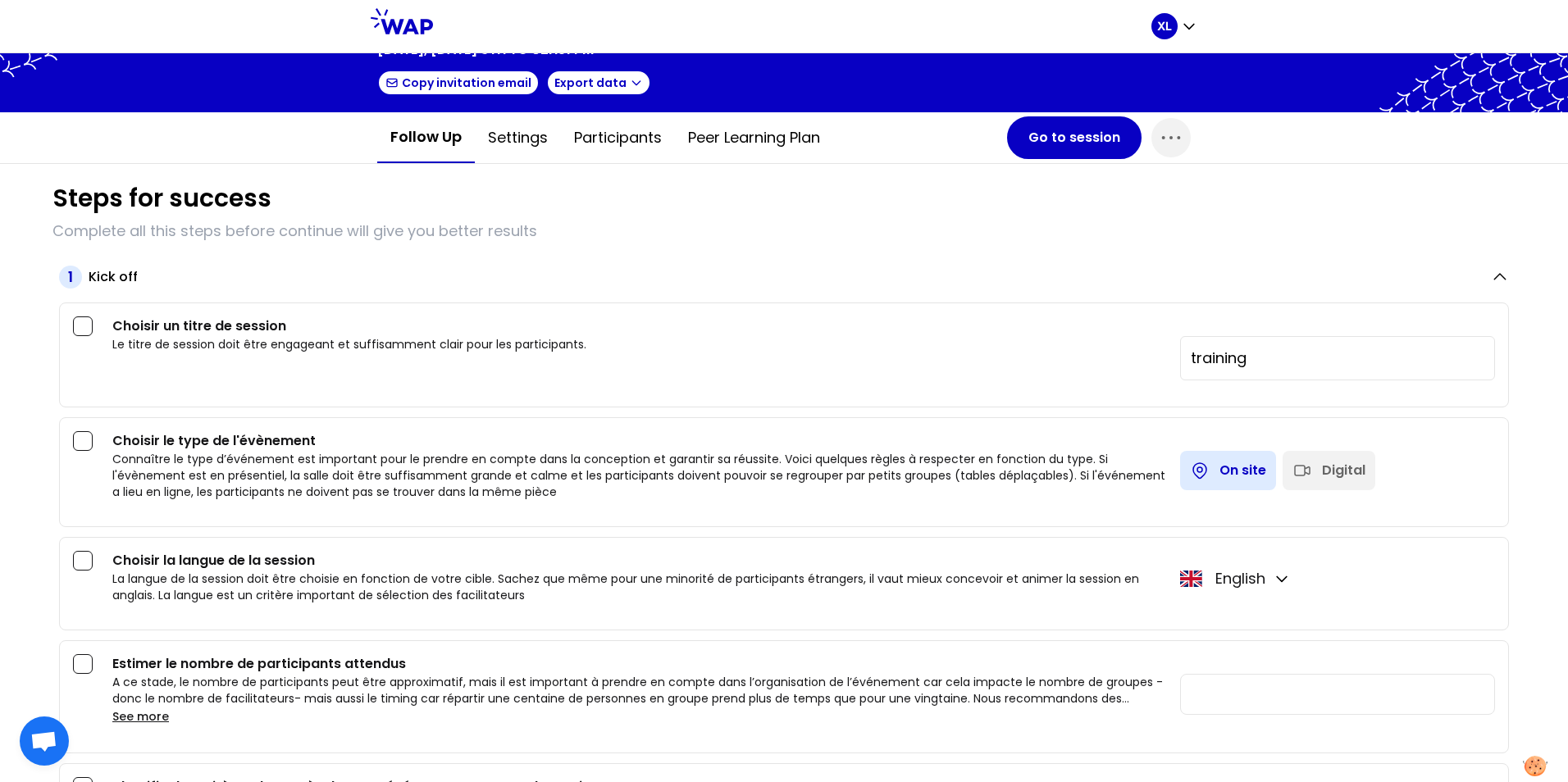
click at [91, 455] on div "Choisir le type de l'évènement Connaître le type d’événement est important pour…" at bounding box center [784, 465] width 1422 height 69
click at [87, 445] on div at bounding box center [82, 440] width 19 height 19
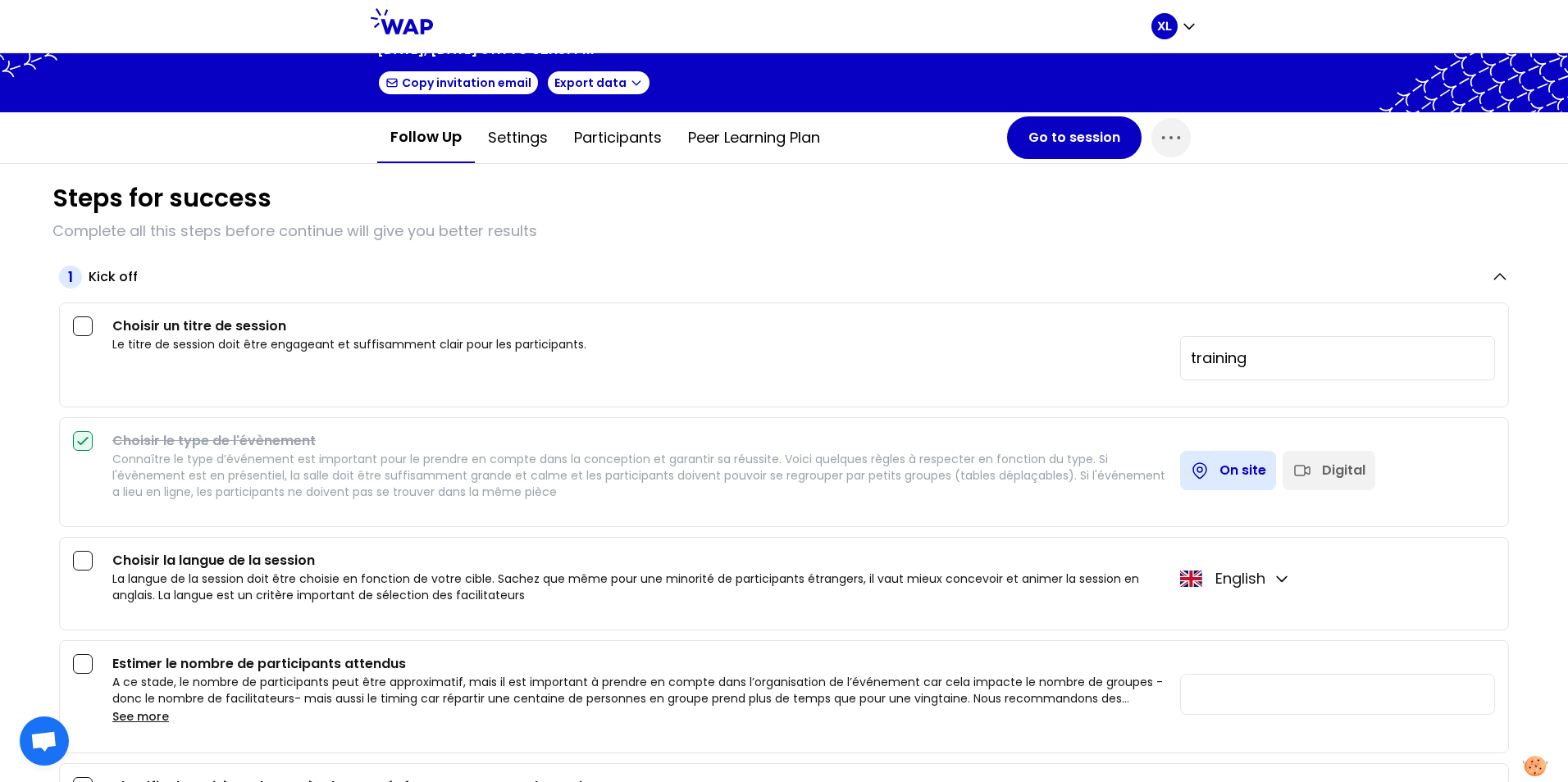
click at [87, 445] on icon at bounding box center [83, 441] width 17 height 17
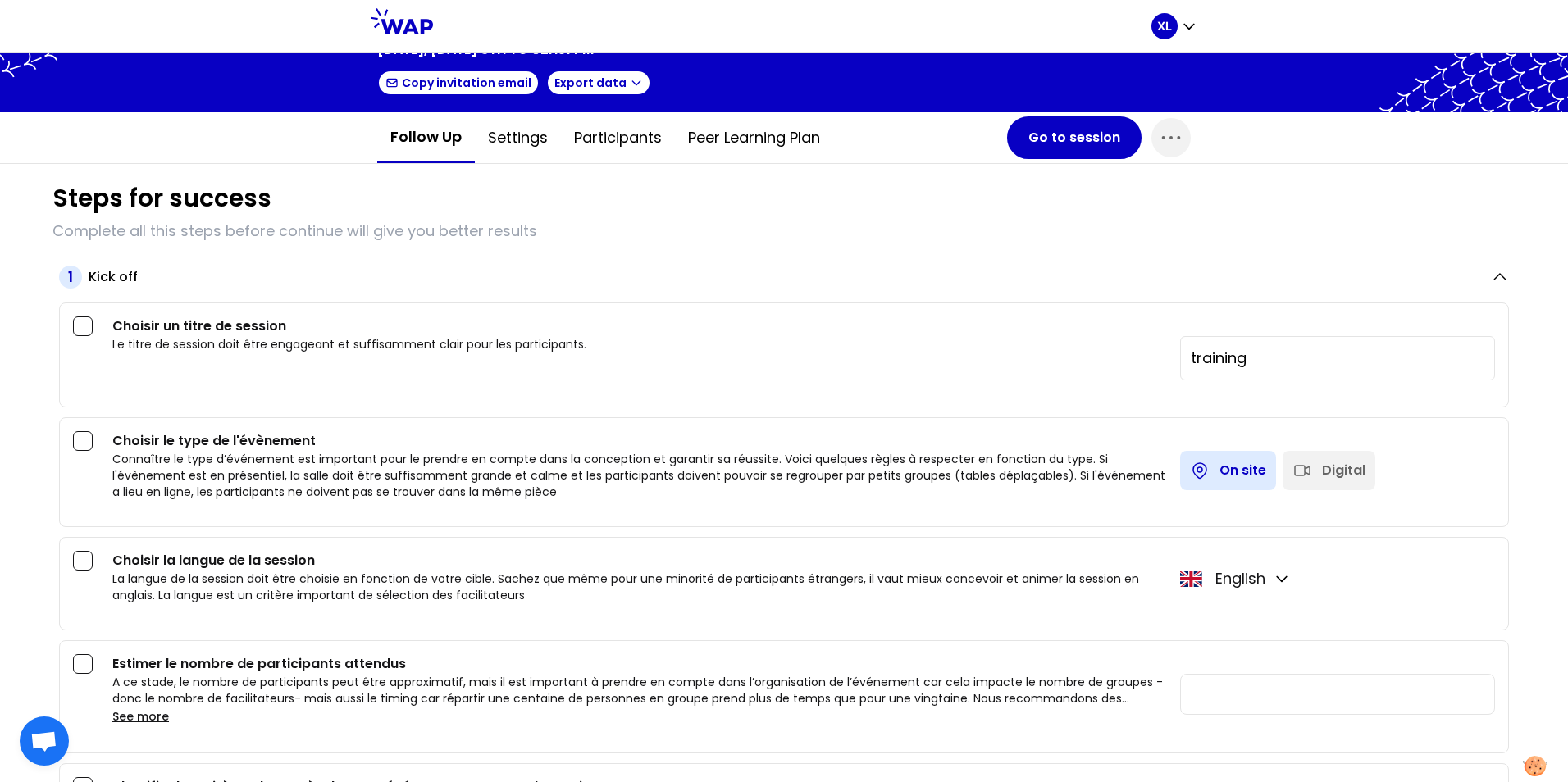
click at [202, 335] on h3 "Choisir un titre de session" at bounding box center [639, 326] width 1055 height 19
click at [84, 330] on div at bounding box center [82, 326] width 19 height 19
click at [84, 330] on icon at bounding box center [83, 327] width 17 height 17
click at [1151, 142] on span "button" at bounding box center [1171, 138] width 39 height 39
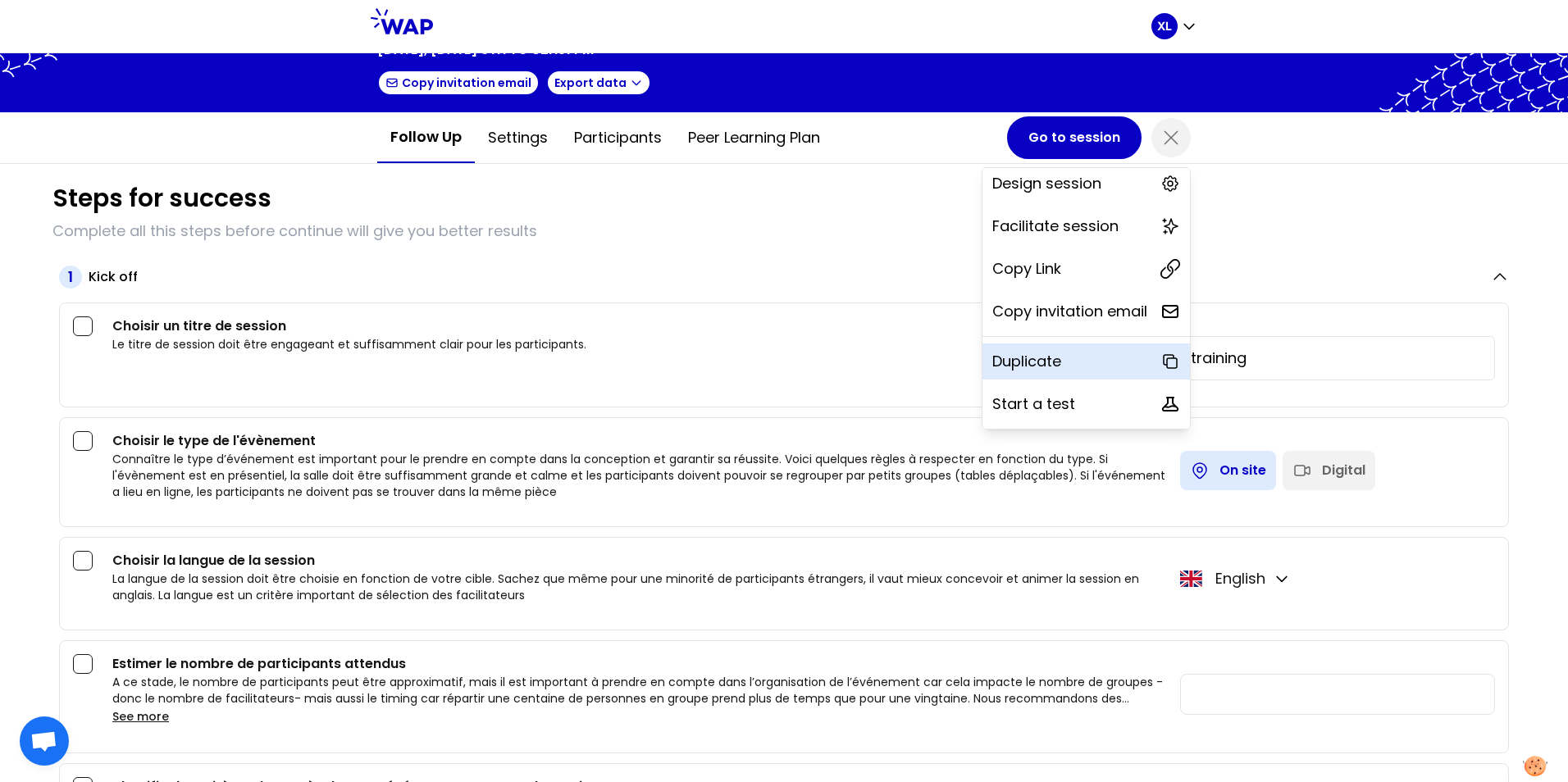
scroll to position [0, 0]
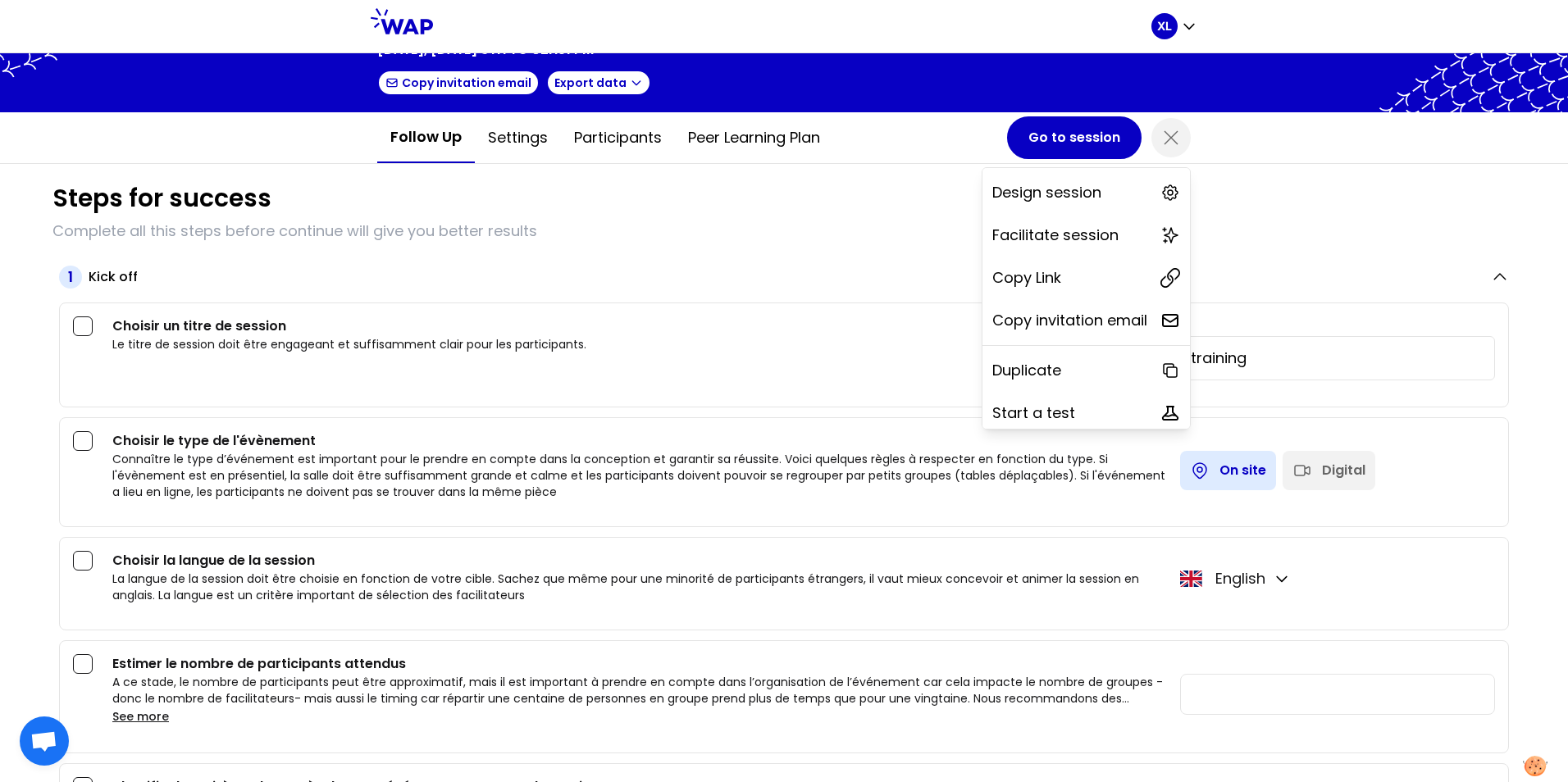
click at [1447, 261] on div "1 Kick off Choisir un titre de session Le titre de session doit être engageant …" at bounding box center [783, 585] width 1463 height 670
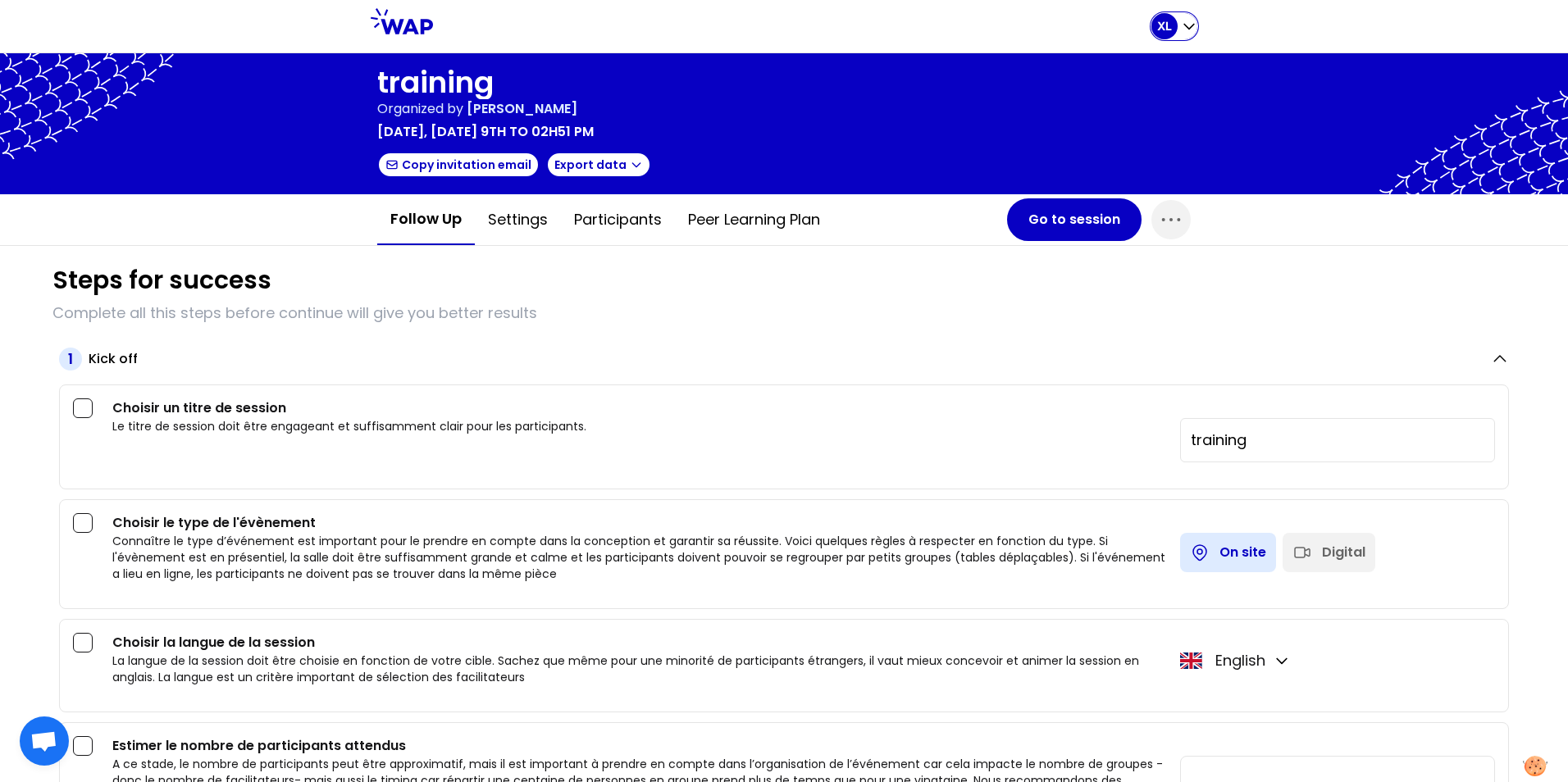
click at [1186, 21] on icon "button" at bounding box center [1189, 26] width 17 height 17
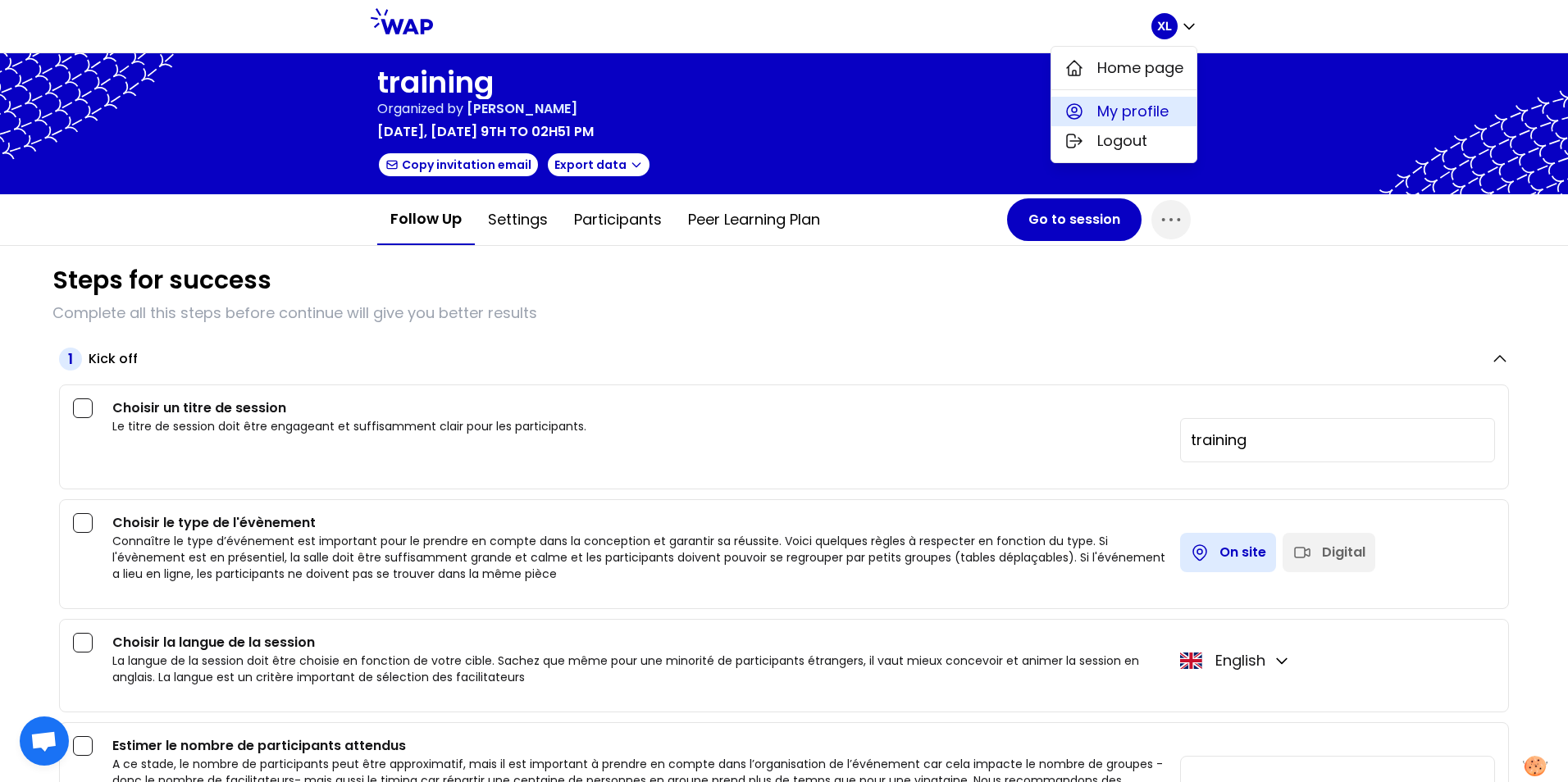
click at [1146, 108] on span "My profile" at bounding box center [1133, 111] width 71 height 23
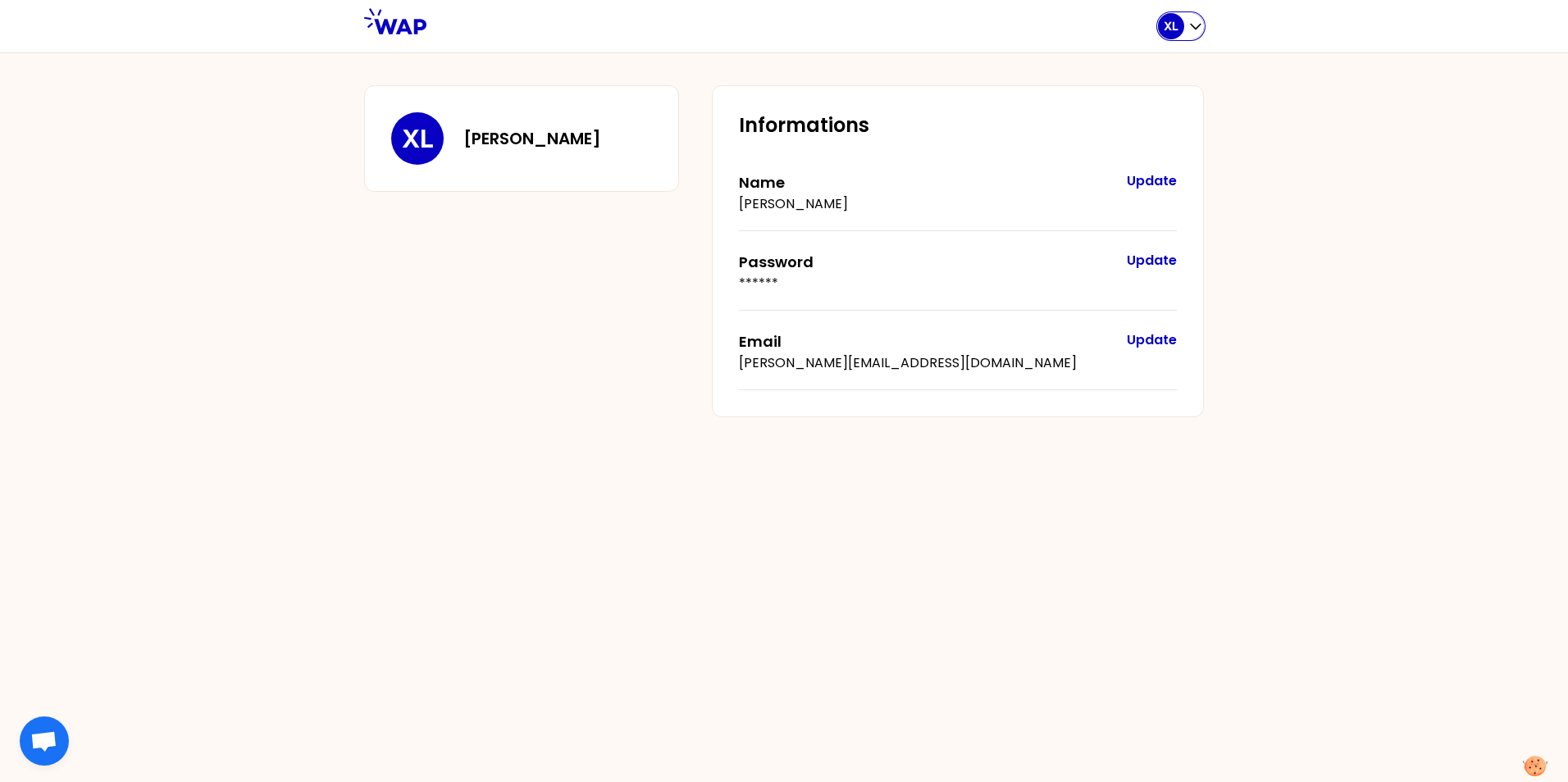
click at [1189, 31] on icon "button" at bounding box center [1196, 26] width 17 height 17
click at [1149, 68] on span "Home page" at bounding box center [1146, 67] width 86 height 23
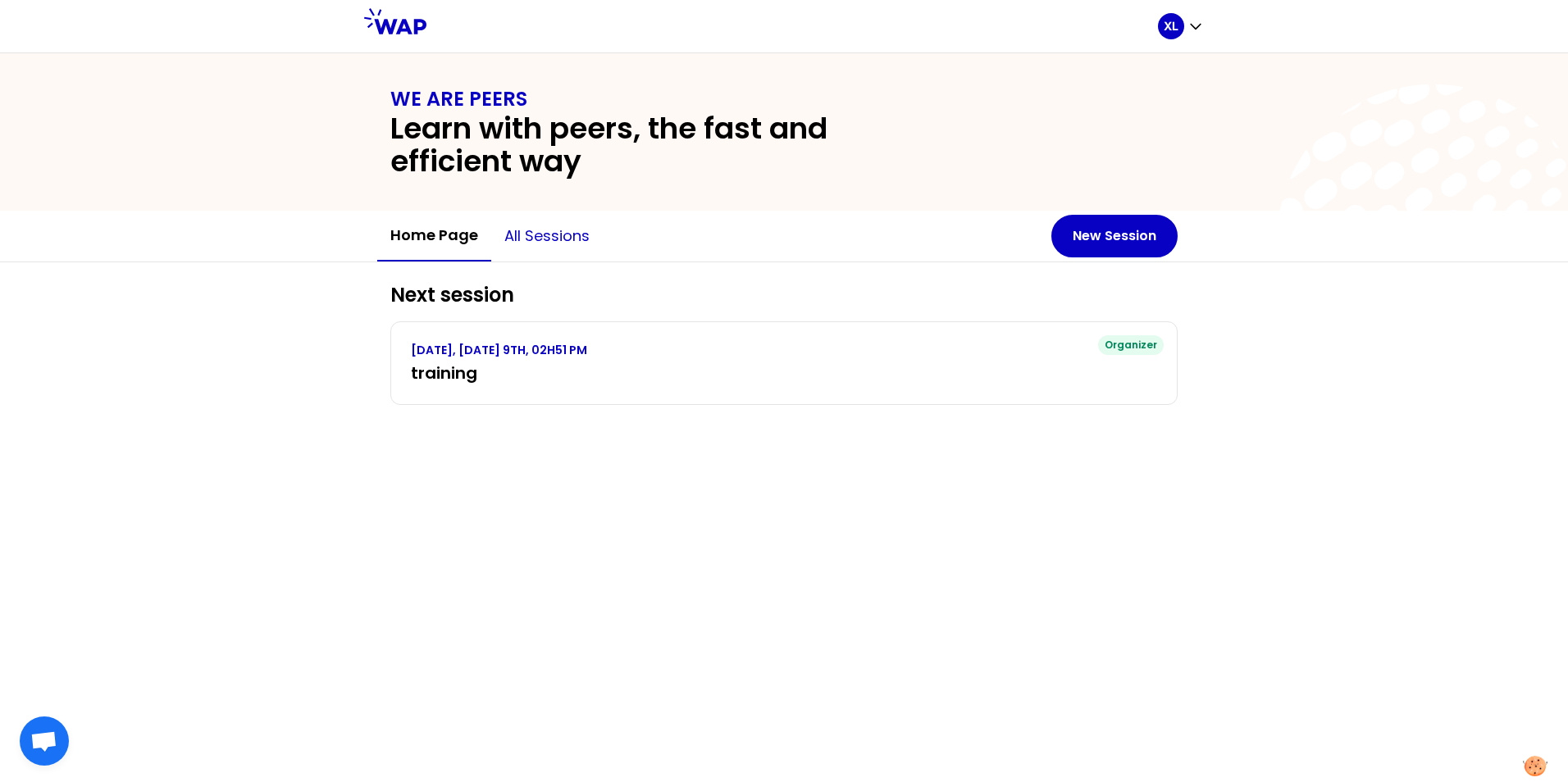
click at [533, 244] on button "All sessions" at bounding box center [546, 236] width 112 height 50
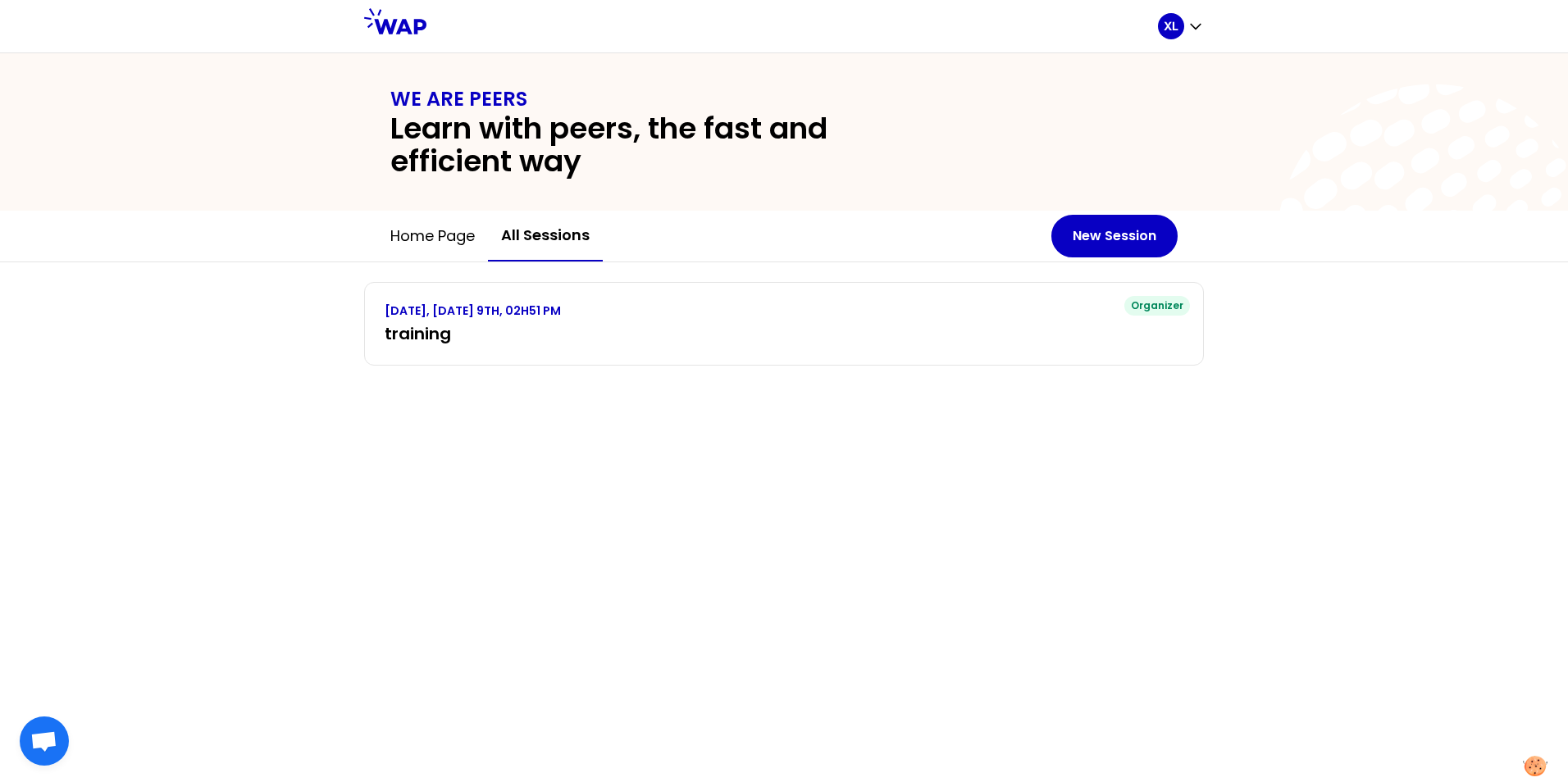
click at [1187, 41] on div "XL" at bounding box center [1181, 26] width 46 height 52
click at [1188, 34] on icon "button" at bounding box center [1196, 26] width 17 height 17
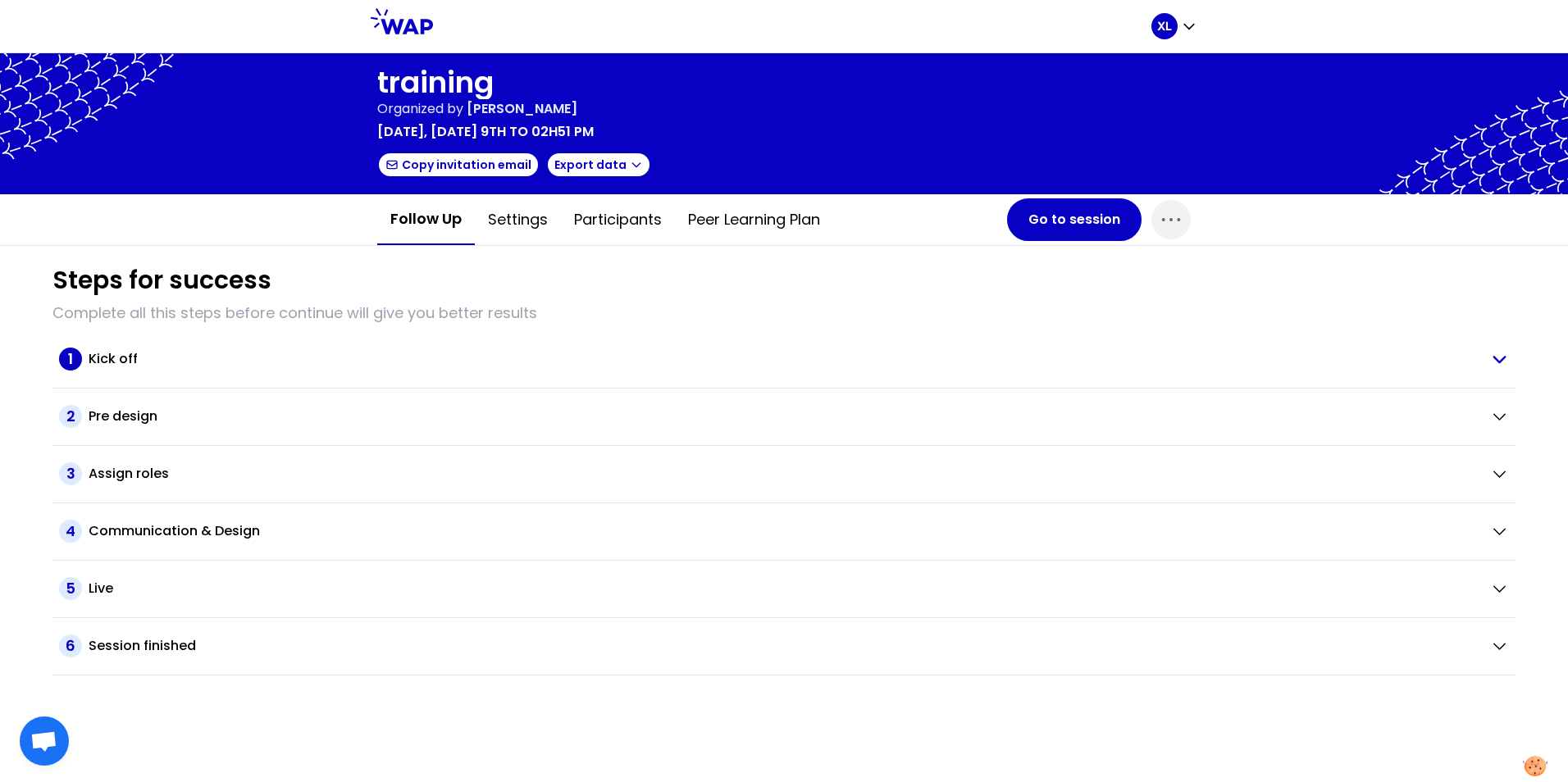
click at [123, 365] on h2 "Kick off" at bounding box center [113, 359] width 50 height 19
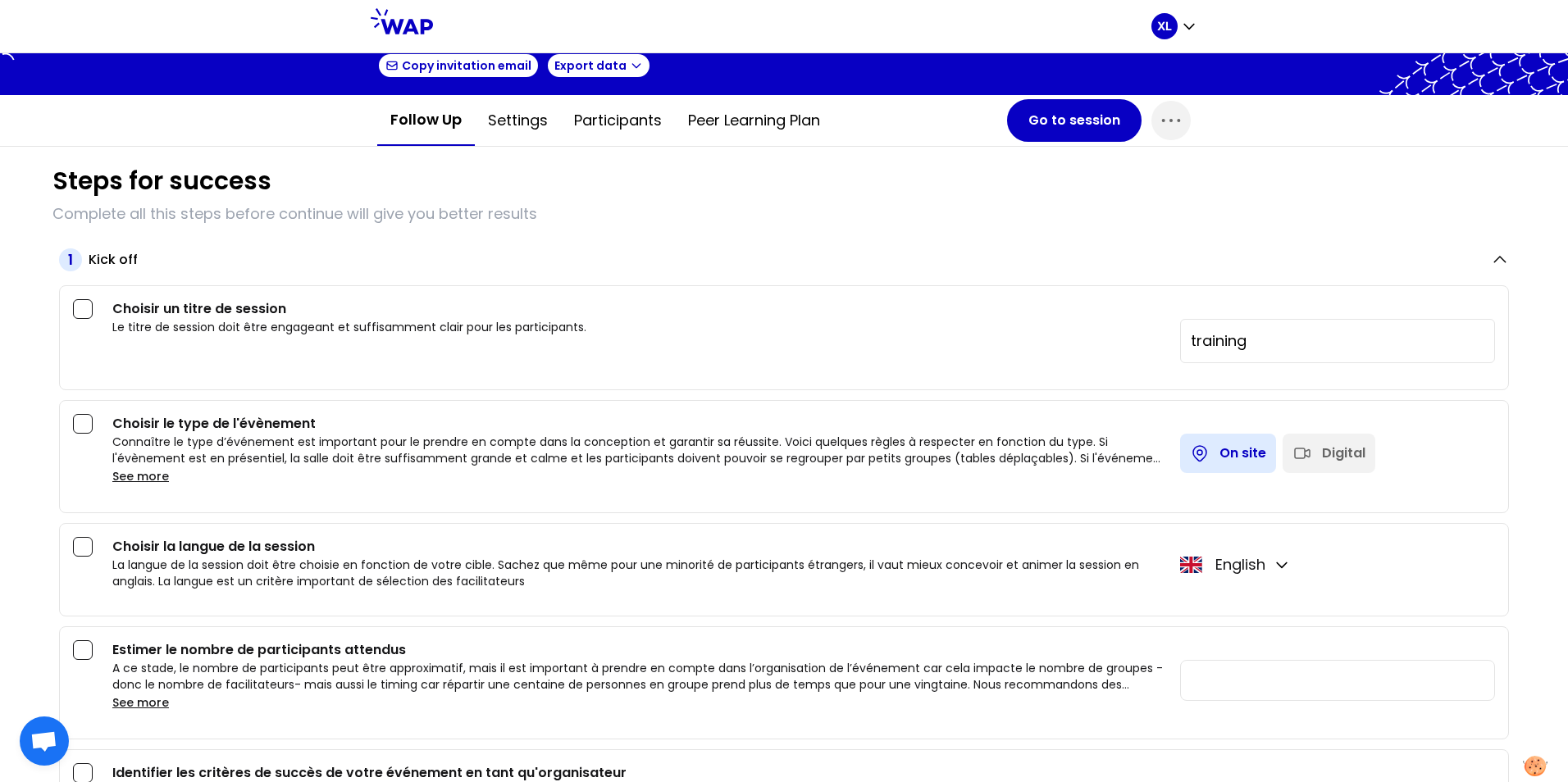
scroll to position [82, 0]
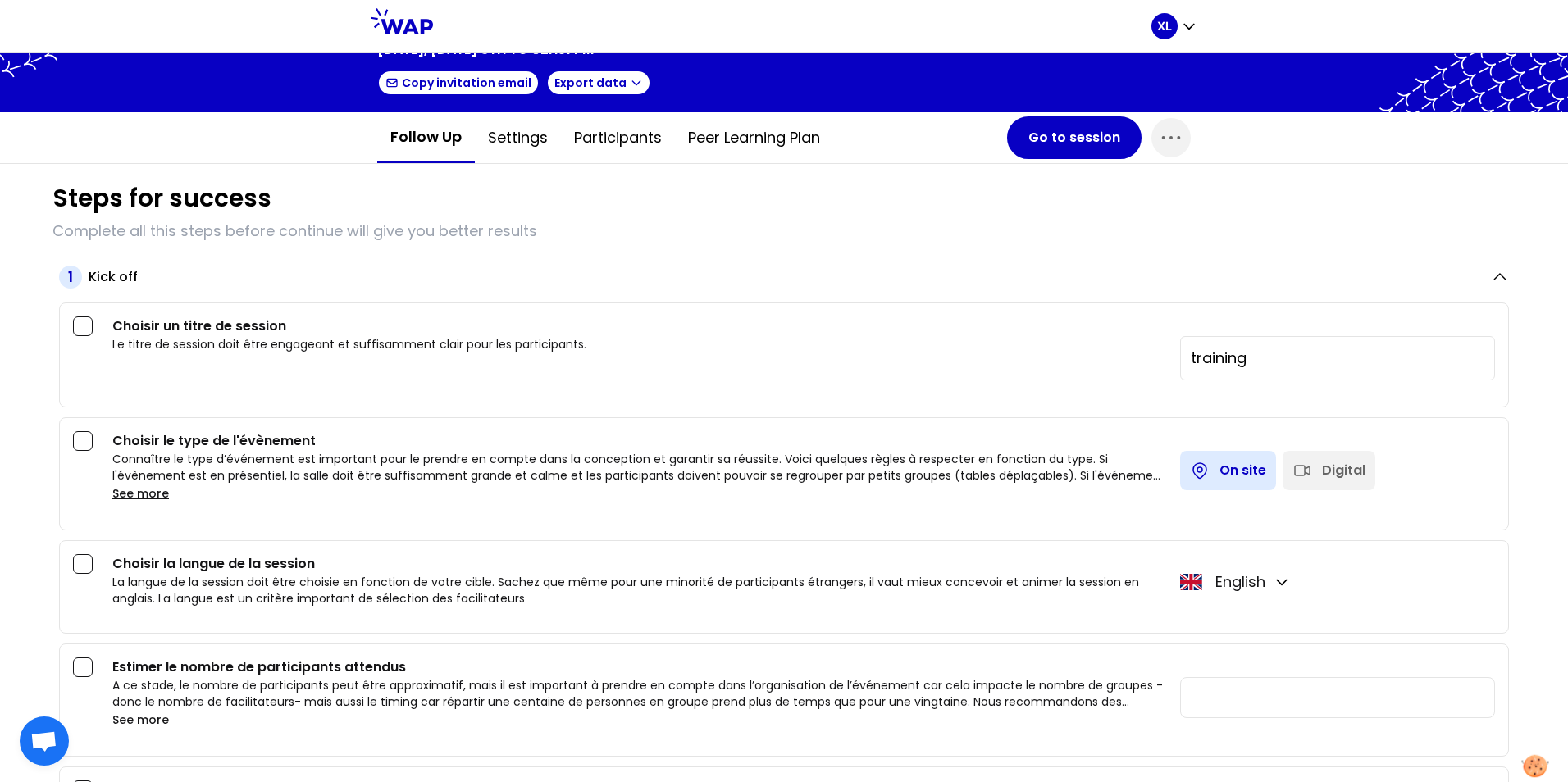
click at [1536, 771] on img at bounding box center [1535, 766] width 27 height 23
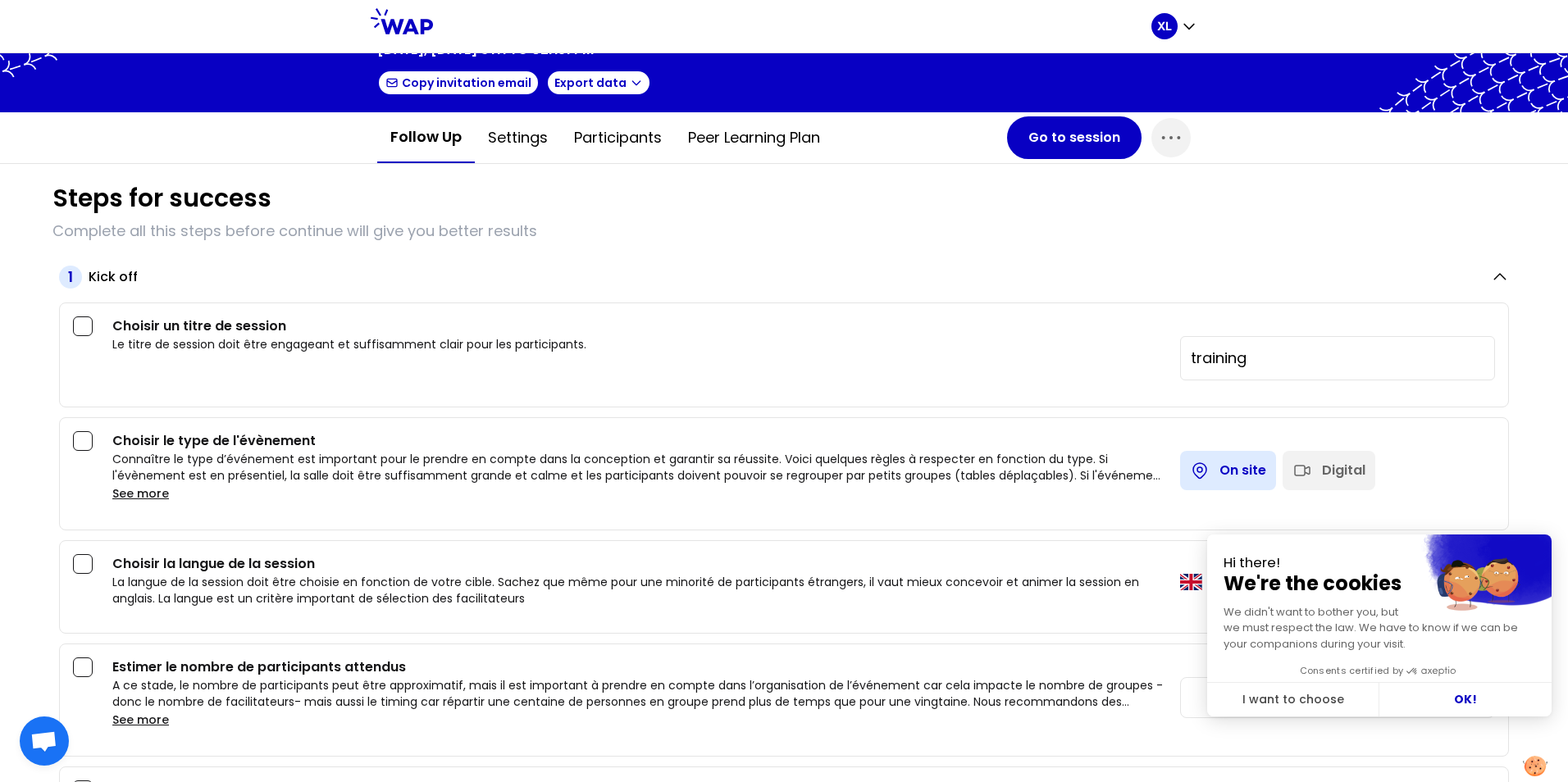
scroll to position [164, 0]
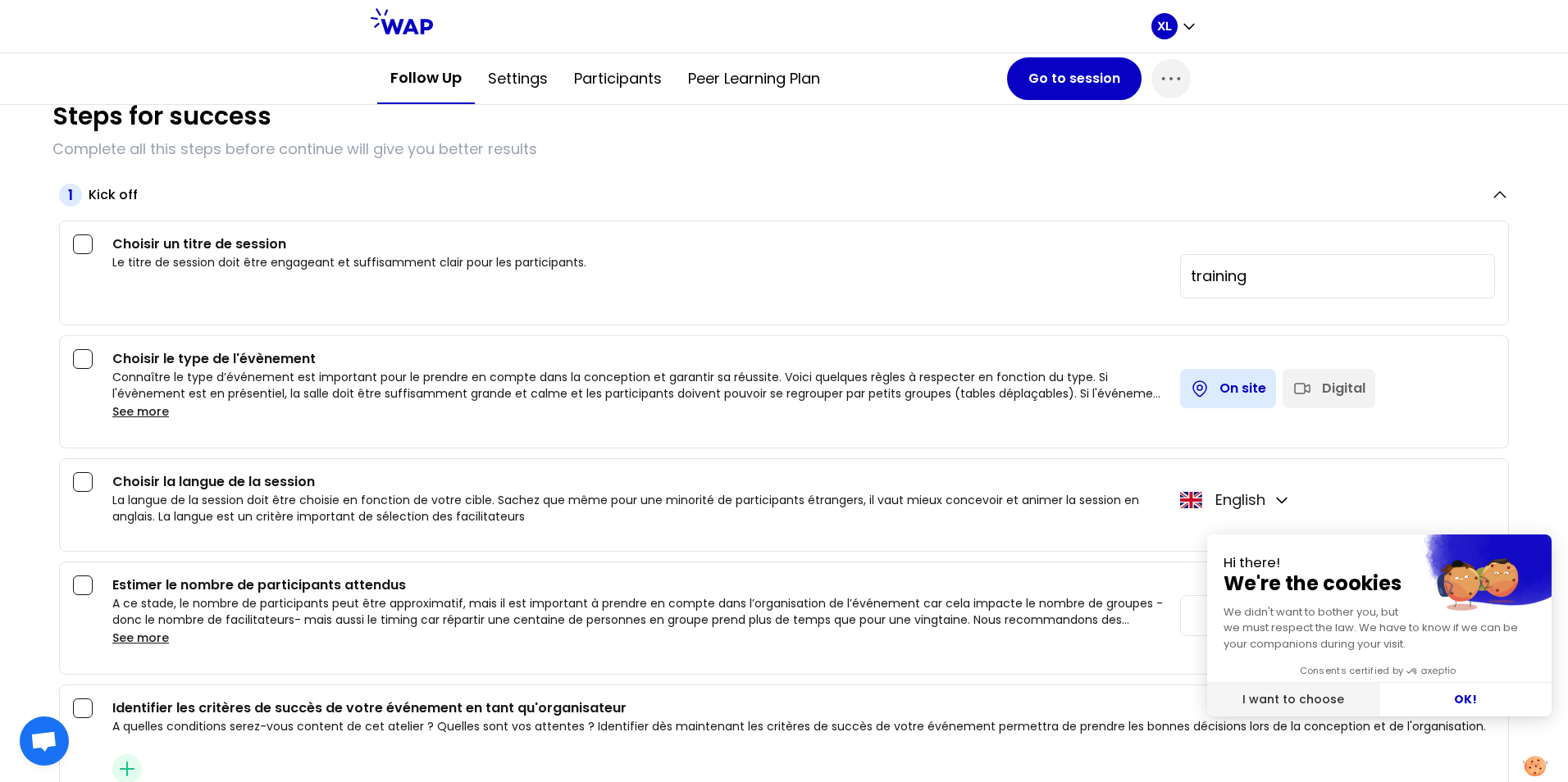
click at [1315, 693] on button "I want to choose" at bounding box center [1292, 700] width 172 height 34
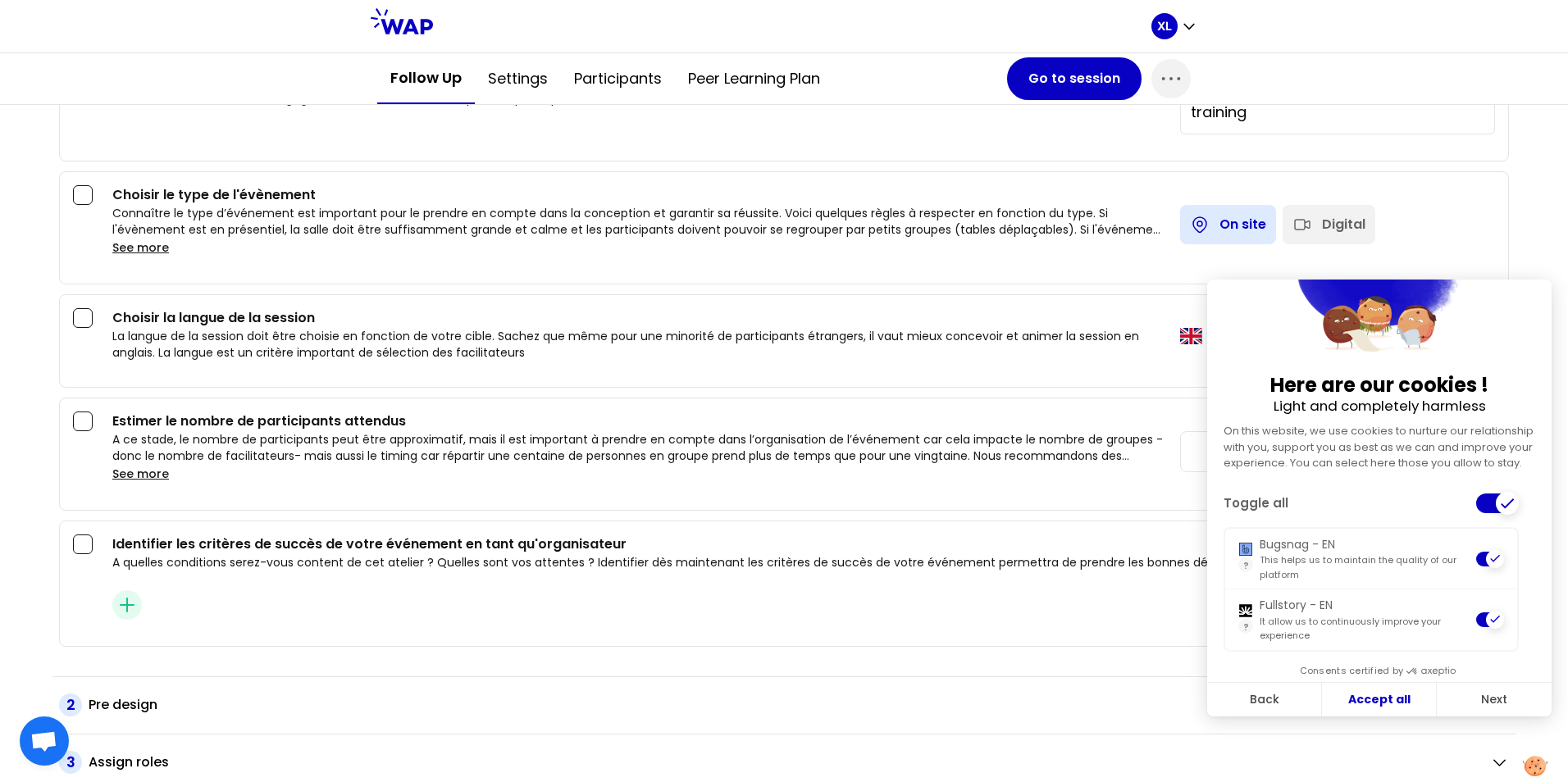
scroll to position [491, 0]
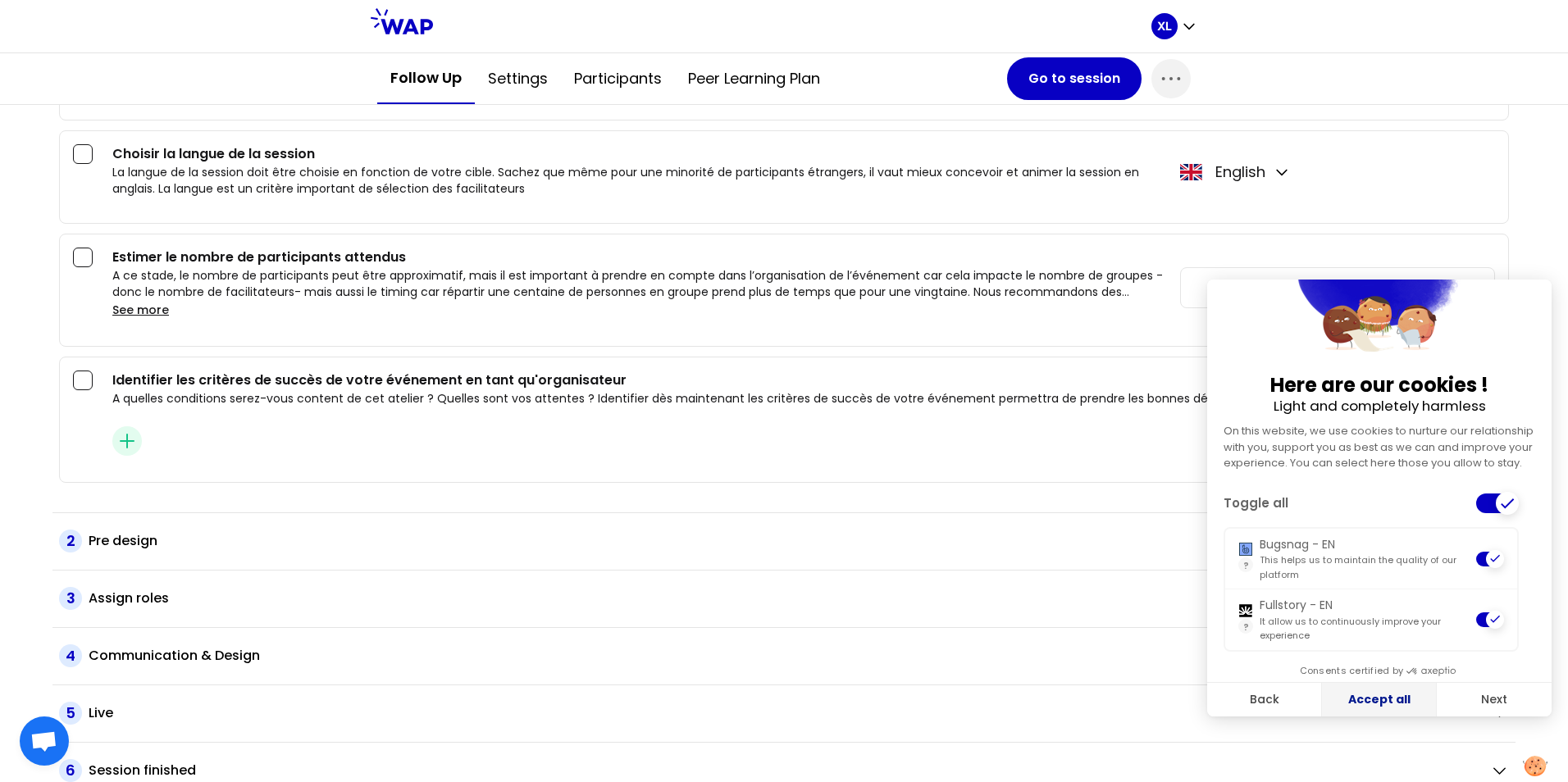
click at [1401, 703] on button "Accept all" at bounding box center [1379, 700] width 115 height 34
click at [1501, 716] on button "Next" at bounding box center [1493, 700] width 115 height 34
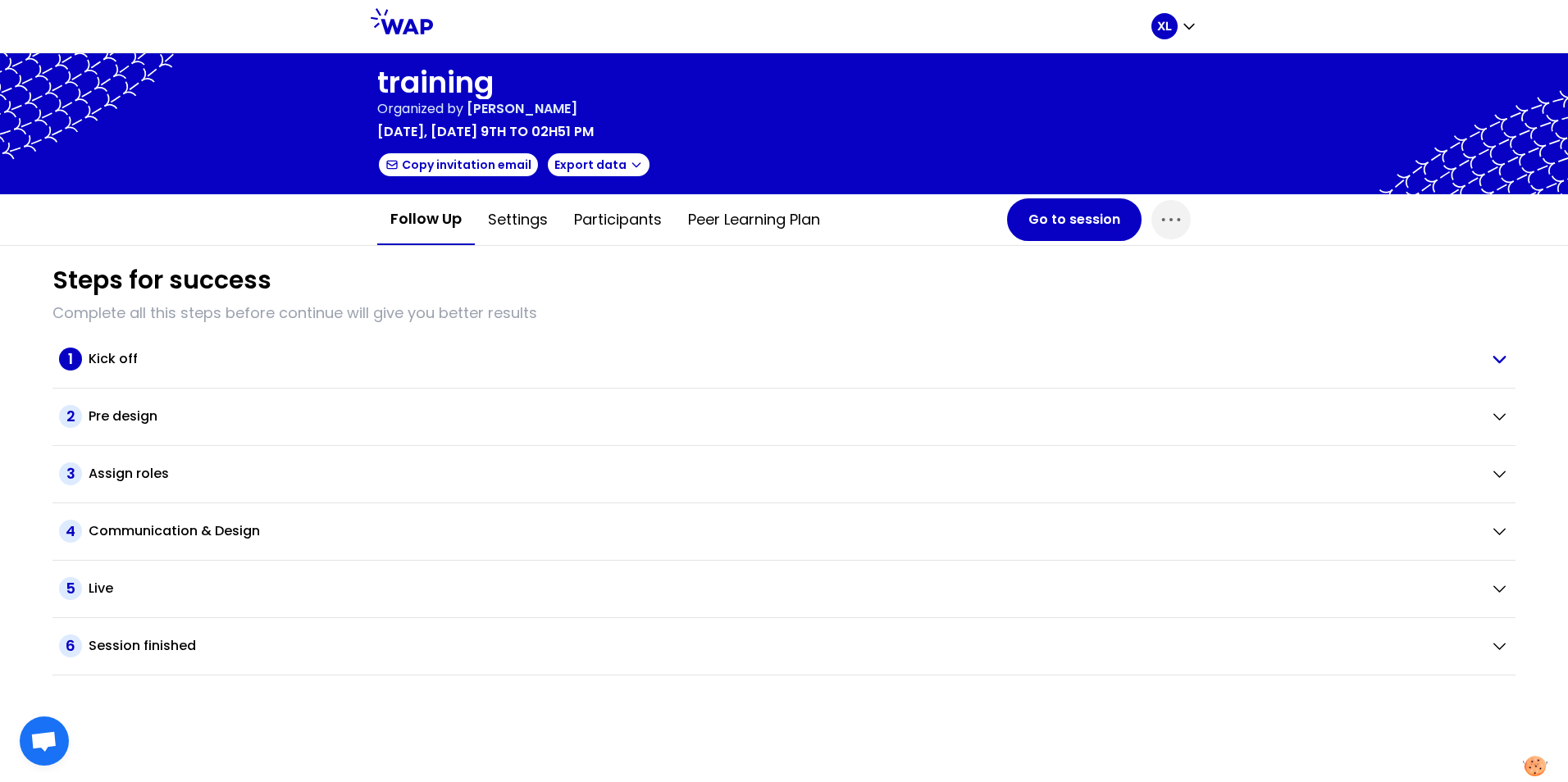
click at [120, 354] on h2 "Kick off" at bounding box center [113, 359] width 50 height 19
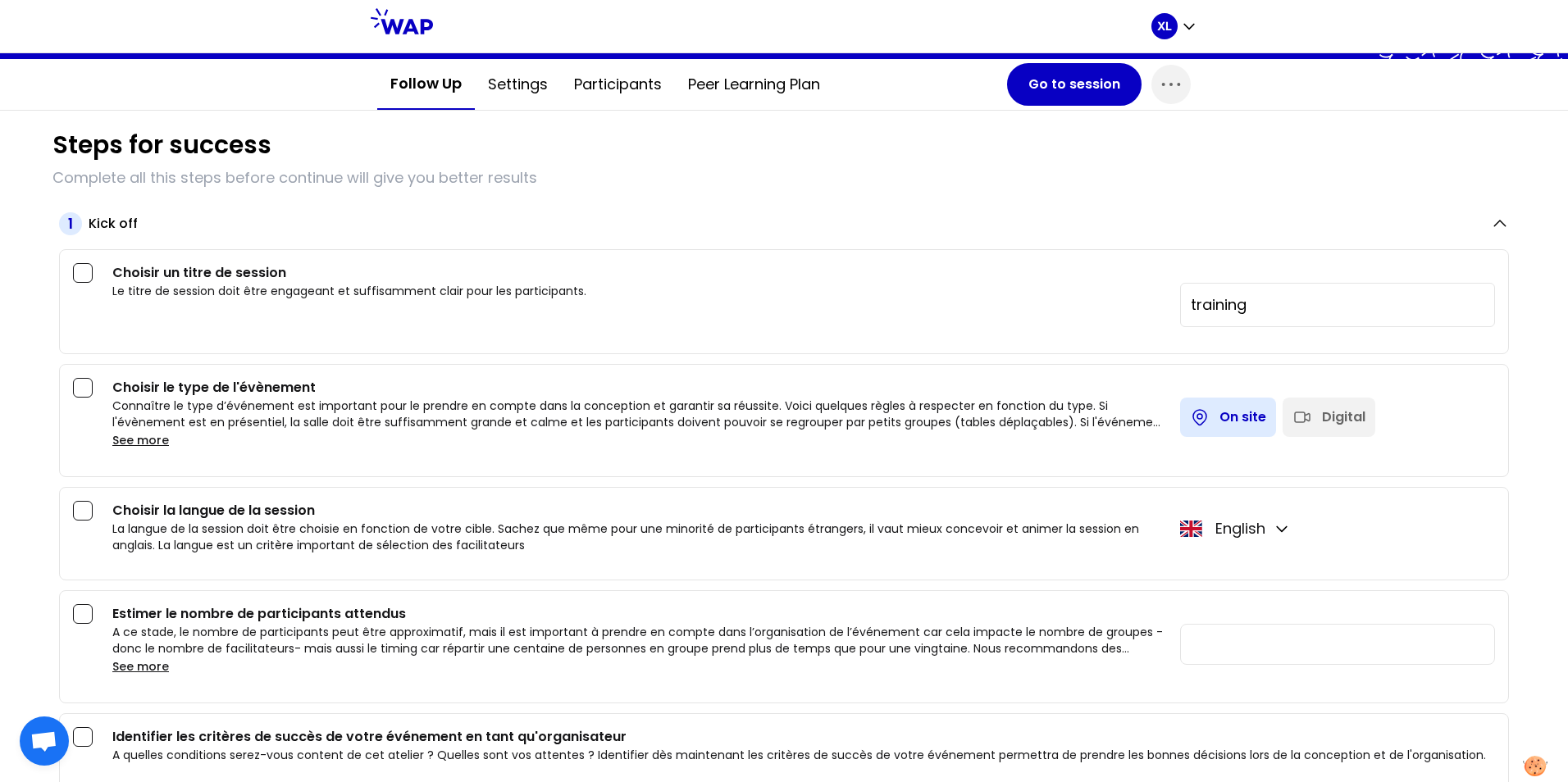
scroll to position [164, 0]
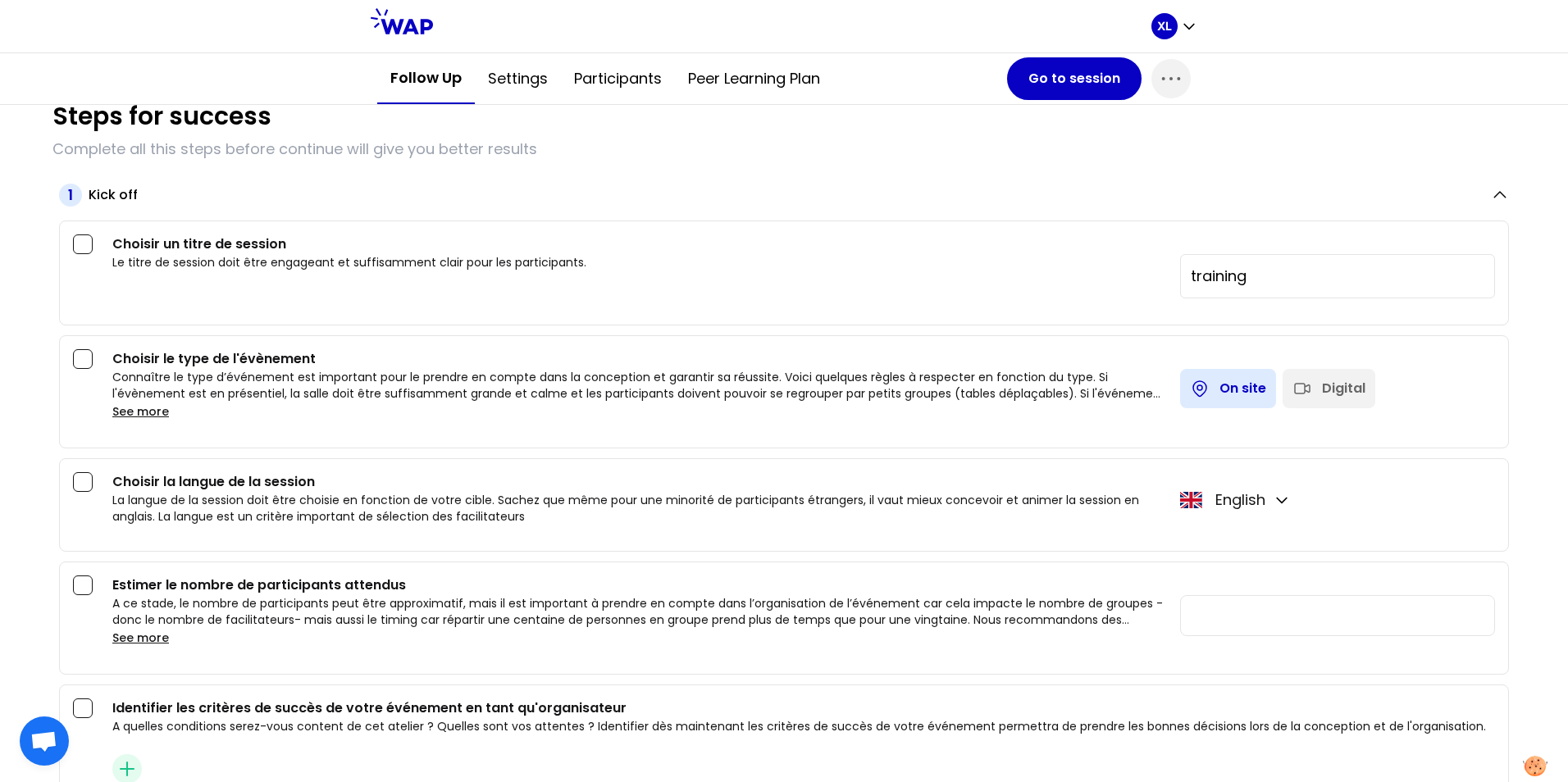
click at [50, 737] on span "Open chat" at bounding box center [44, 742] width 27 height 23
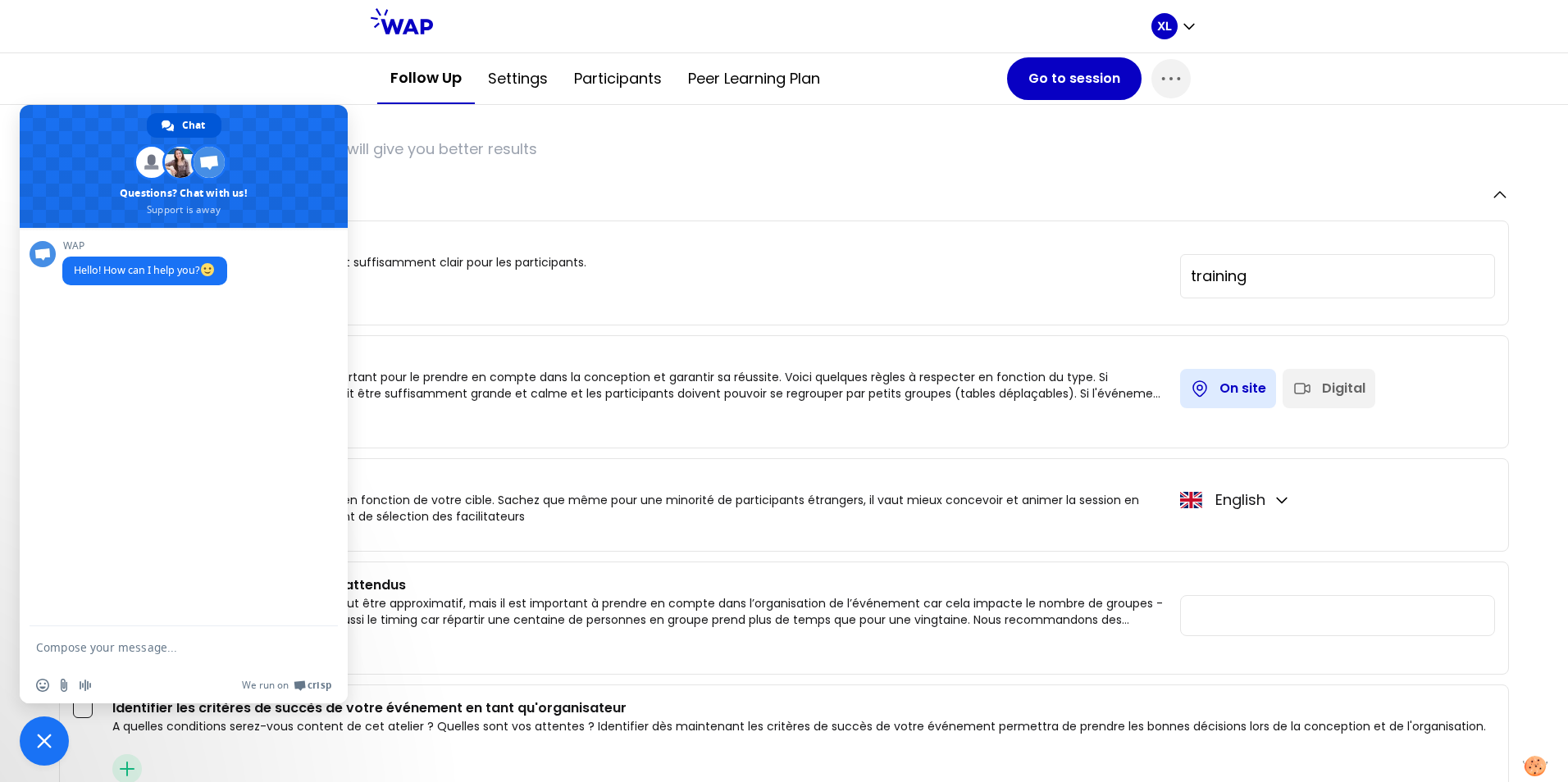
click at [97, 653] on textarea "Compose your message..." at bounding box center [167, 646] width 262 height 41
type textarea "How can I change French to Chinese or English?"
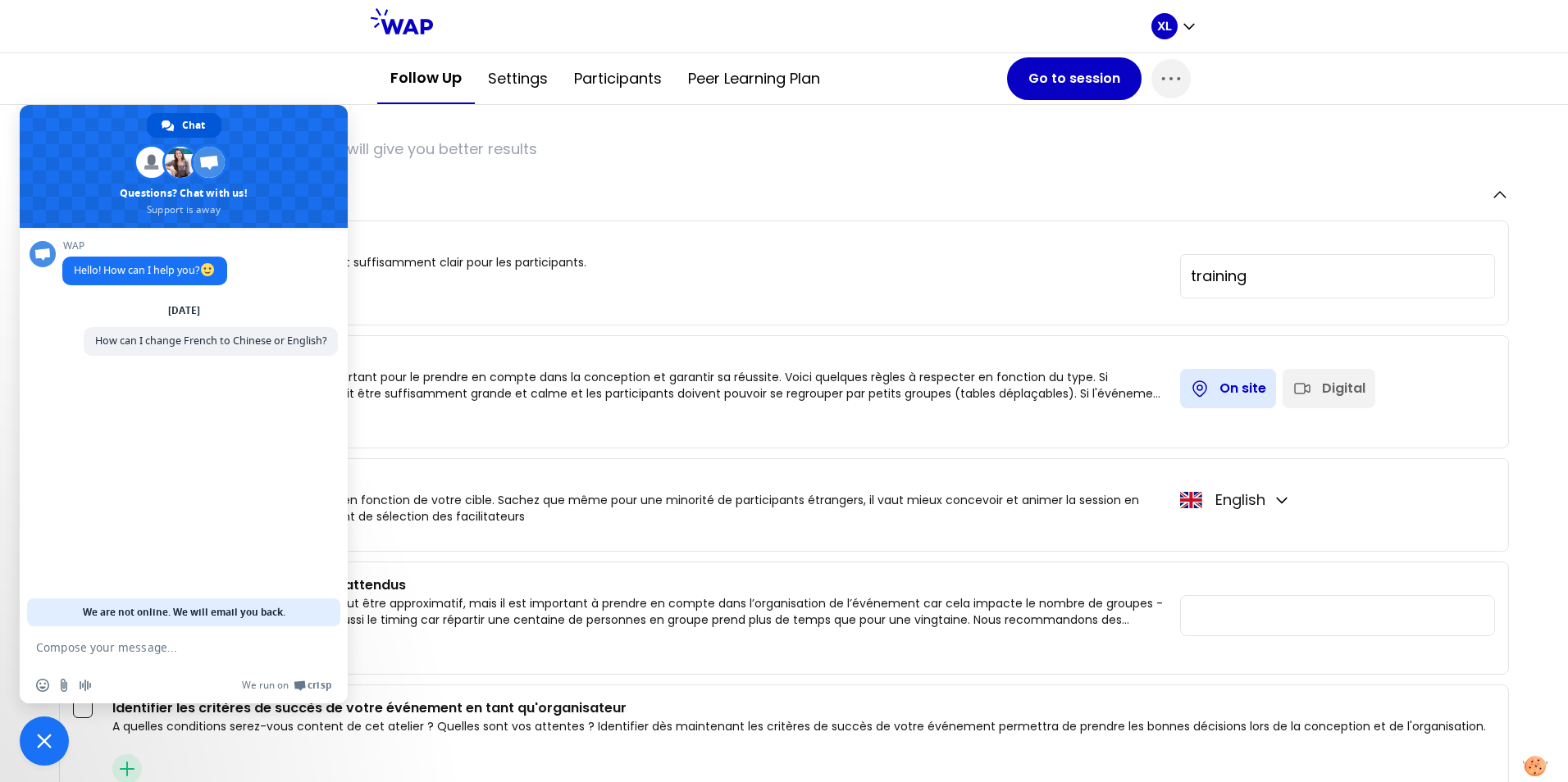
click at [550, 210] on div "1 Kick off Choisir un titre de session Le titre de session doit être engageant …" at bounding box center [783, 504] width 1463 height 674
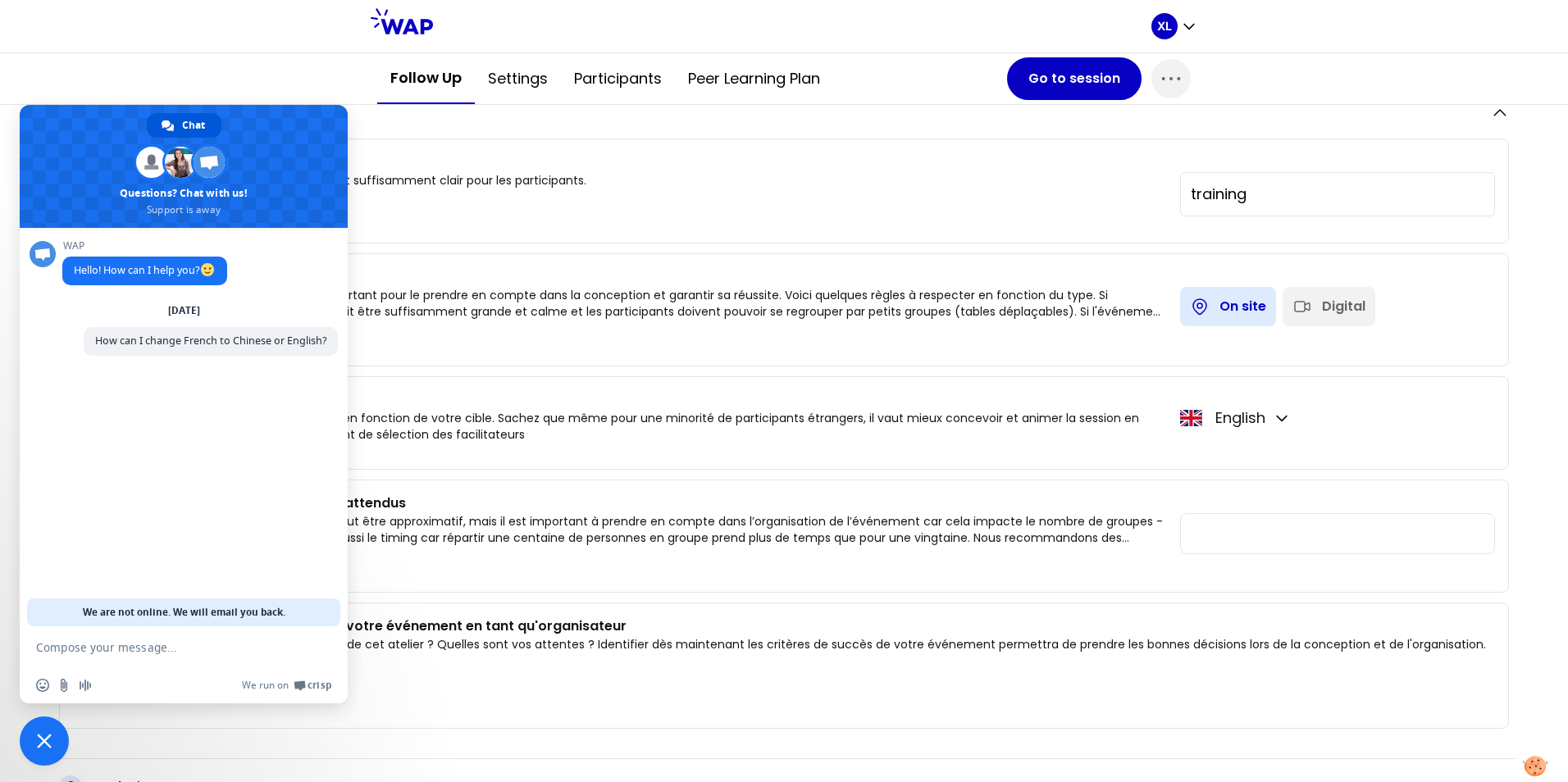
click at [1537, 504] on div "Steps for success Complete all this steps before continue will give you better …" at bounding box center [784, 522] width 1568 height 1046
click at [43, 744] on span "Close chat" at bounding box center [45, 741] width 15 height 15
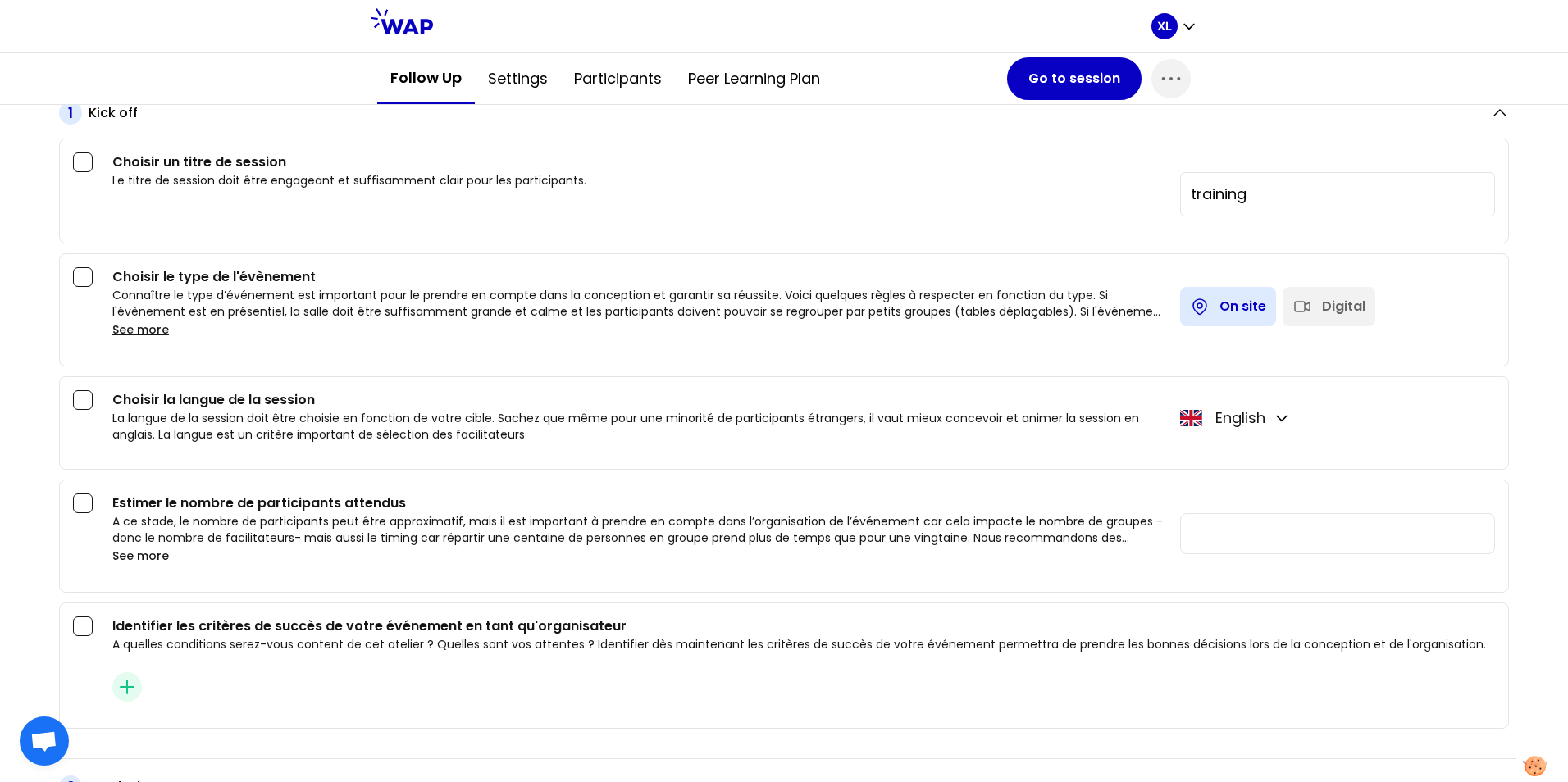
click at [151, 554] on button "See more" at bounding box center [140, 556] width 56 height 17
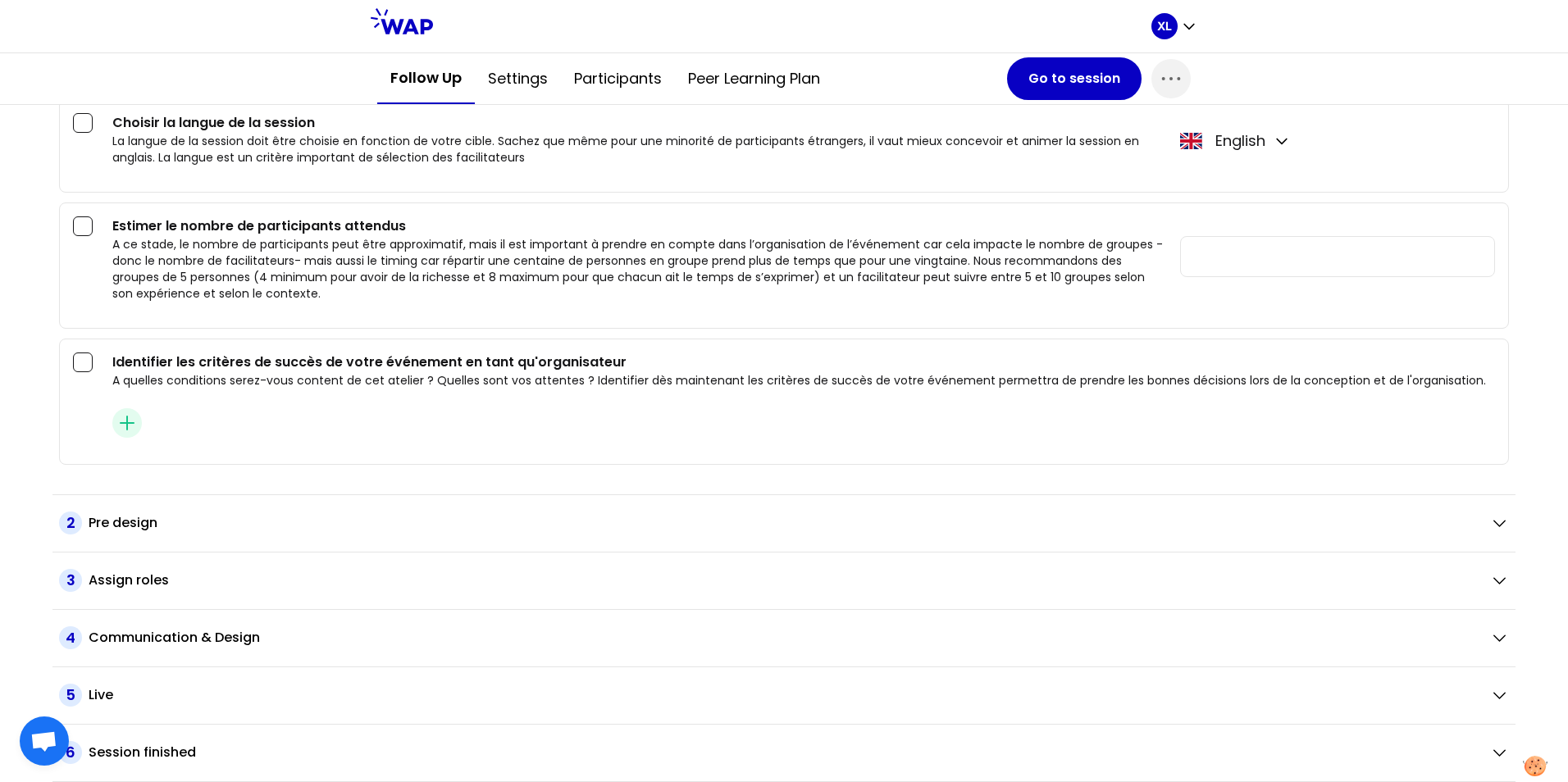
scroll to position [113, 0]
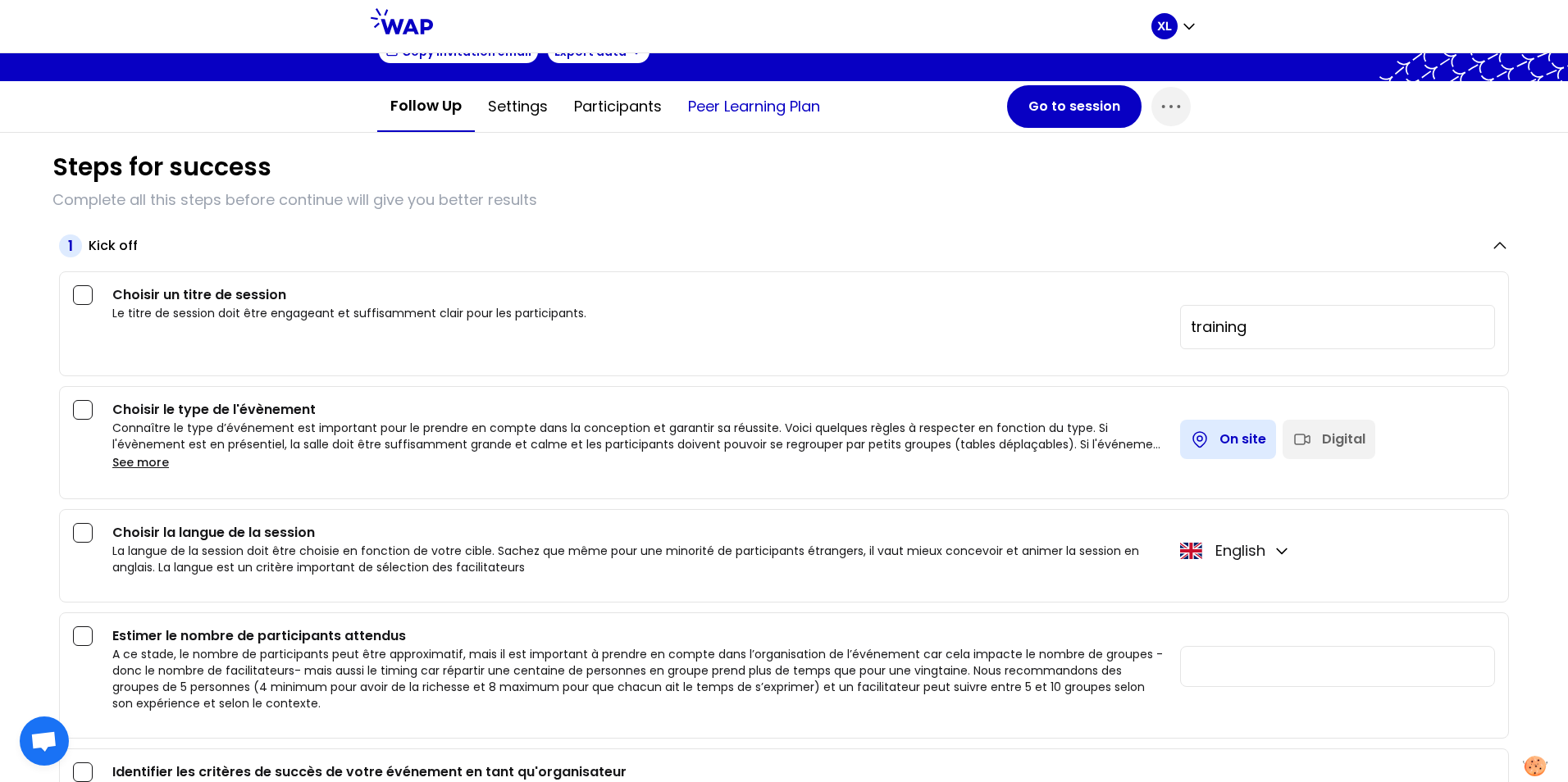
click at [740, 110] on button "Peer learning plan" at bounding box center [754, 107] width 158 height 50
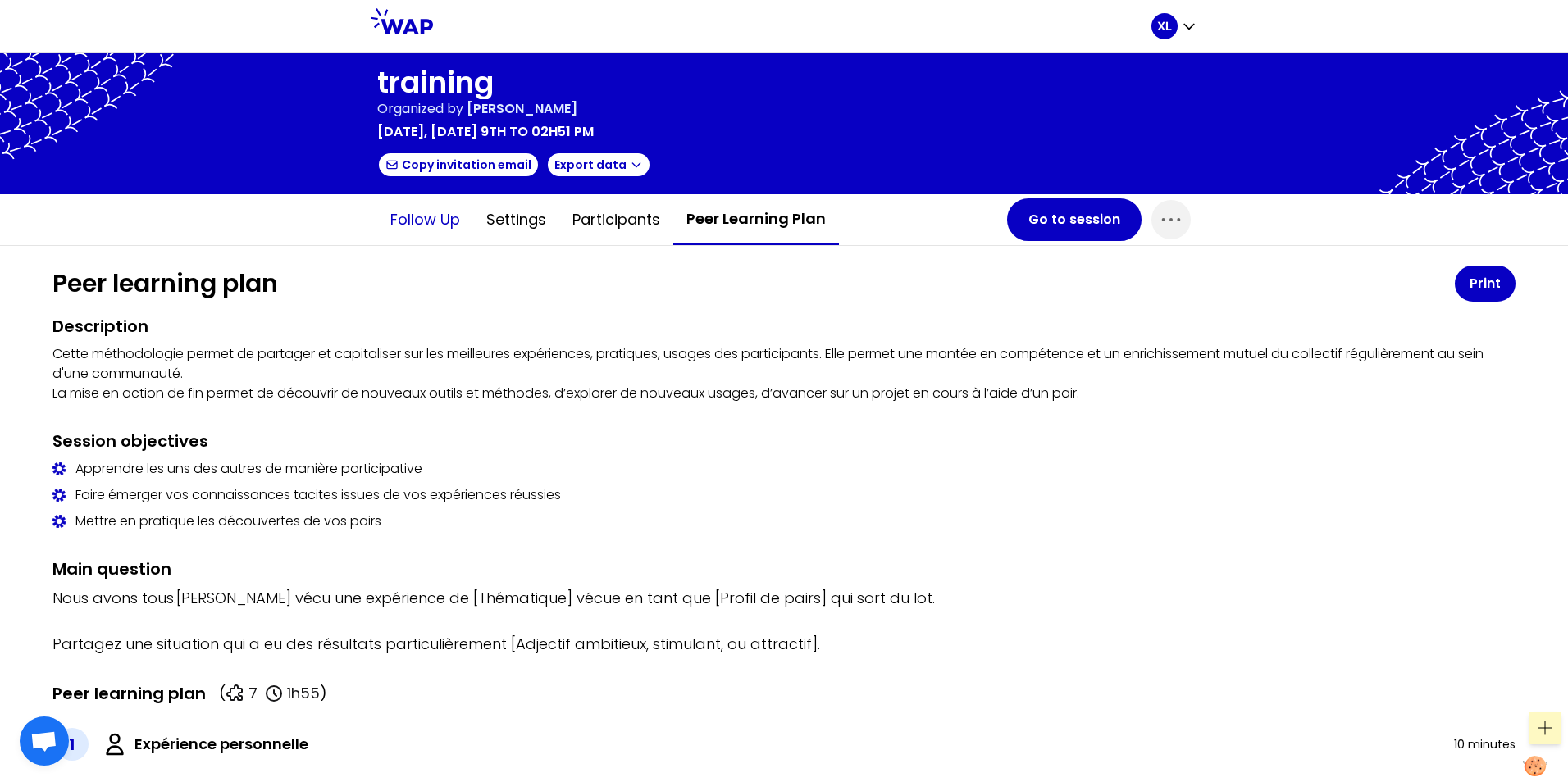
click at [415, 223] on button "Follow up" at bounding box center [425, 219] width 96 height 50
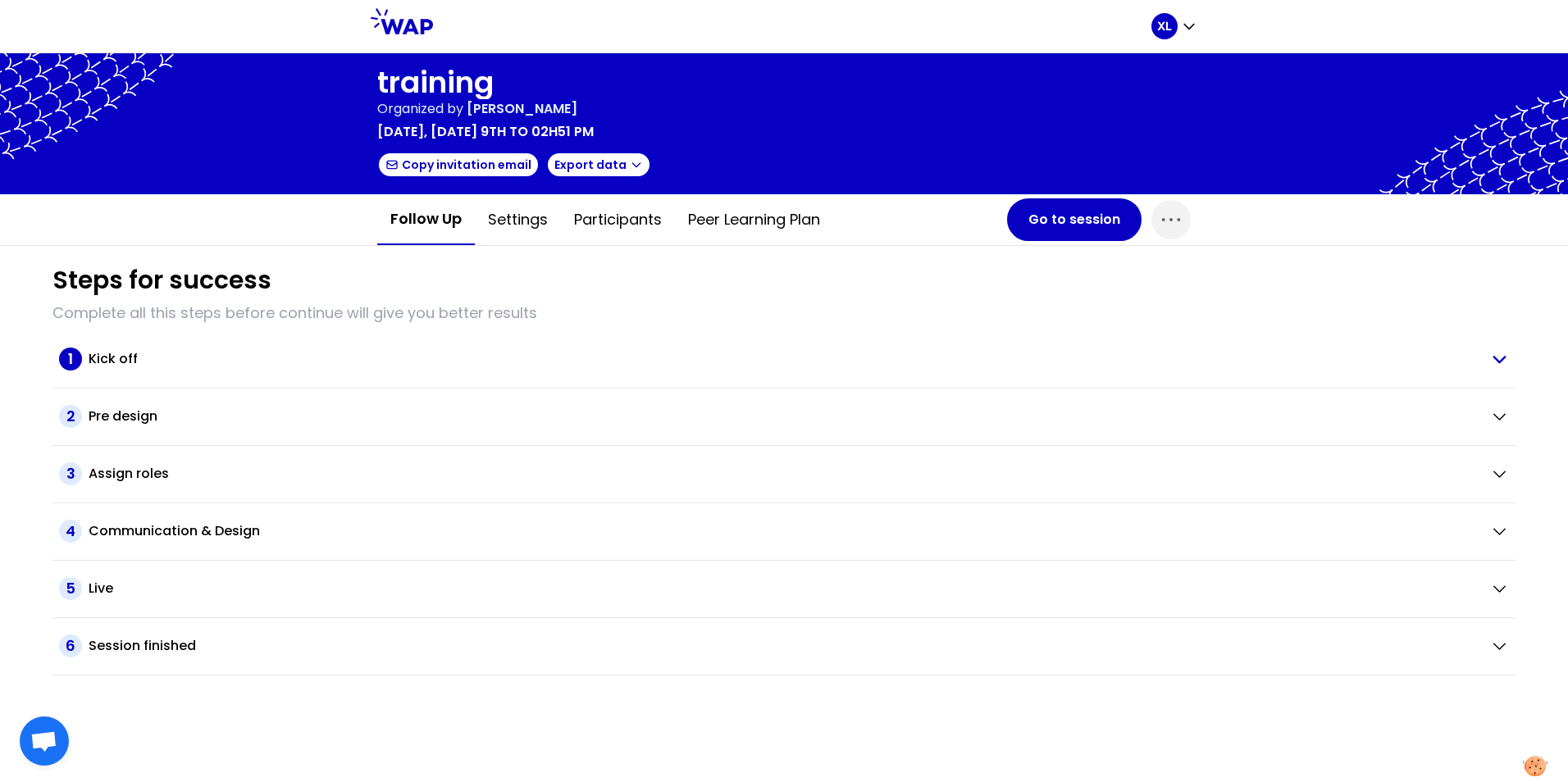
click at [114, 363] on h2 "Kick off" at bounding box center [113, 359] width 50 height 19
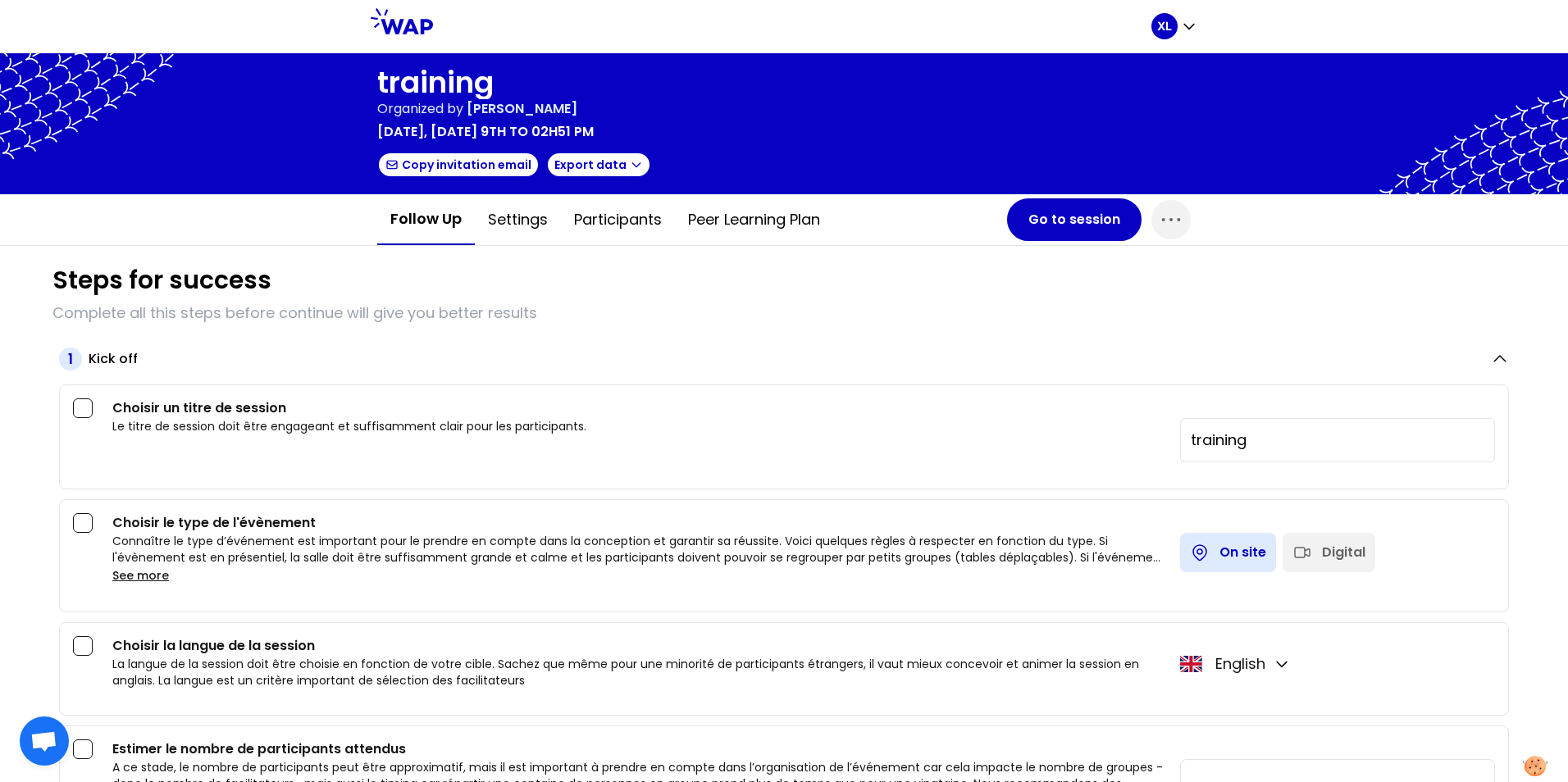
click at [71, 371] on div "1 Kick off Choisir un titre de session Le titre de session doit être engageant …" at bounding box center [783, 668] width 1463 height 674
click at [101, 364] on h2 "Kick off" at bounding box center [113, 359] width 50 height 19
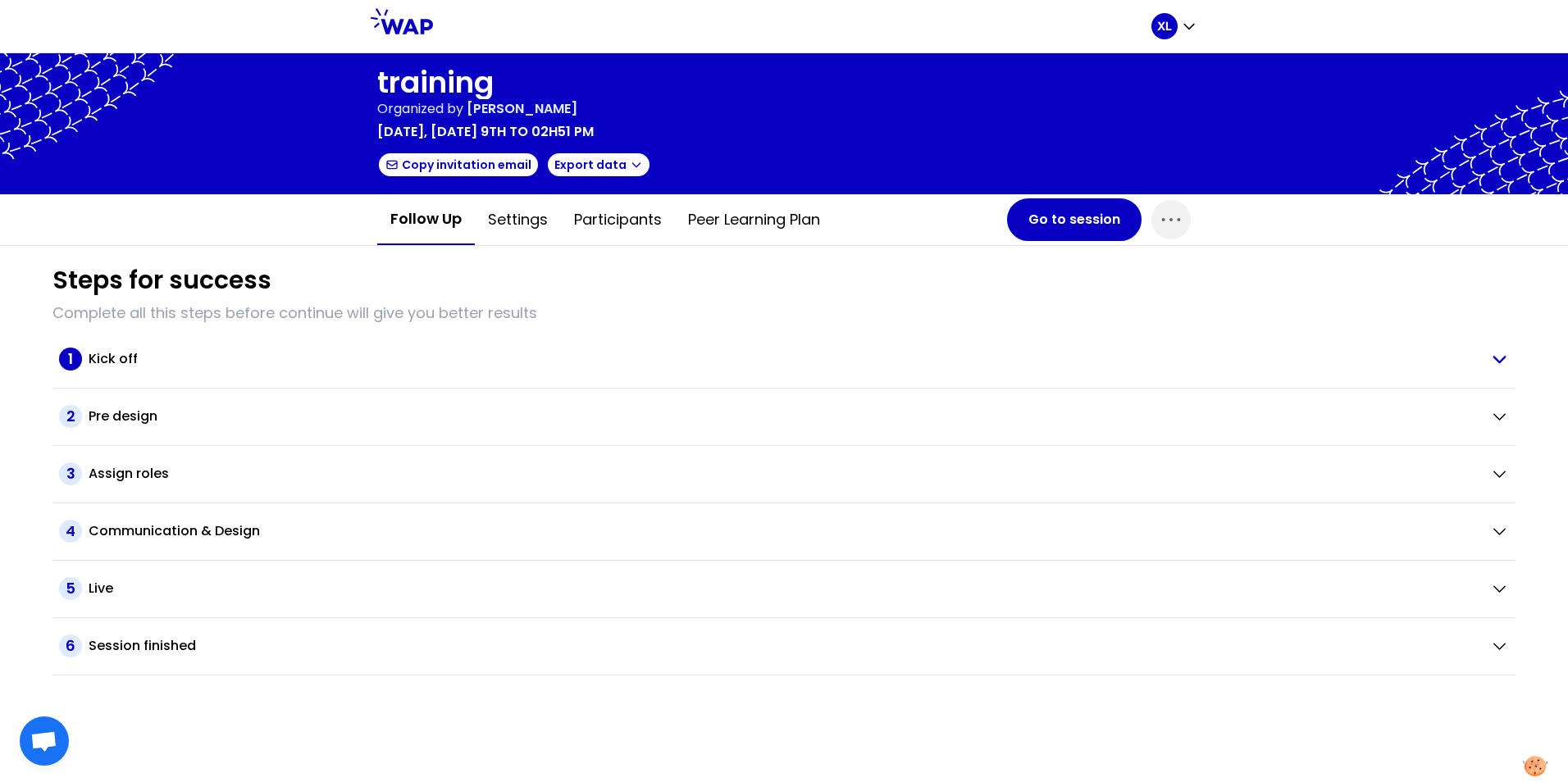
click at [124, 360] on h2 "Kick off" at bounding box center [113, 359] width 50 height 19
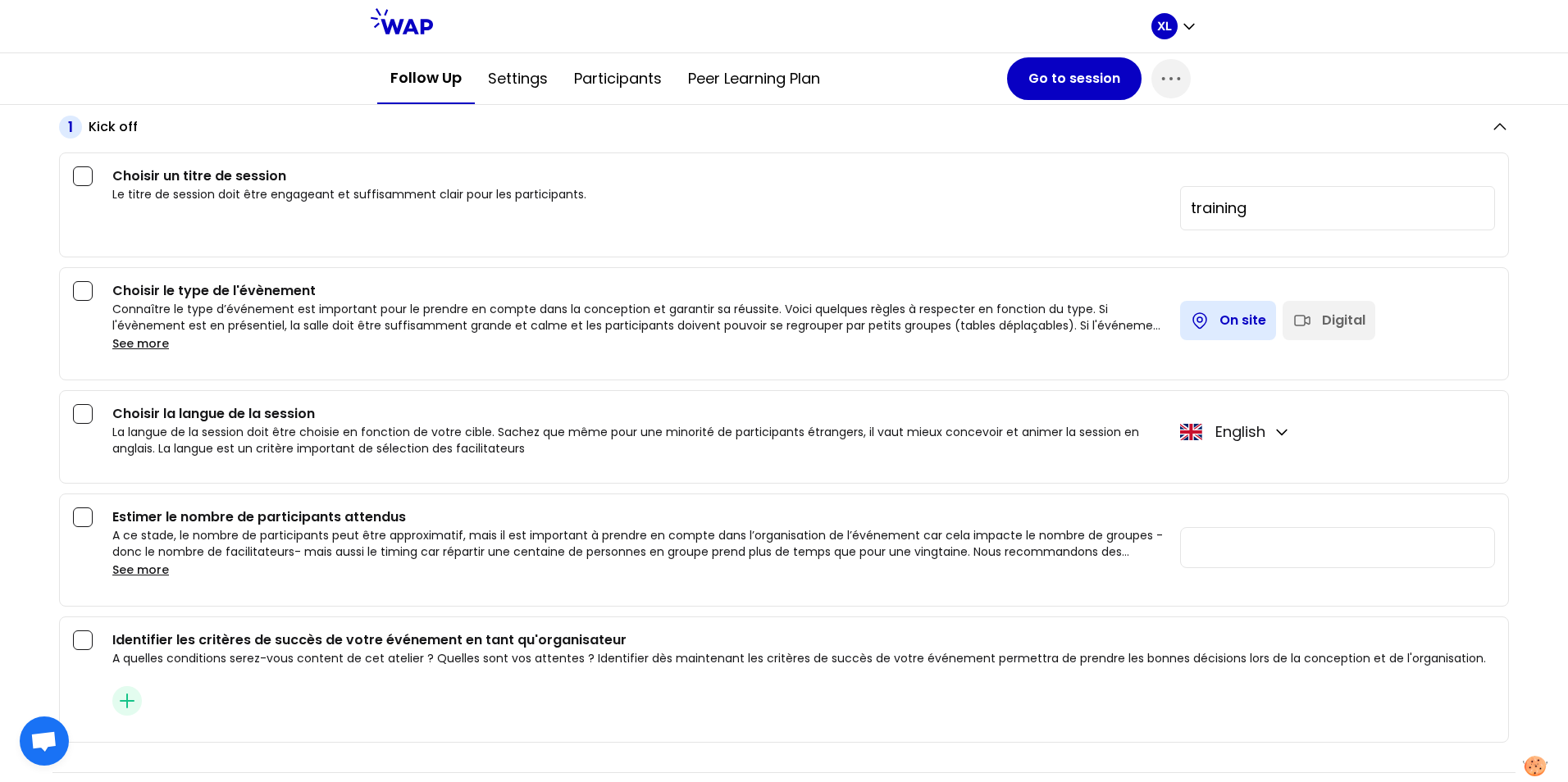
scroll to position [82, 0]
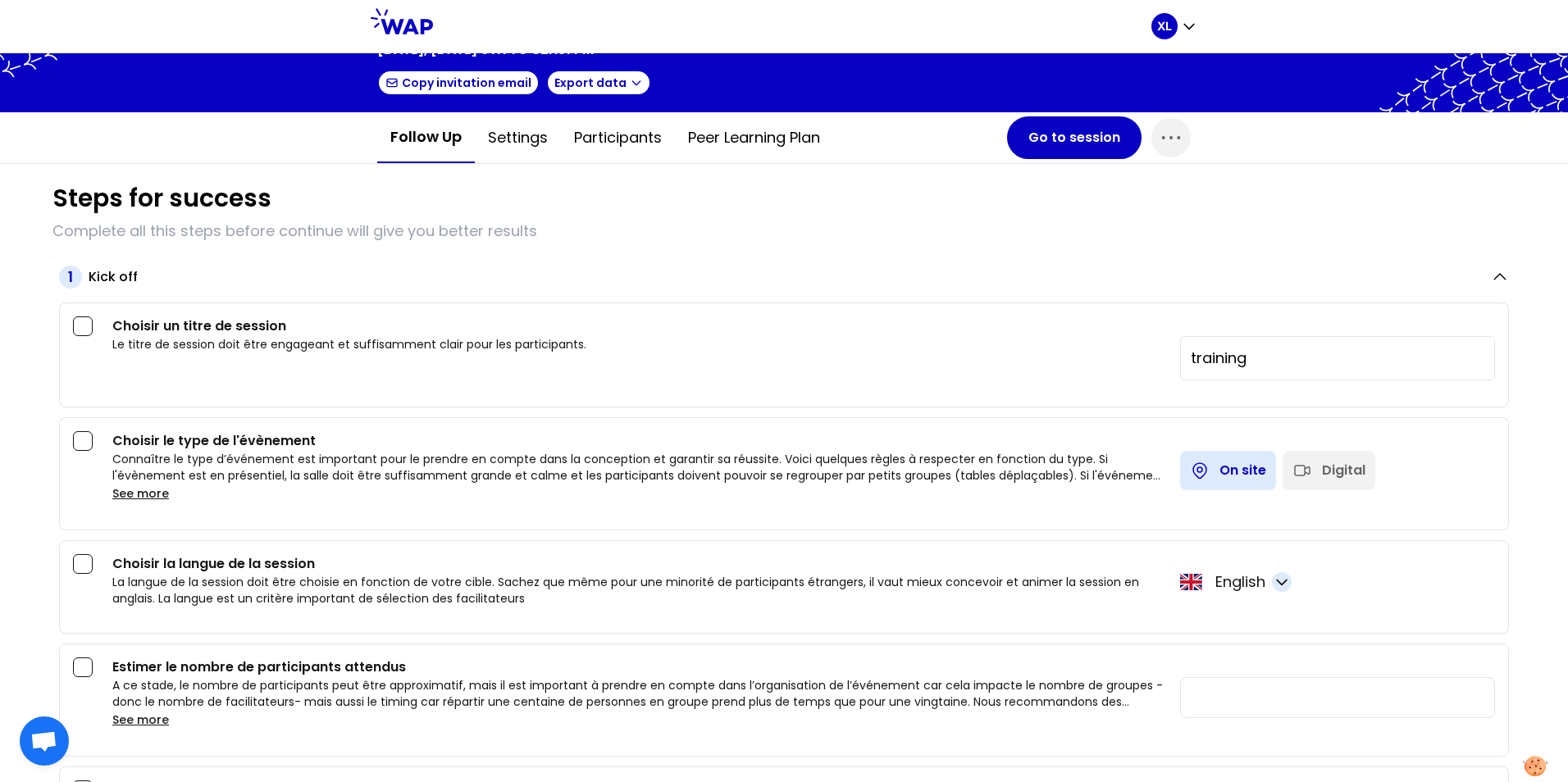
click at [1276, 585] on icon "button" at bounding box center [1281, 583] width 10 height 5
click at [1494, 557] on div "Choisir la langue de la session La langue de la session doit être choisie en fo…" at bounding box center [783, 586] width 1450 height 93
click at [526, 136] on button "Settings" at bounding box center [518, 138] width 86 height 50
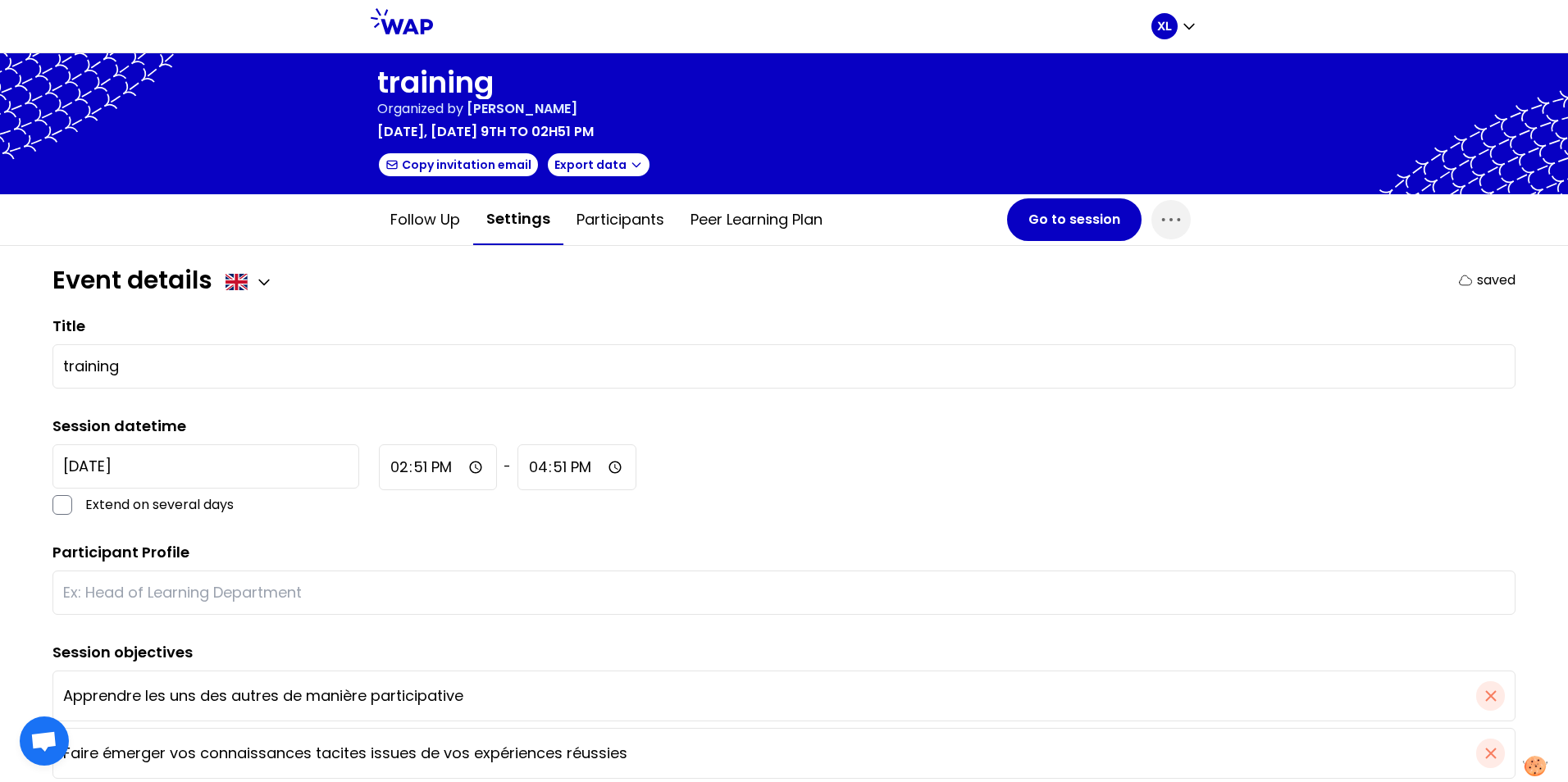
click at [245, 270] on div at bounding box center [250, 280] width 49 height 23
click at [248, 274] on div at bounding box center [250, 281] width 49 height 19
click at [271, 283] on icon "button" at bounding box center [264, 282] width 17 height 17
click at [339, 319] on div "Title training" at bounding box center [783, 352] width 1463 height 74
click at [405, 221] on button "Follow up" at bounding box center [425, 219] width 96 height 50
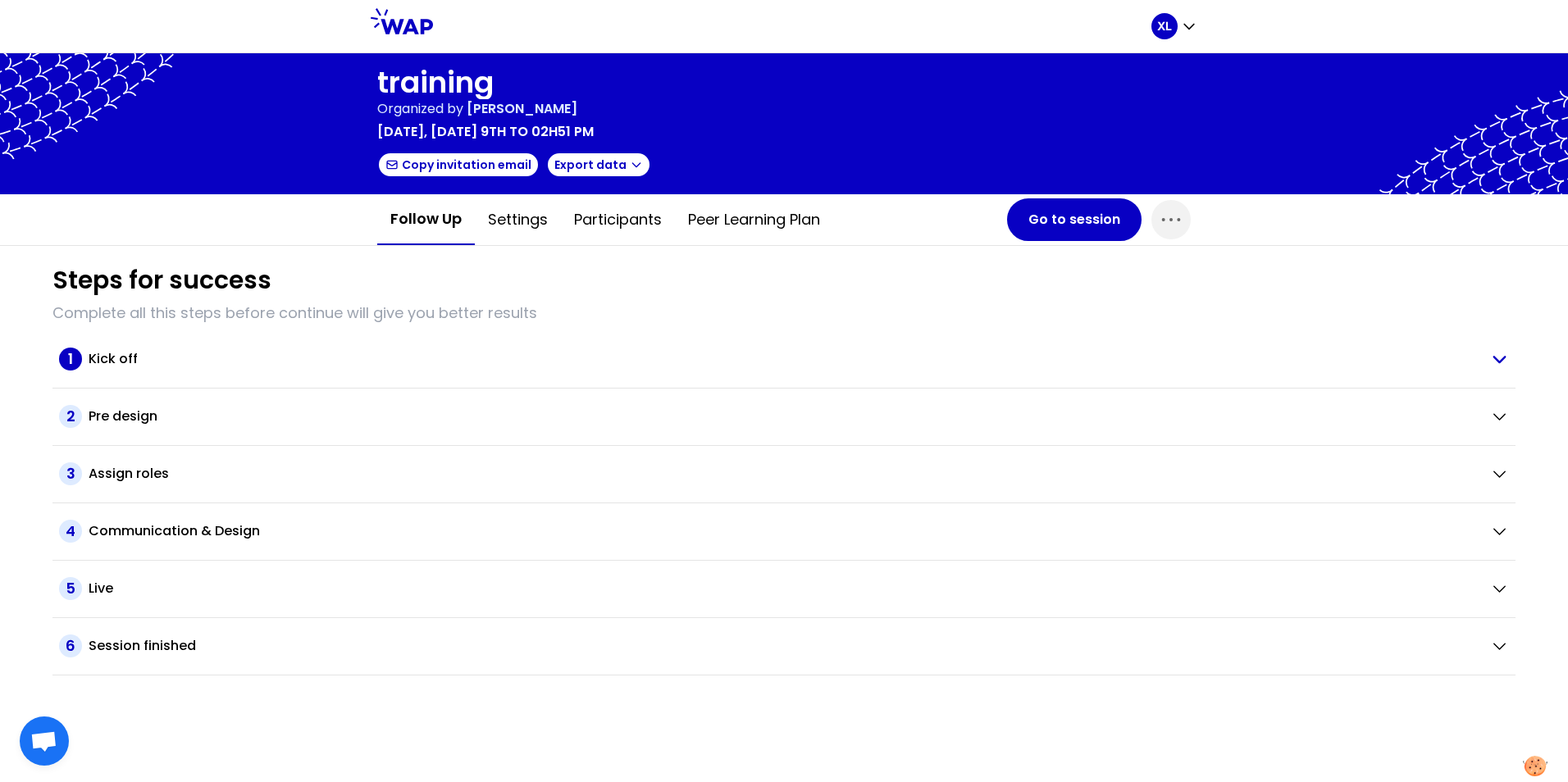
click at [121, 361] on h2 "Kick off" at bounding box center [113, 359] width 50 height 19
